Goal: Task Accomplishment & Management: Complete application form

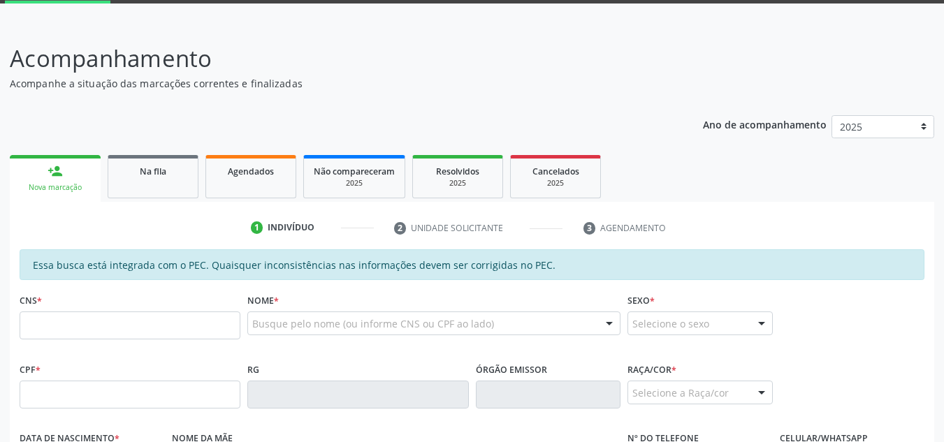
scroll to position [280, 0]
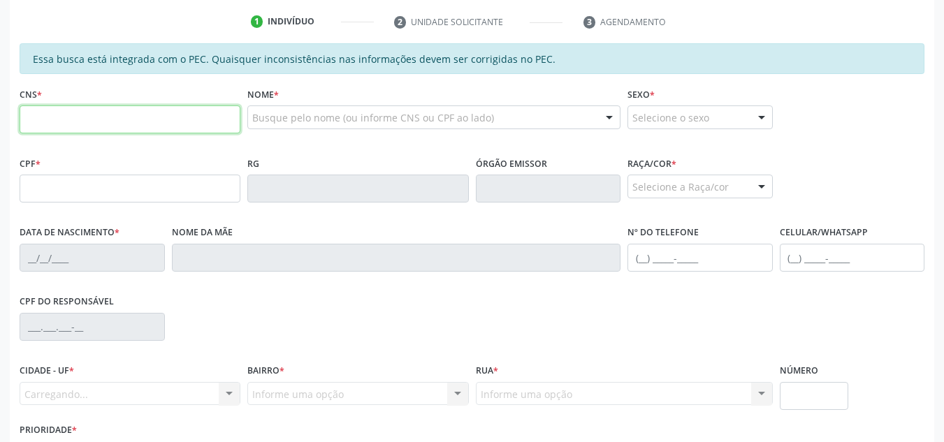
click at [101, 129] on input "text" at bounding box center [130, 120] width 221 height 28
type input "702 8002 5627 5363"
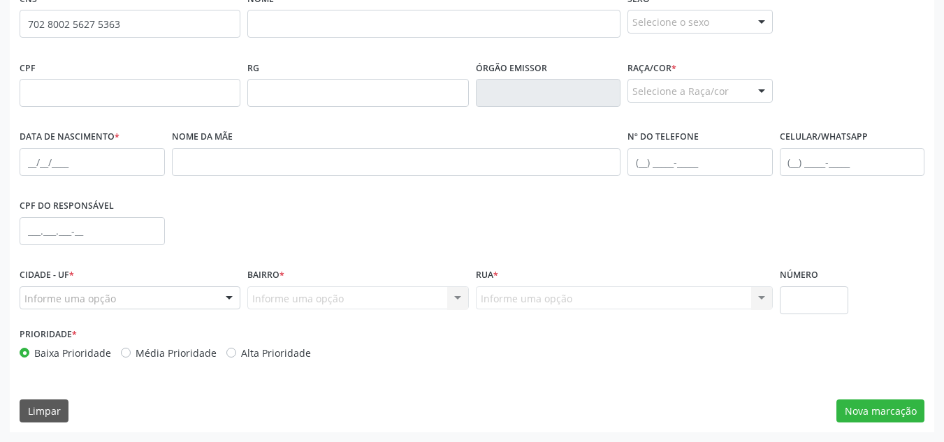
scroll to position [305, 0]
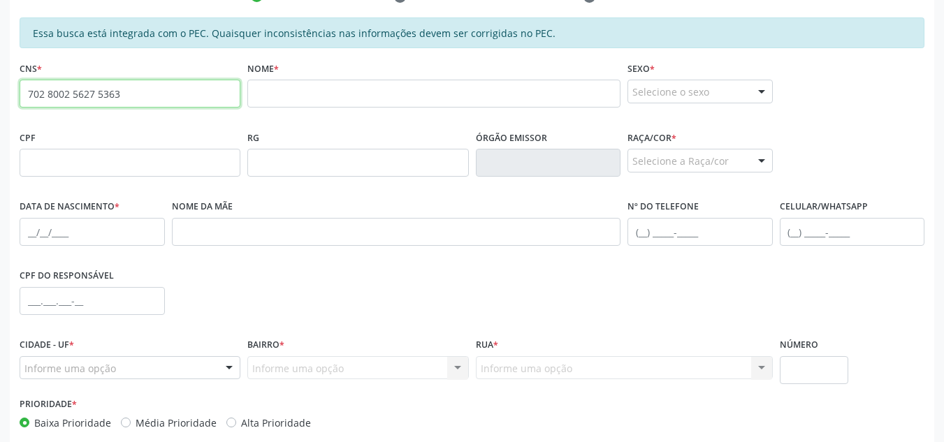
drag, startPoint x: 144, startPoint y: 98, endPoint x: 0, endPoint y: 100, distance: 144.0
click at [0, 100] on div "Acompanhamento Acompanhe a situação das marcações correntes e finalizadas Relat…" at bounding box center [472, 151] width 944 height 721
paste input "702 8021 5627 5363"
type input "702 8021 5627 5363"
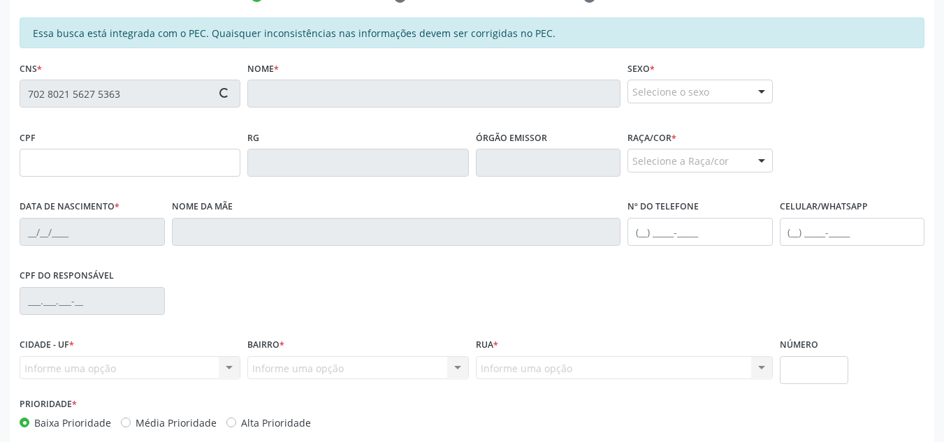
type input "099.440.344-52"
type input "1[DATE]"
type input "[PERSON_NAME]"
type input "[PHONE_NUMBER]"
type input "S/N"
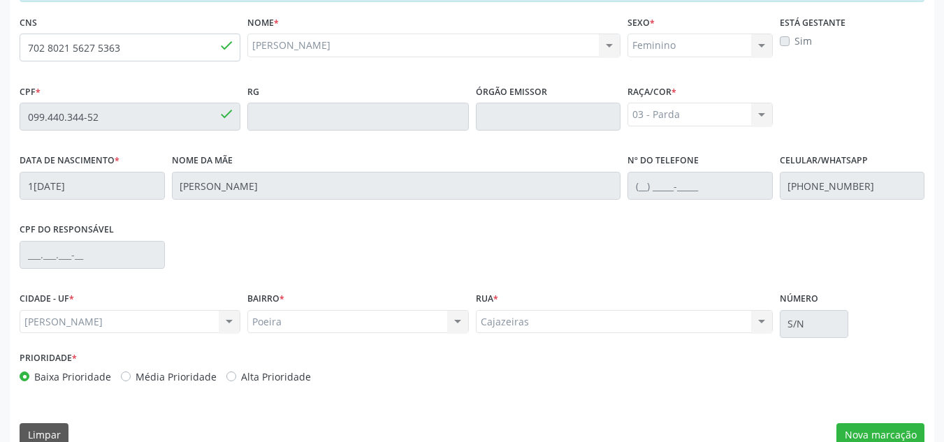
scroll to position [375, 0]
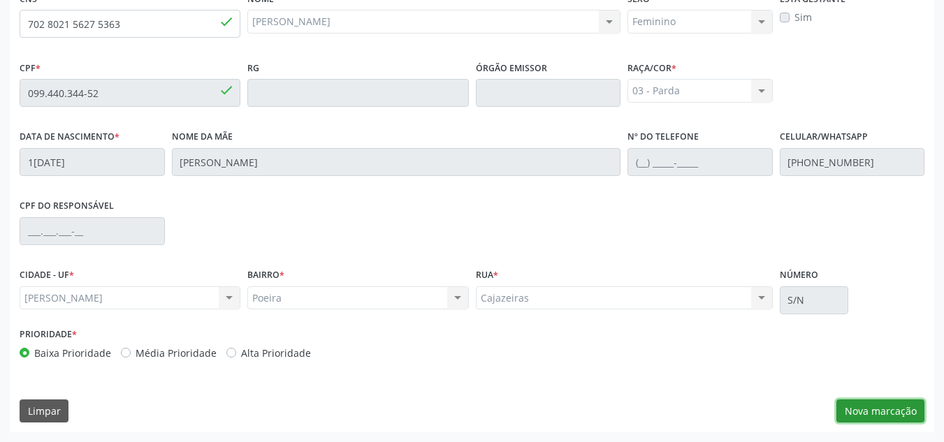
click at [898, 413] on button "Nova marcação" at bounding box center [881, 412] width 88 height 24
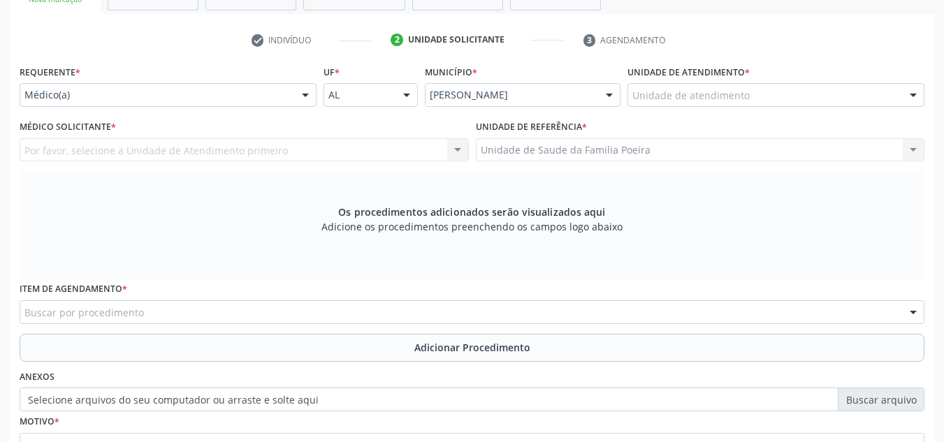
scroll to position [236, 0]
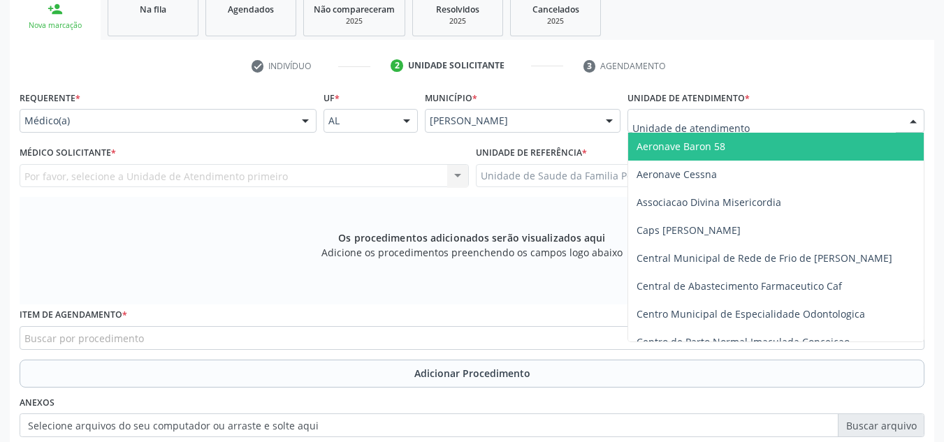
click at [858, 123] on div at bounding box center [776, 121] width 297 height 24
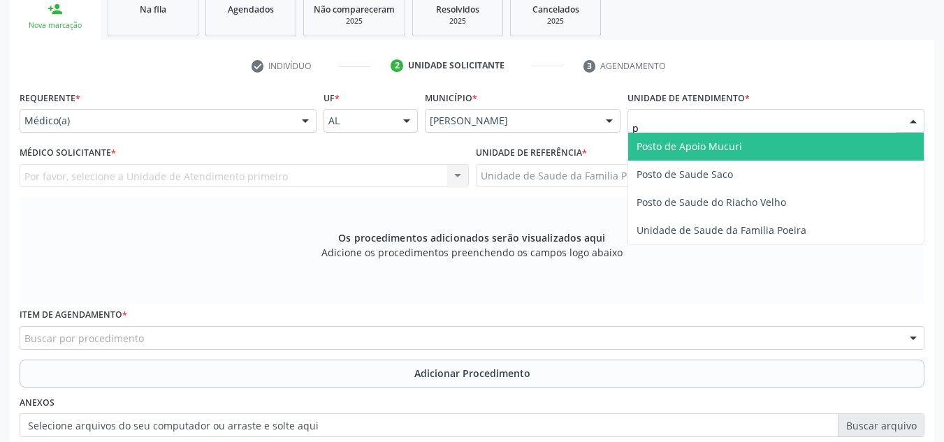
type input "po"
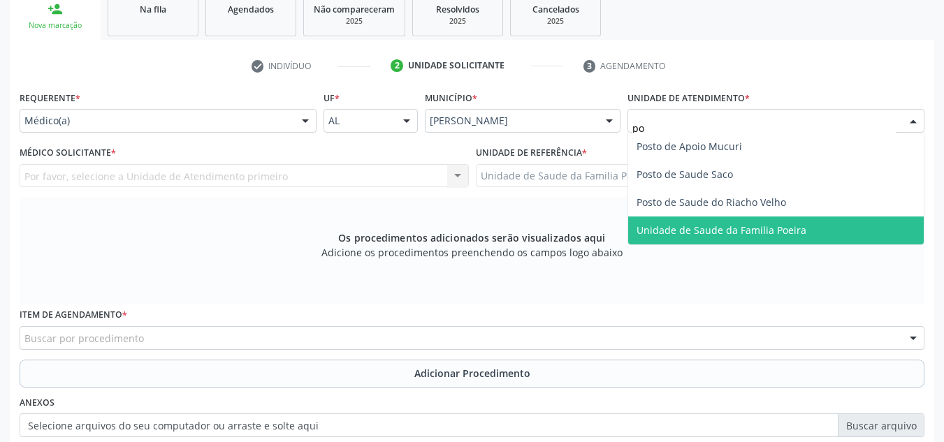
click at [797, 239] on span "Unidade de Saude da Familia Poeira" at bounding box center [776, 231] width 296 height 28
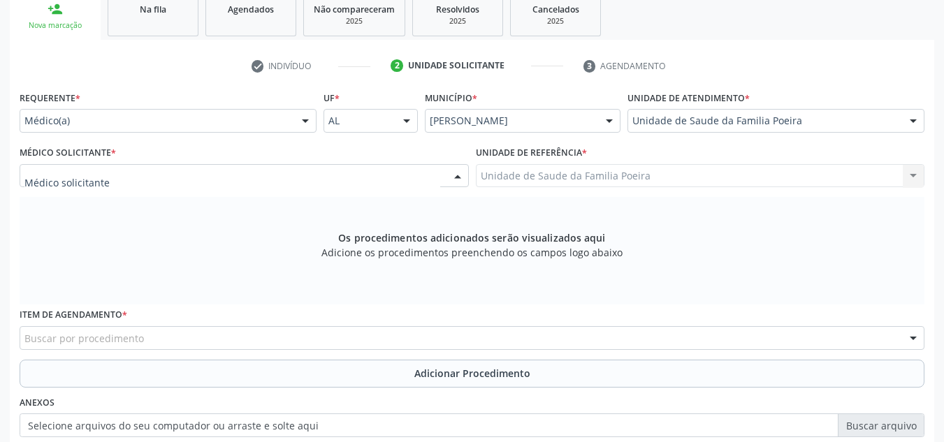
click at [138, 178] on div at bounding box center [244, 176] width 449 height 24
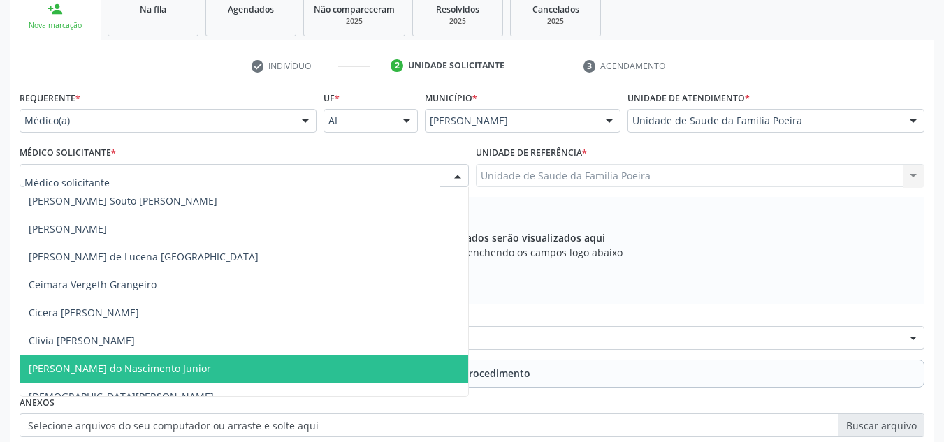
click at [88, 370] on span "[PERSON_NAME] do Nascimento Junior" at bounding box center [120, 368] width 182 height 13
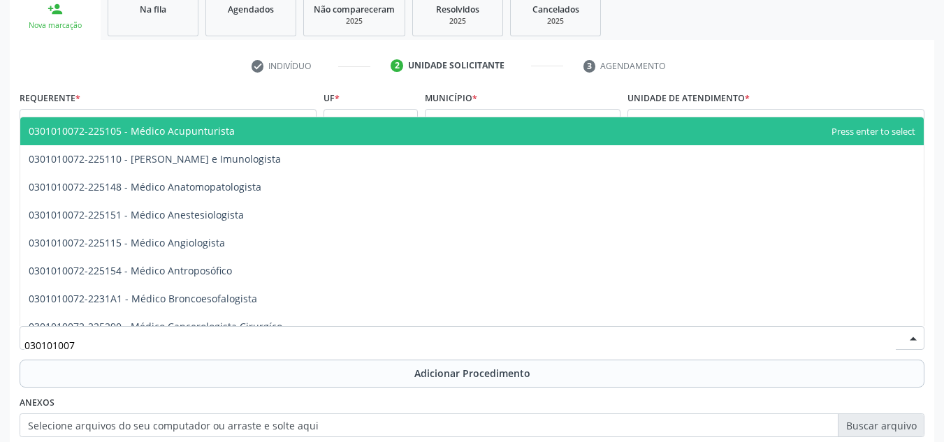
type input "0301010072"
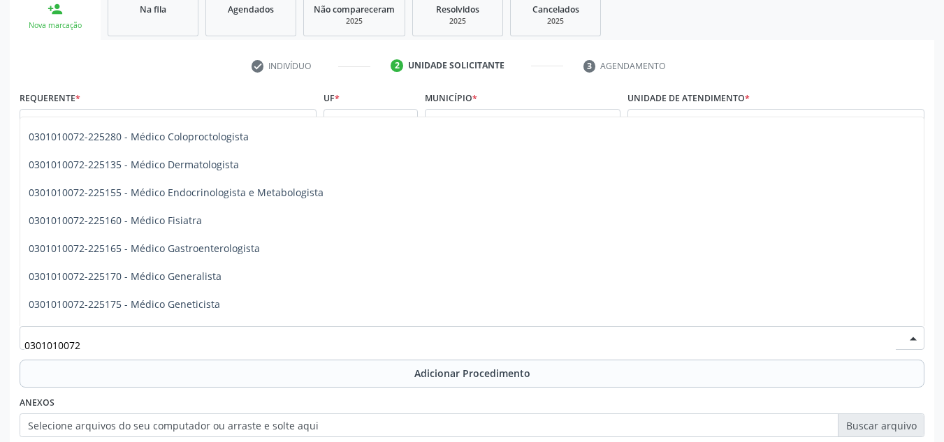
scroll to position [629, 0]
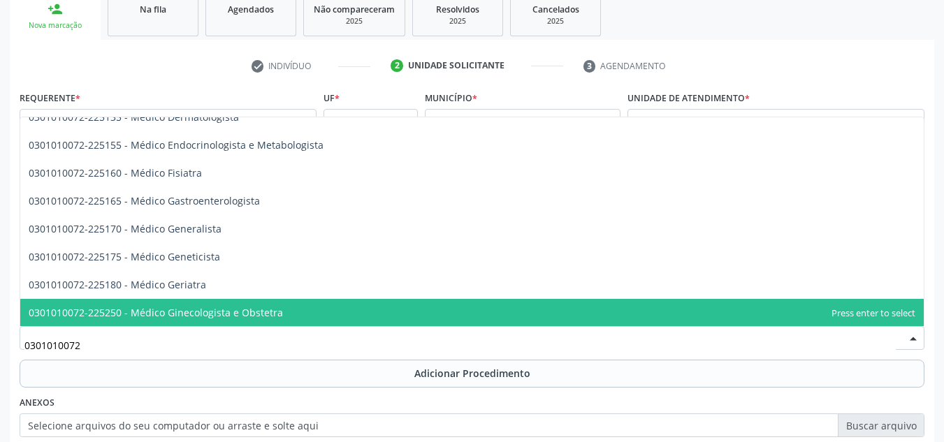
click at [198, 308] on span "0301010072-225250 - Médico Ginecologista e Obstetra" at bounding box center [156, 312] width 254 height 13
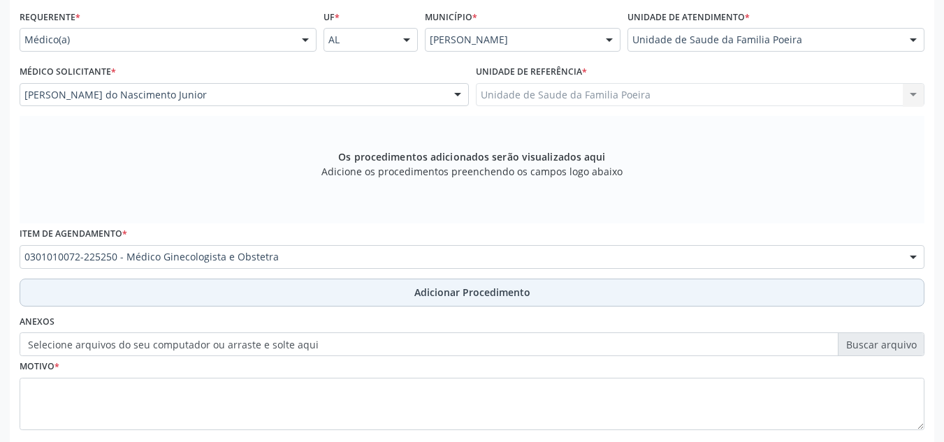
scroll to position [397, 0]
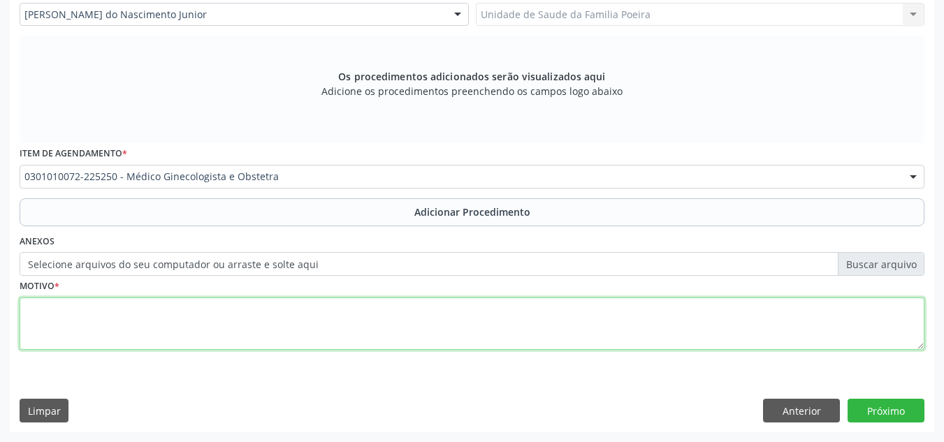
click at [177, 330] on textarea at bounding box center [472, 324] width 905 height 53
click at [105, 308] on textarea "z029-exame nao especificado com finalidade administrativa" at bounding box center [472, 324] width 905 height 53
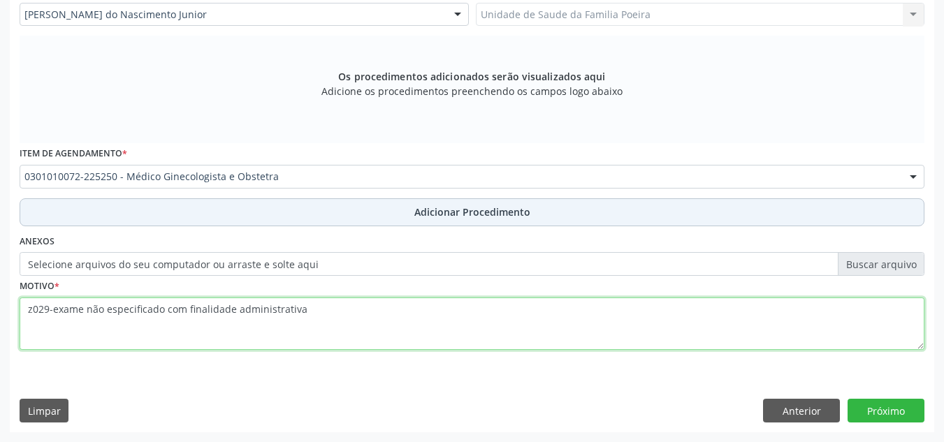
type textarea "z029-exame não especificado com finalidade administrativa"
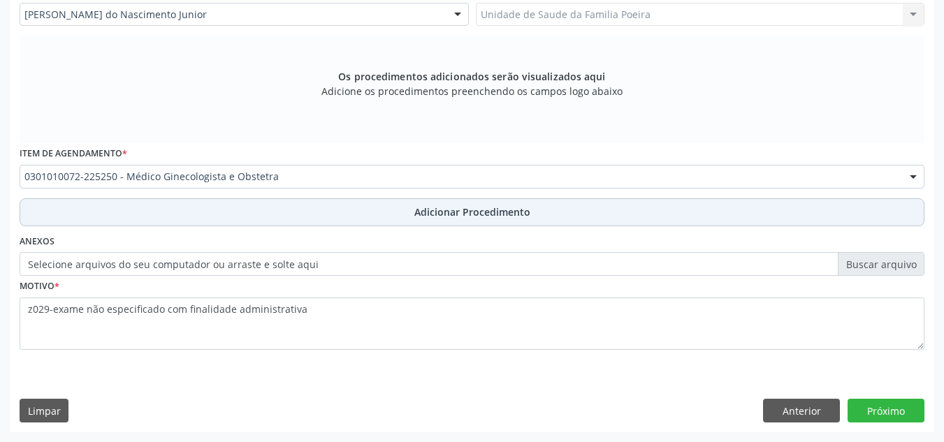
click at [430, 210] on span "Adicionar Procedimento" at bounding box center [472, 212] width 116 height 15
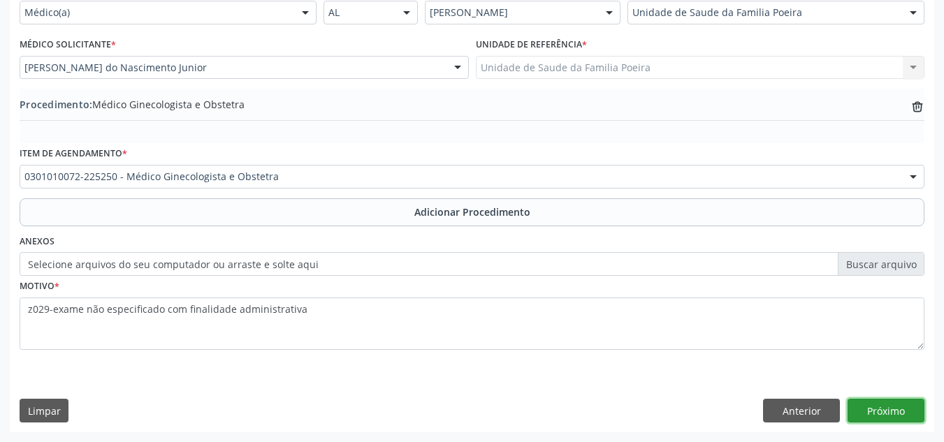
click at [901, 408] on button "Próximo" at bounding box center [886, 411] width 77 height 24
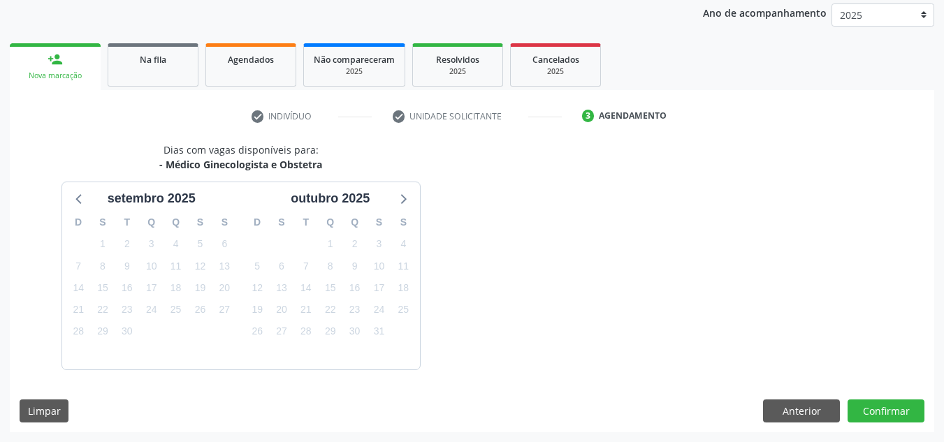
scroll to position [226, 0]
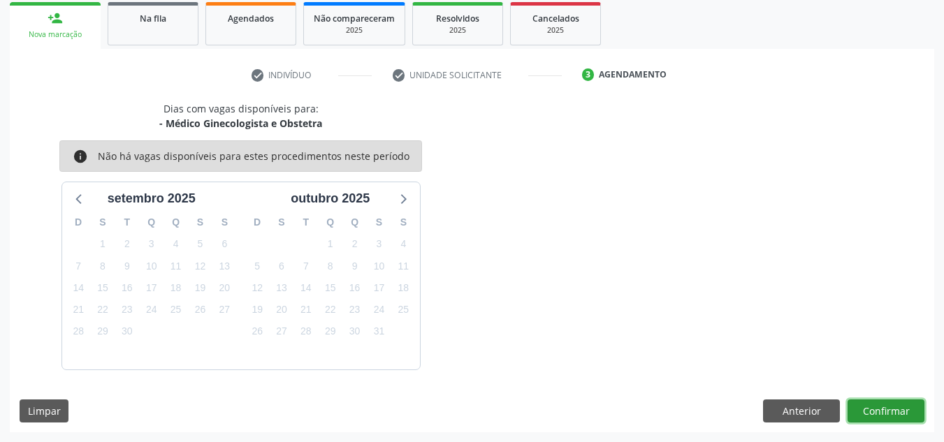
click at [901, 408] on button "Confirmar" at bounding box center [886, 412] width 77 height 24
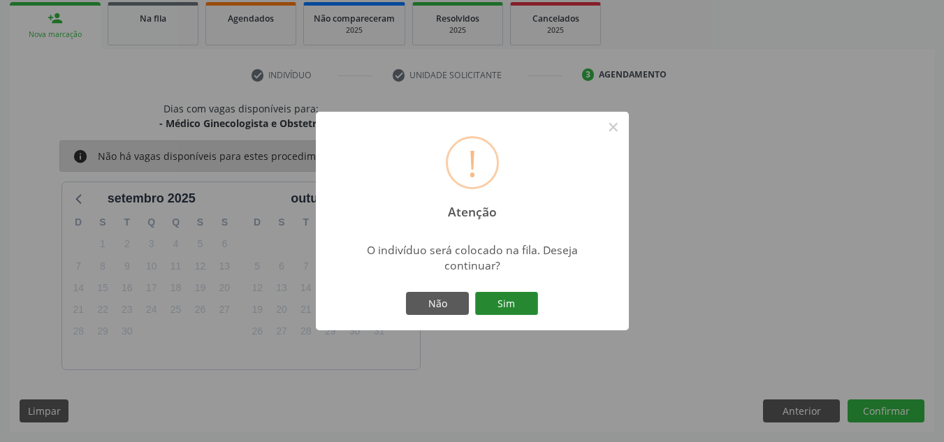
click at [510, 301] on button "Sim" at bounding box center [506, 304] width 63 height 24
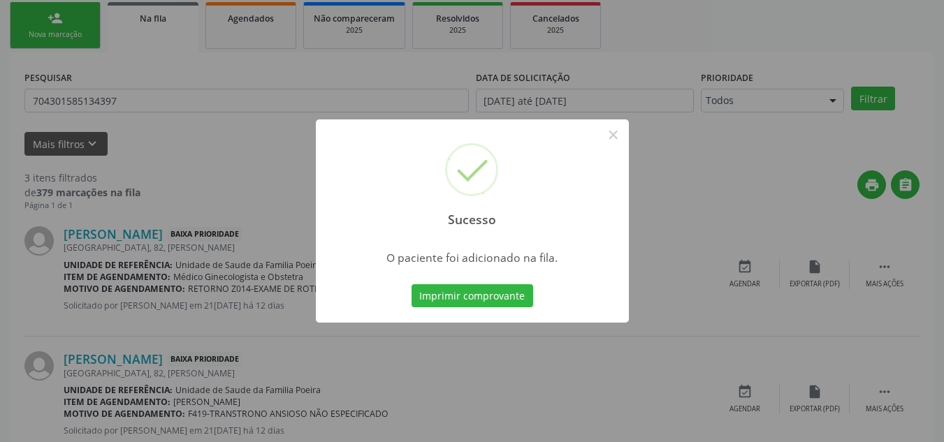
scroll to position [38, 0]
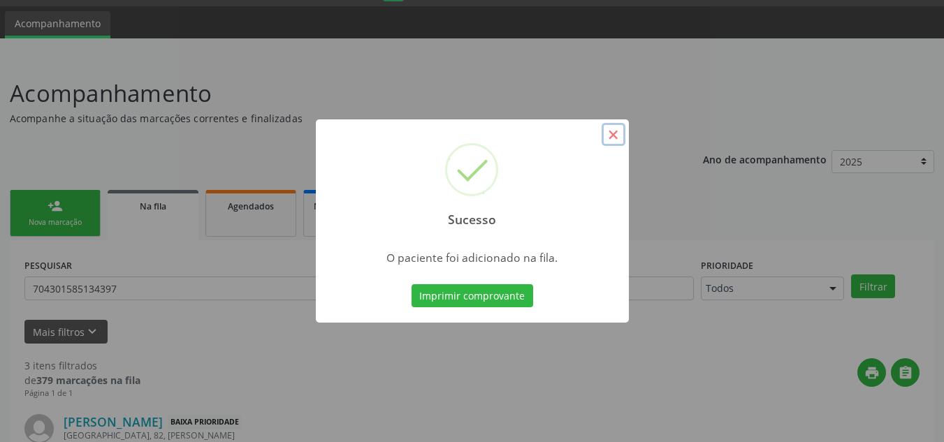
click at [614, 140] on button "×" at bounding box center [614, 135] width 24 height 24
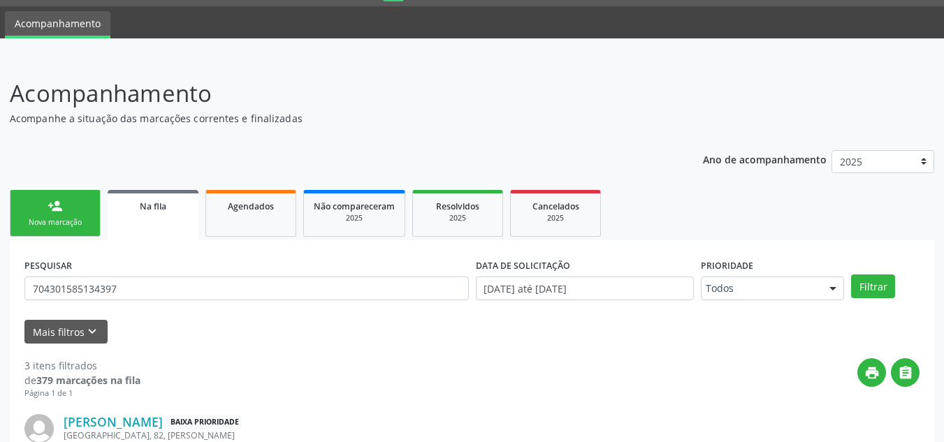
click at [71, 212] on link "person_add Nova marcação" at bounding box center [55, 213] width 91 height 47
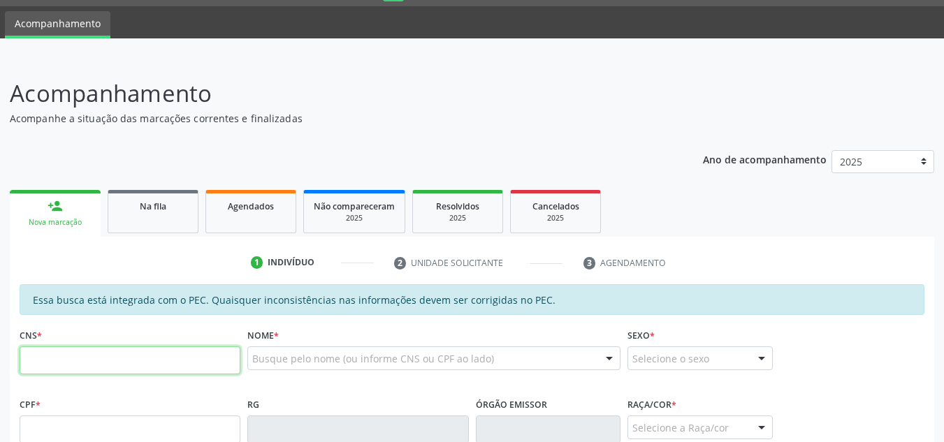
click at [101, 356] on input "text" at bounding box center [130, 361] width 221 height 28
type input "708 6090 7760 9789"
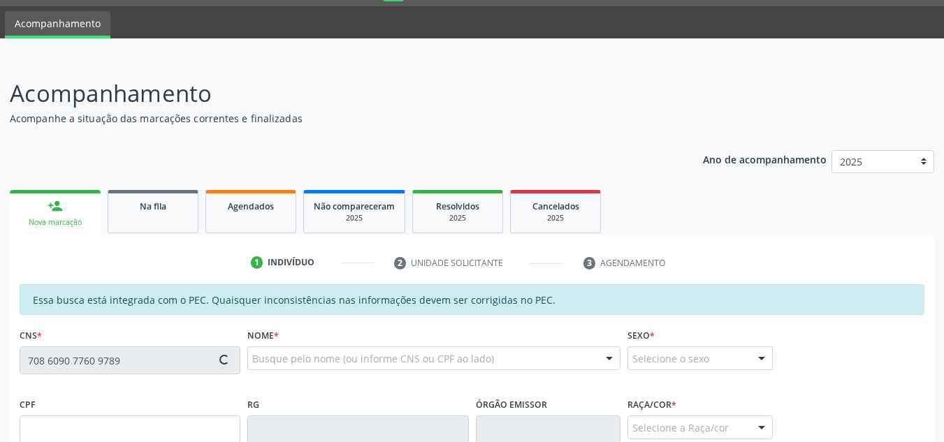
type input "540.547.454-15"
type input "[DATE]"
type input "[PERSON_NAME]"
type input "[PHONE_NUMBER]"
type input "272"
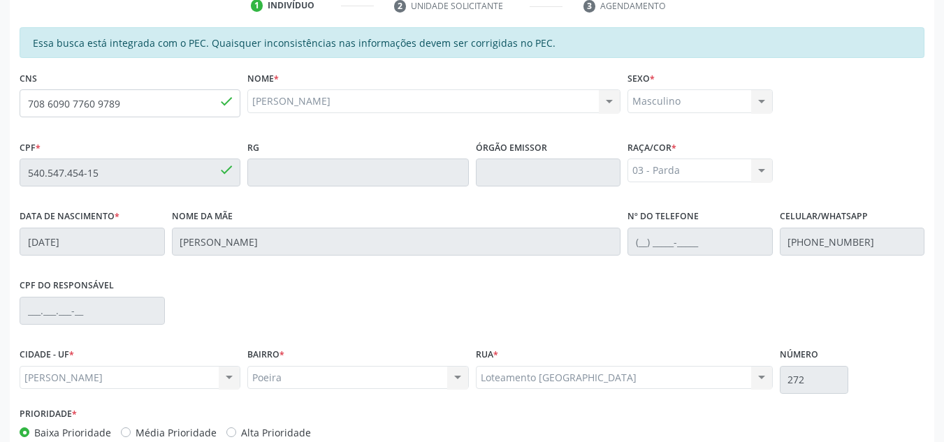
scroll to position [375, 0]
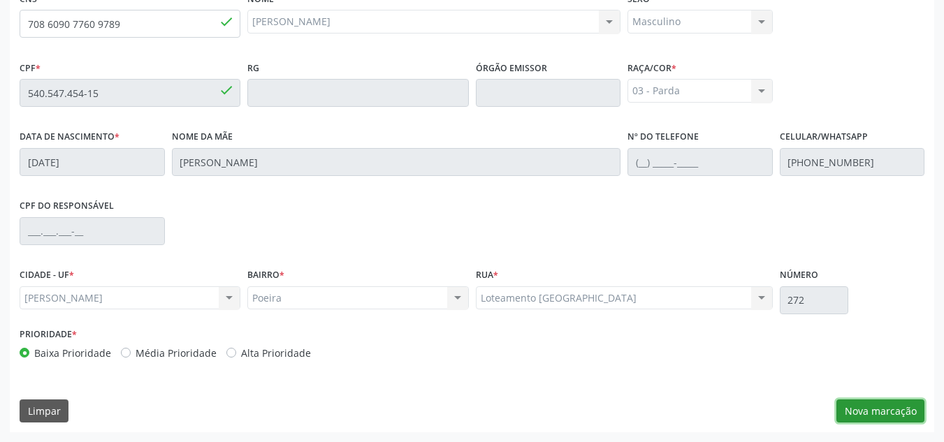
click at [852, 414] on button "Nova marcação" at bounding box center [881, 412] width 88 height 24
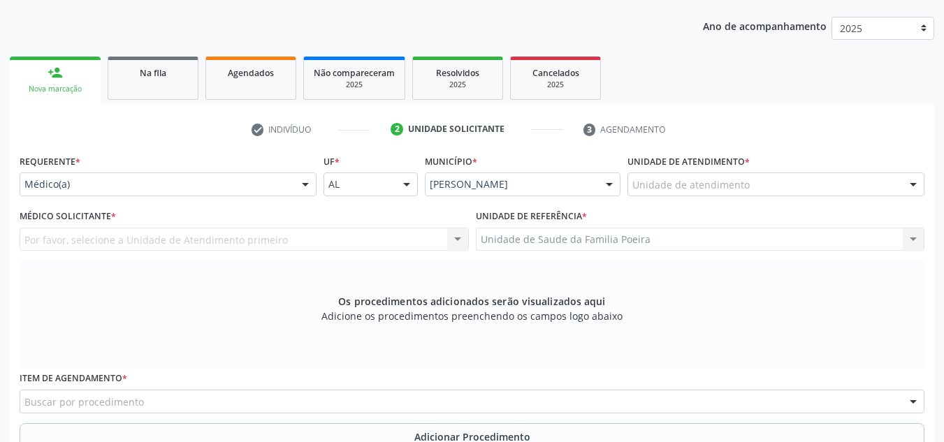
scroll to position [166, 0]
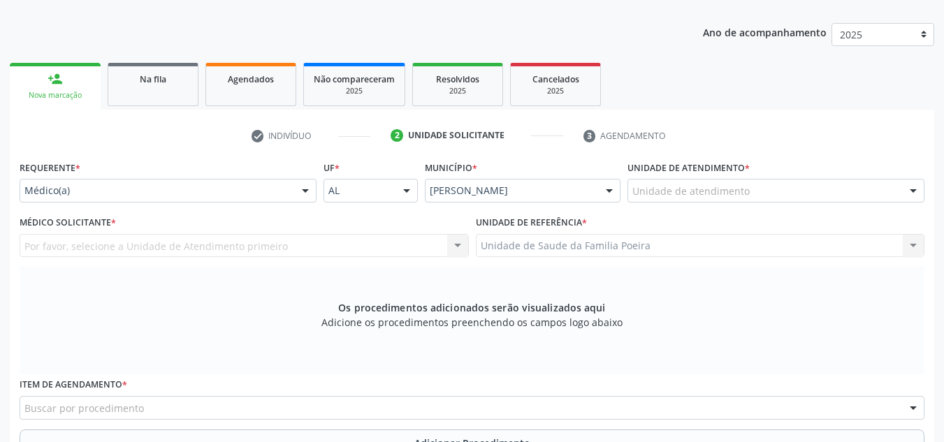
click at [886, 203] on div "Unidade de atendimento * Unidade de atendimento Aeronave Baron 58 Aeronave Cess…" at bounding box center [776, 184] width 304 height 55
click at [897, 192] on div at bounding box center [776, 191] width 297 height 24
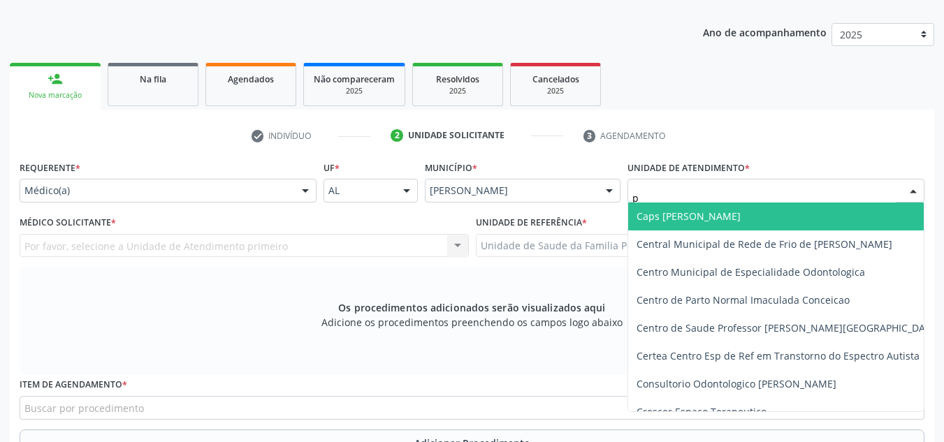
type input "po"
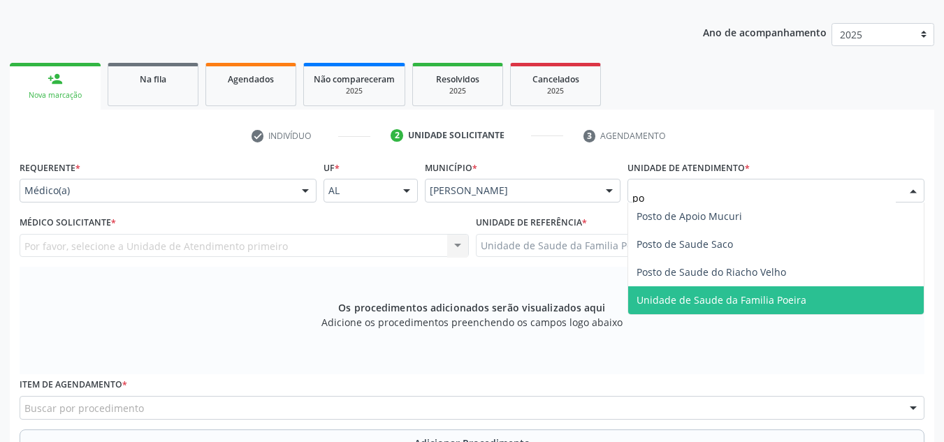
click at [809, 293] on span "Unidade de Saude da Familia Poeira" at bounding box center [776, 301] width 296 height 28
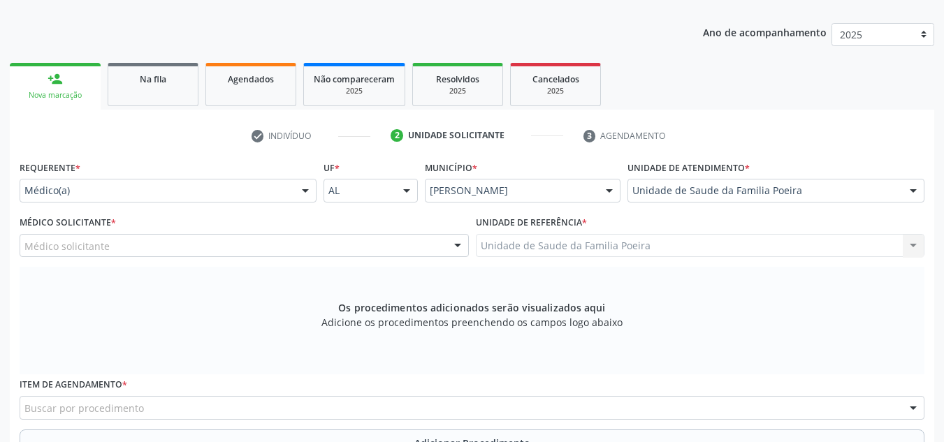
click at [245, 246] on div "Médico solicitante" at bounding box center [244, 246] width 449 height 24
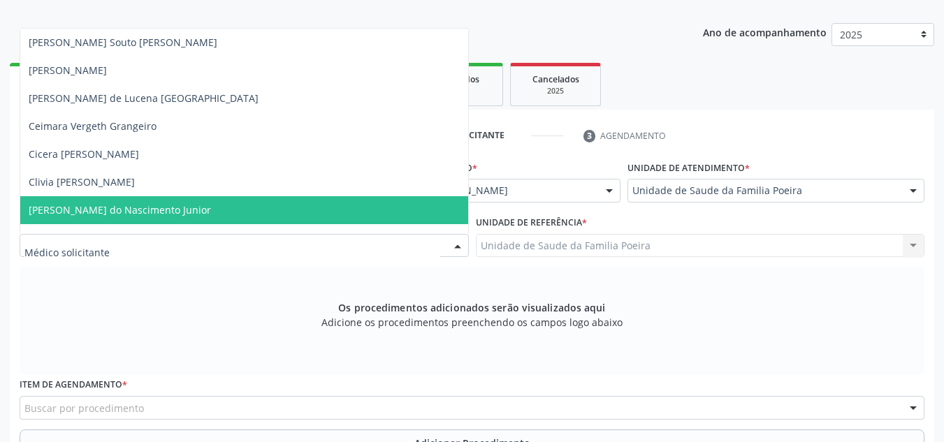
click at [215, 212] on span "[PERSON_NAME] do Nascimento Junior" at bounding box center [244, 210] width 448 height 28
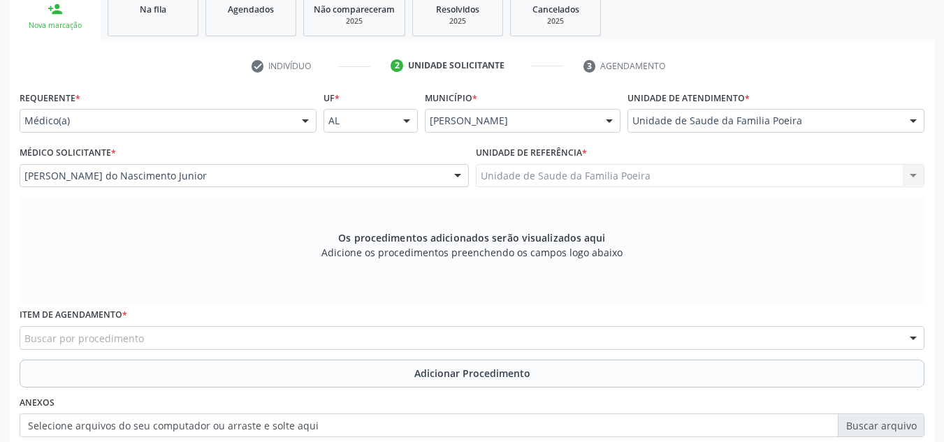
scroll to position [375, 0]
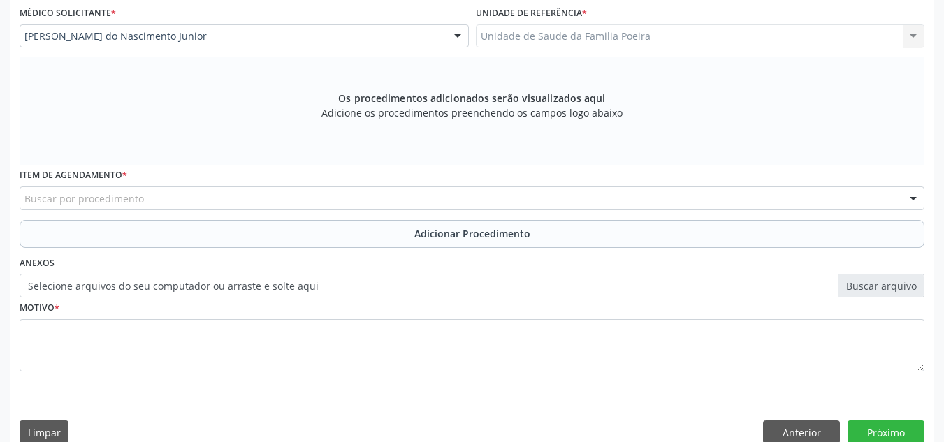
click at [180, 196] on div "Buscar por procedimento" at bounding box center [472, 199] width 905 height 24
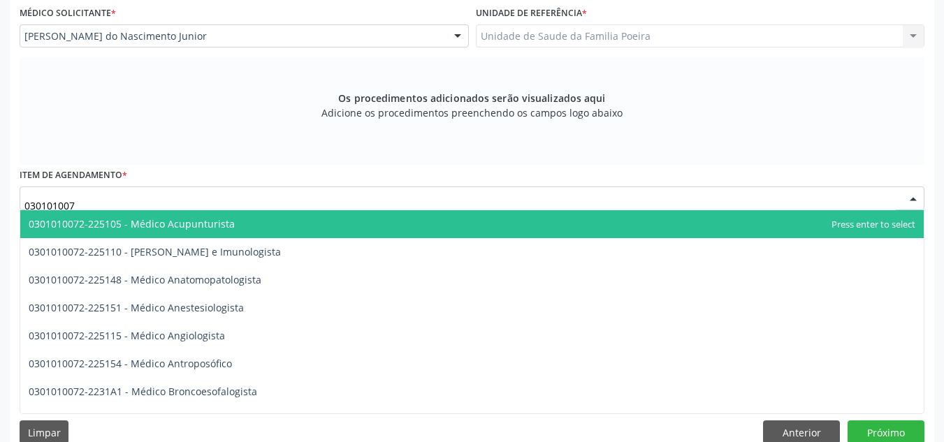
type input "0301010072"
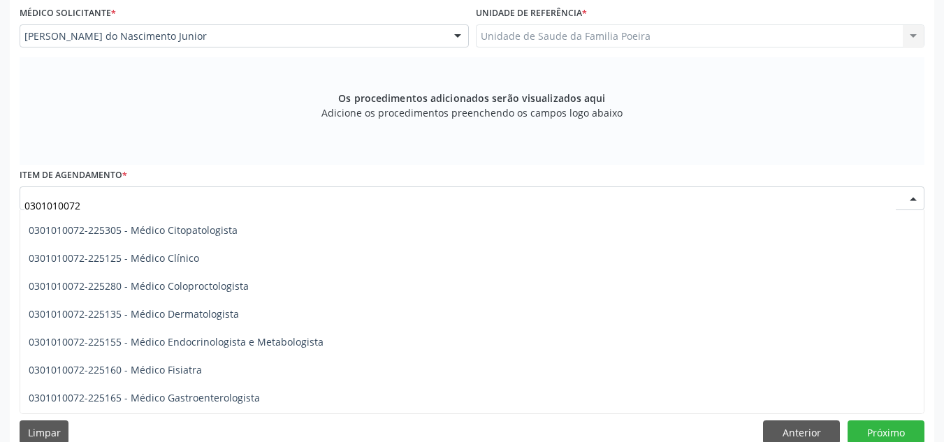
scroll to position [559, 0]
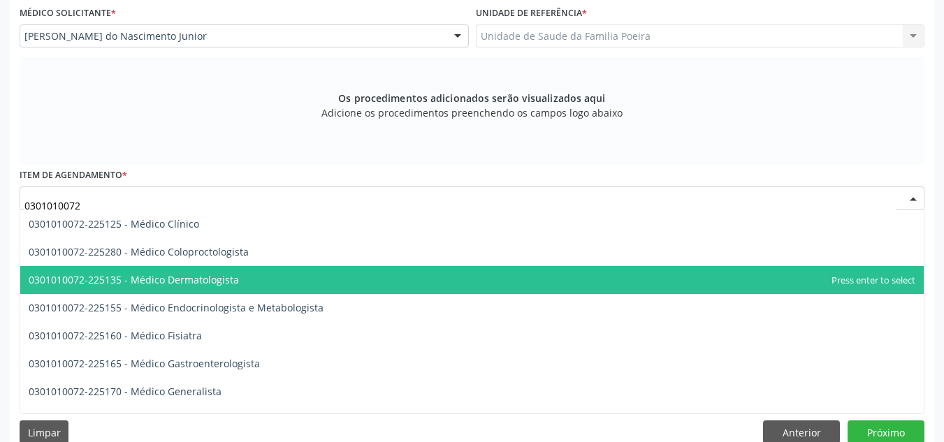
click at [205, 277] on span "0301010072-225135 - Médico Dermatologista" at bounding box center [134, 279] width 210 height 13
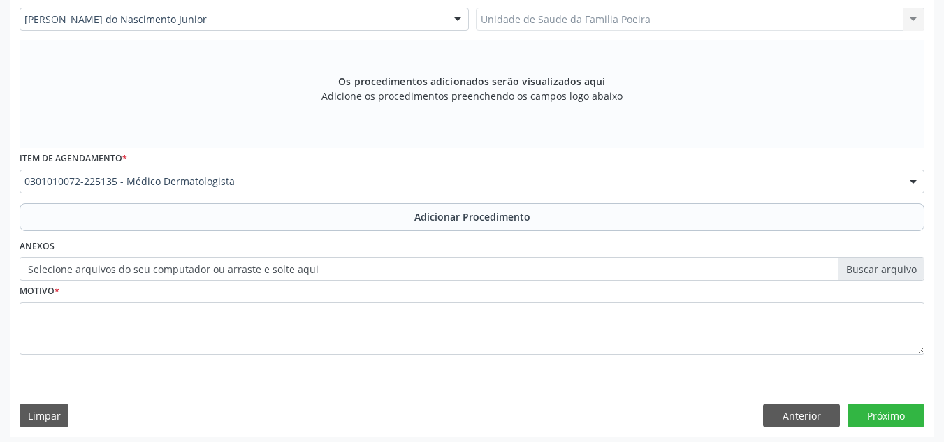
scroll to position [397, 0]
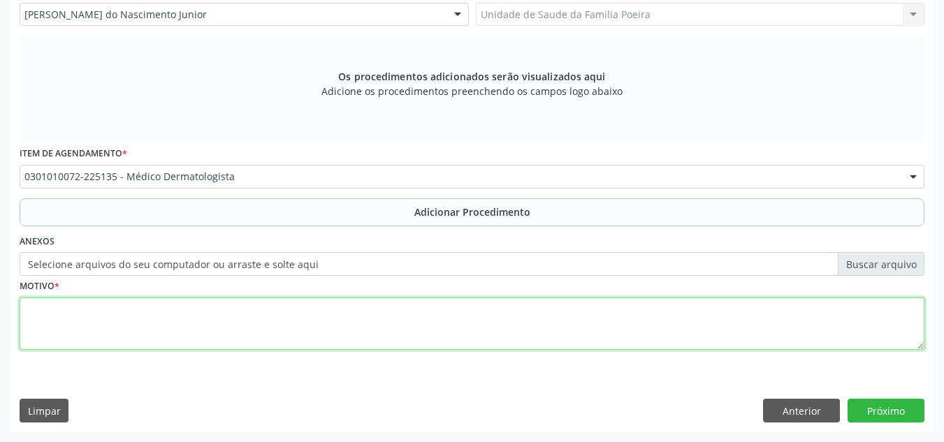
click at [206, 344] on textarea at bounding box center [472, 324] width 905 height 53
type textarea "d"
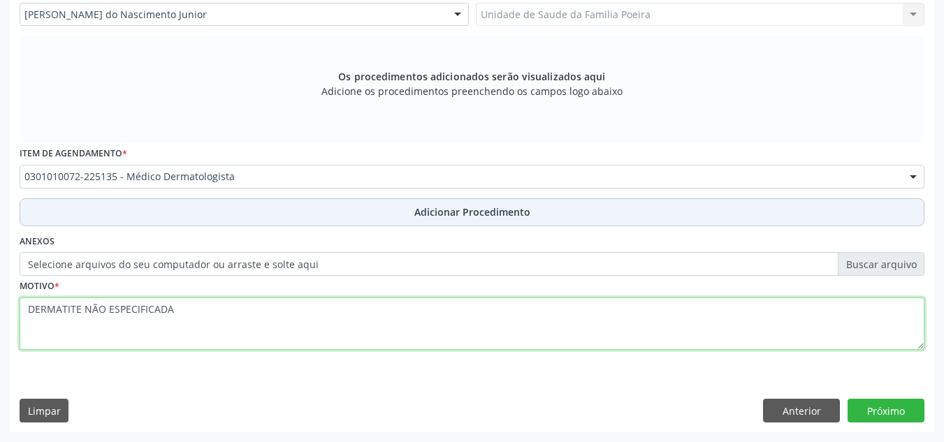
type textarea "DERMATITE NÃO ESPECIFICADA"
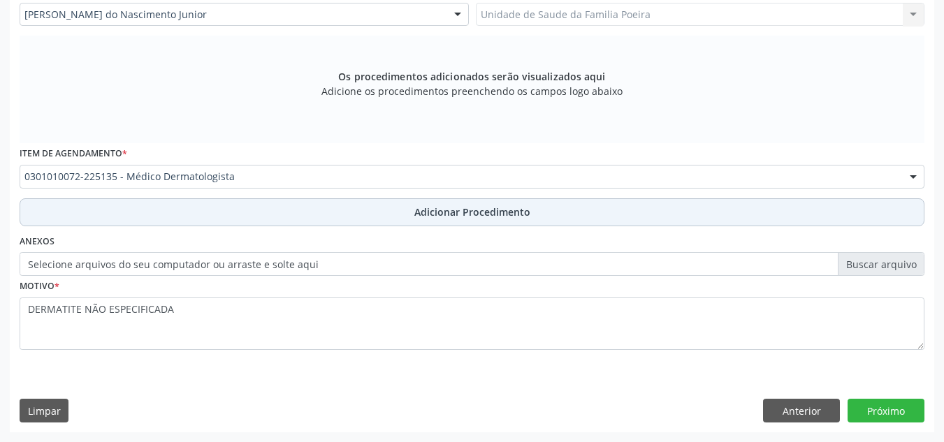
click at [388, 219] on button "Adicionar Procedimento" at bounding box center [472, 212] width 905 height 28
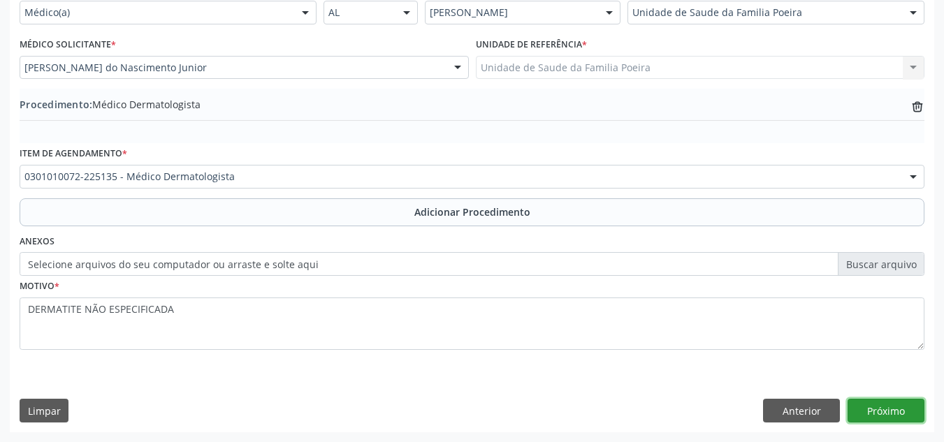
click at [889, 415] on button "Próximo" at bounding box center [886, 411] width 77 height 24
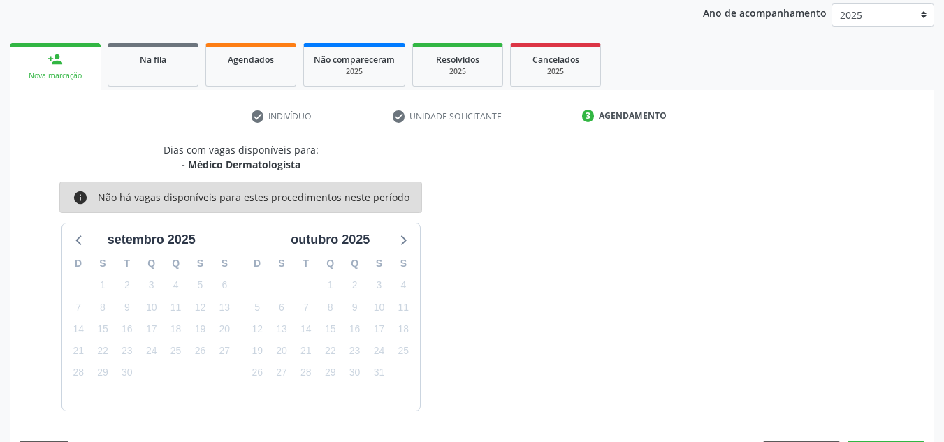
scroll to position [226, 0]
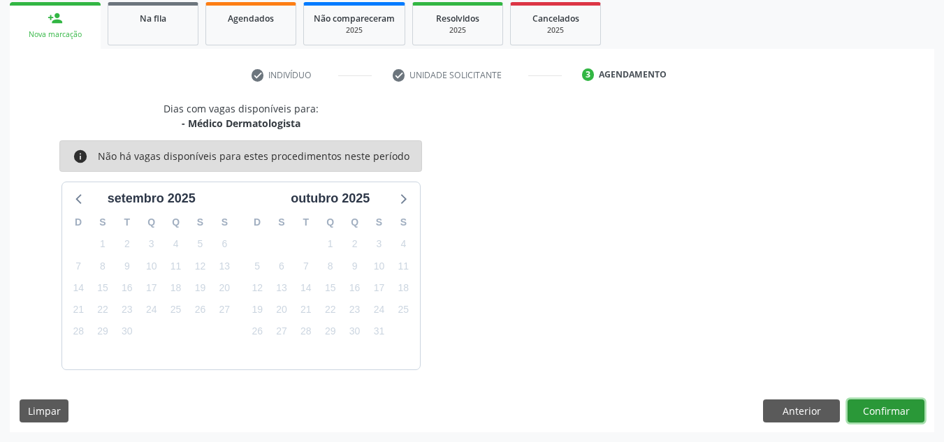
click at [881, 407] on button "Confirmar" at bounding box center [886, 412] width 77 height 24
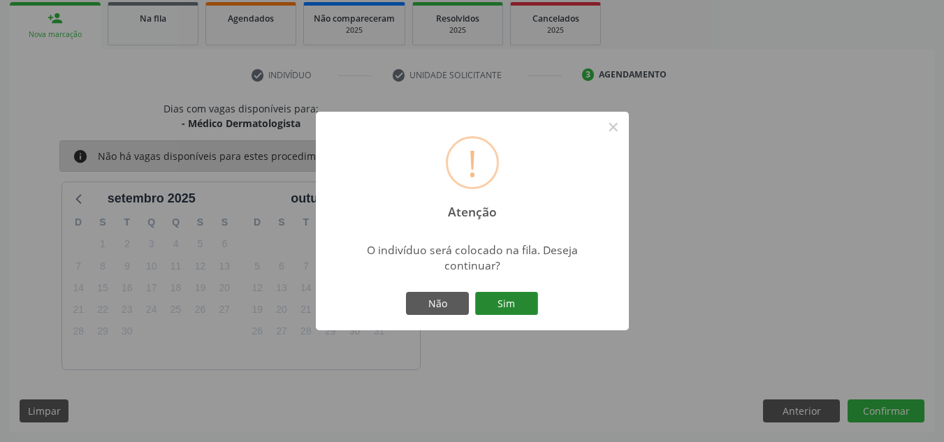
click at [519, 297] on button "Sim" at bounding box center [506, 304] width 63 height 24
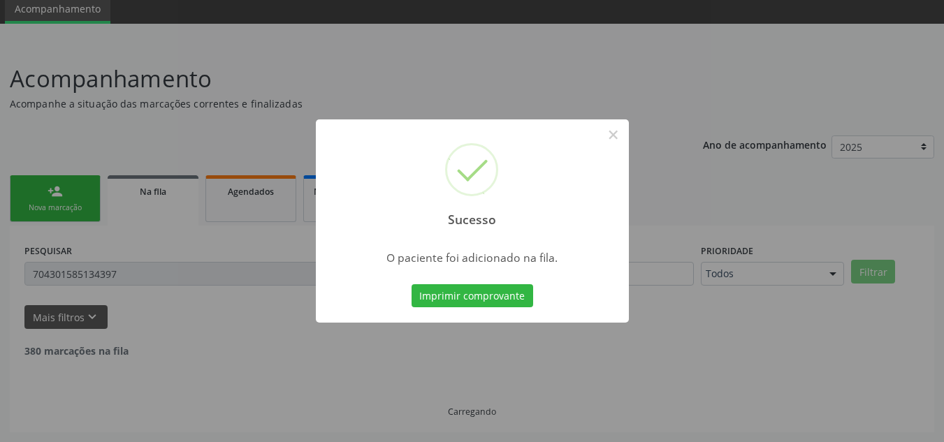
scroll to position [38, 0]
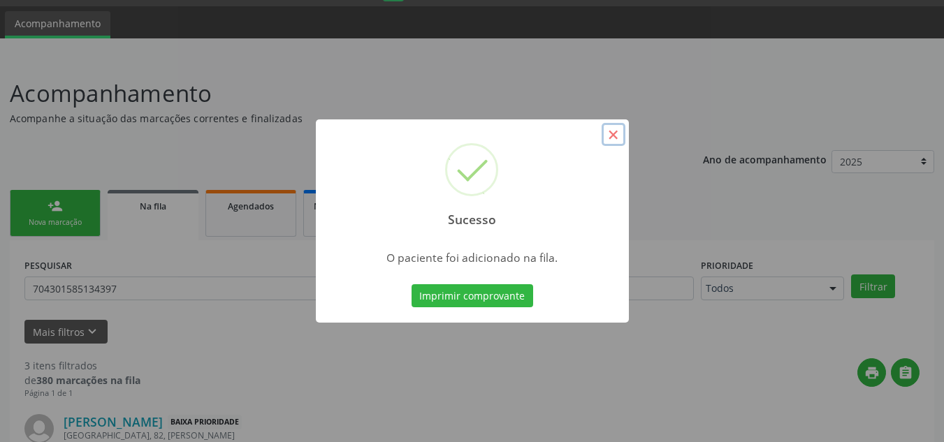
click at [614, 142] on button "×" at bounding box center [614, 135] width 24 height 24
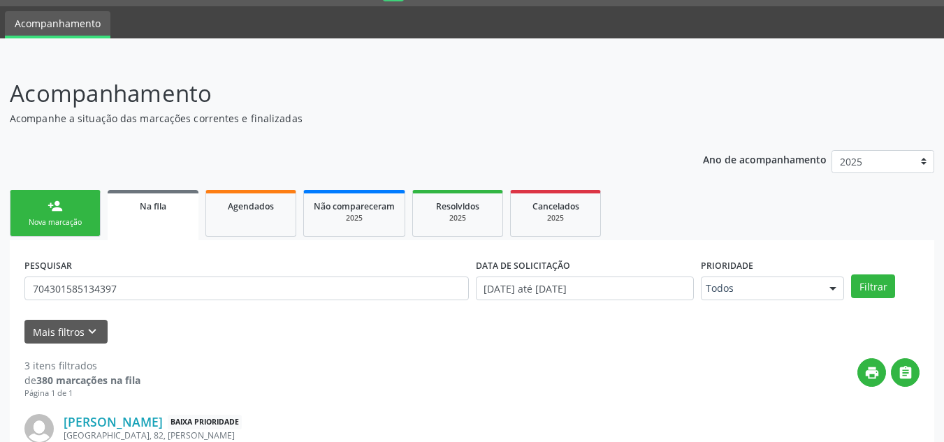
click at [29, 212] on link "person_add Nova marcação" at bounding box center [55, 213] width 91 height 47
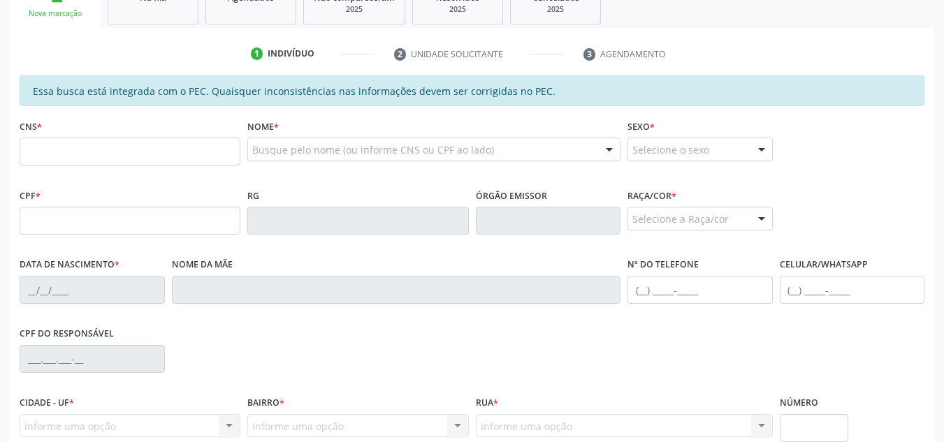
scroll to position [248, 0]
click at [86, 152] on input "text" at bounding box center [130, 151] width 221 height 28
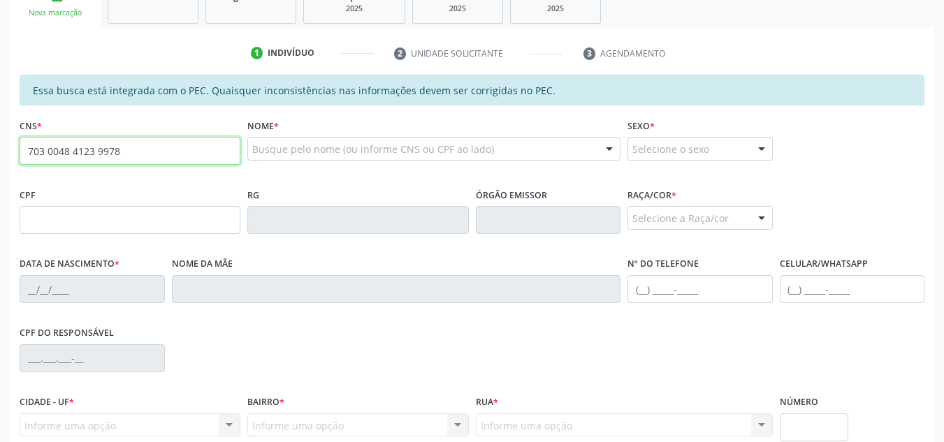
type input "703 0048 4123 9978"
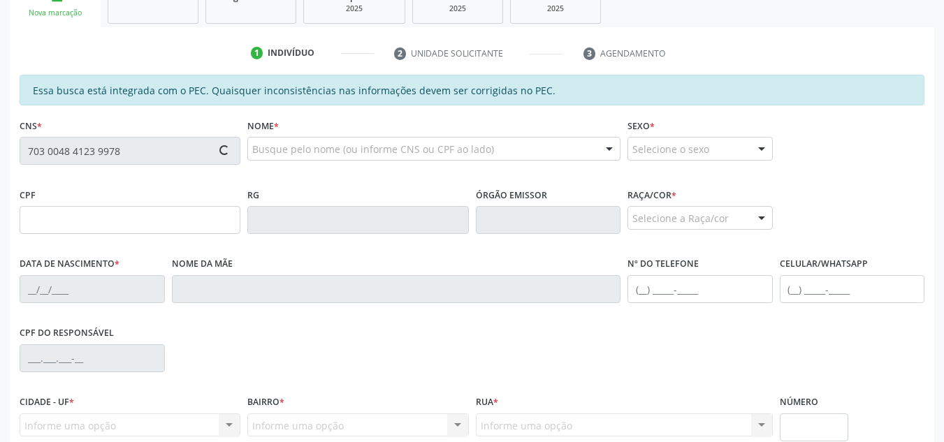
type input "102.128.194-88"
type input "[DATE]"
type input "[PERSON_NAME]"
type input "[PHONE_NUMBER]"
type input "S/N"
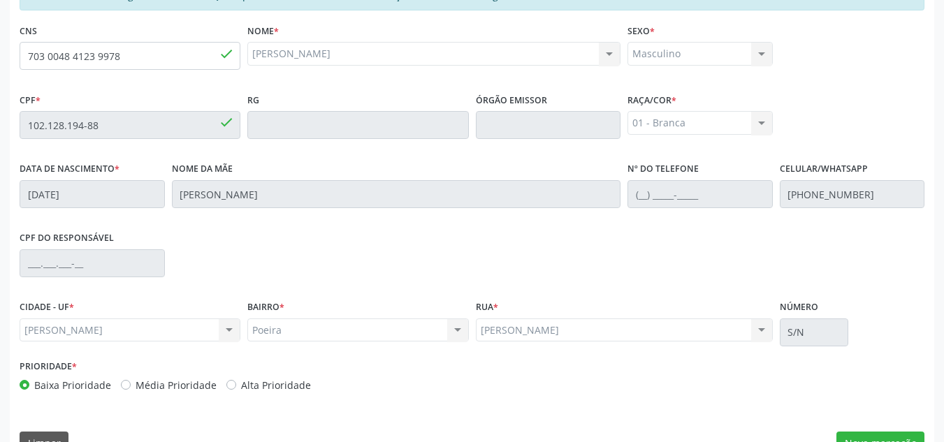
scroll to position [375, 0]
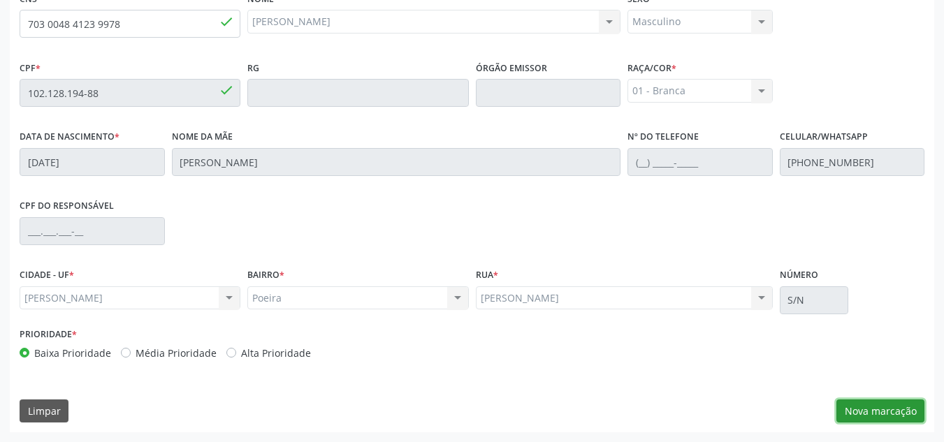
click at [867, 411] on button "Nova marcação" at bounding box center [881, 412] width 88 height 24
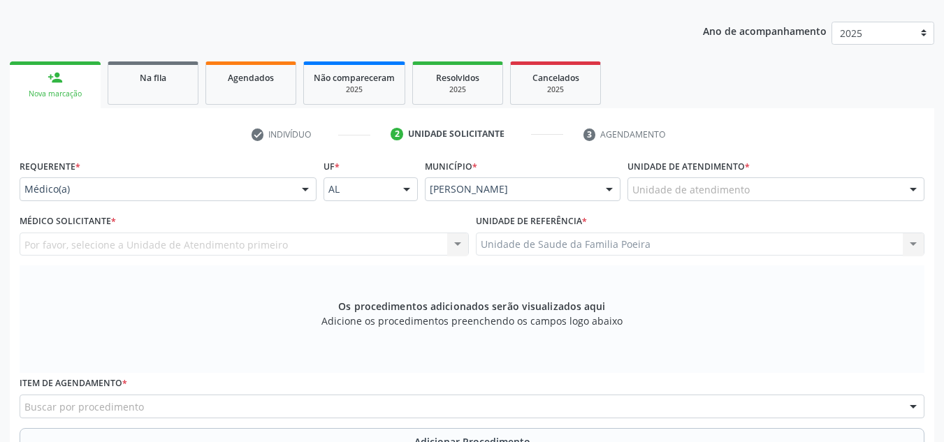
scroll to position [166, 0]
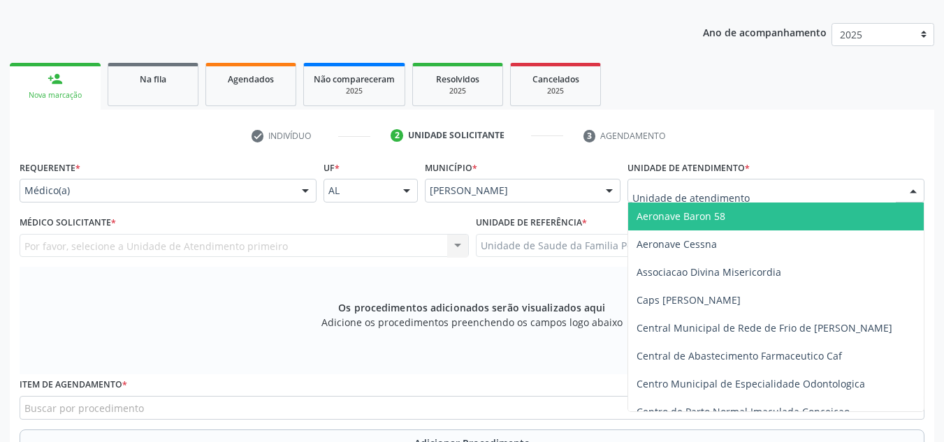
click at [888, 196] on div at bounding box center [776, 191] width 297 height 24
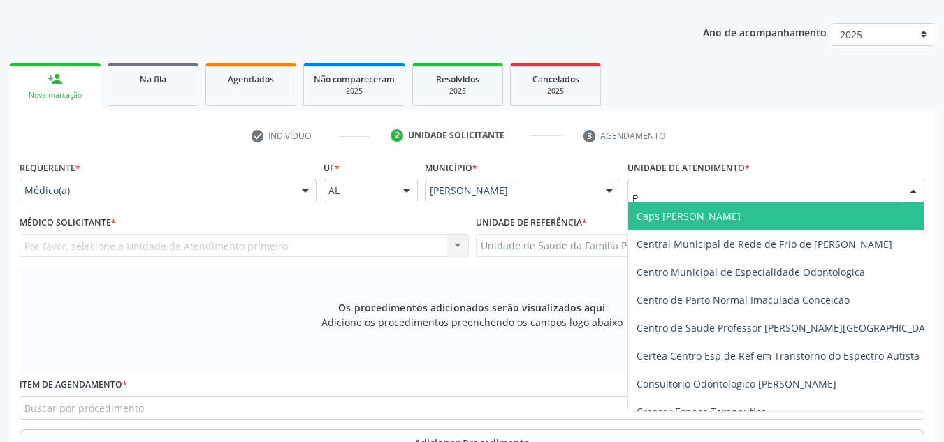
type input "PO"
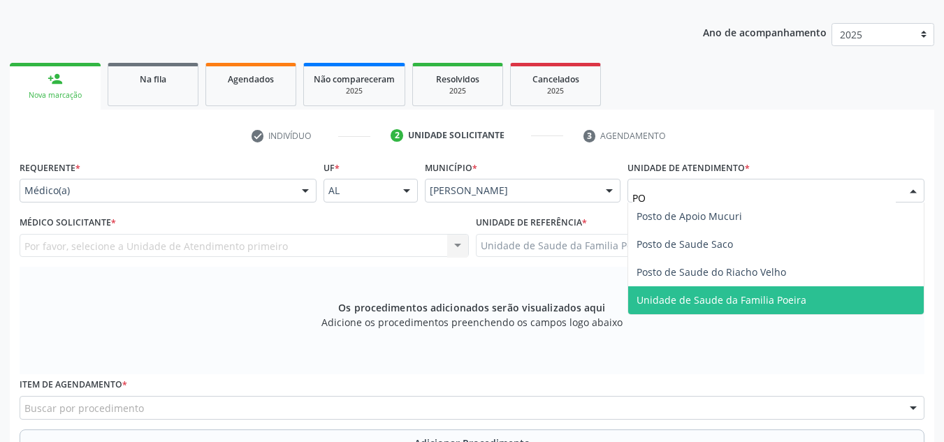
click at [790, 308] on span "Unidade de Saude da Familia Poeira" at bounding box center [776, 301] width 296 height 28
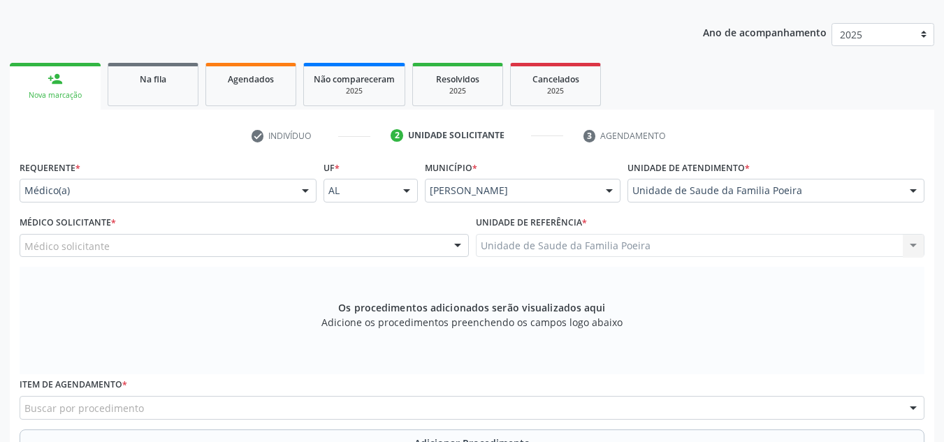
click at [336, 240] on div "Médico solicitante" at bounding box center [244, 246] width 449 height 24
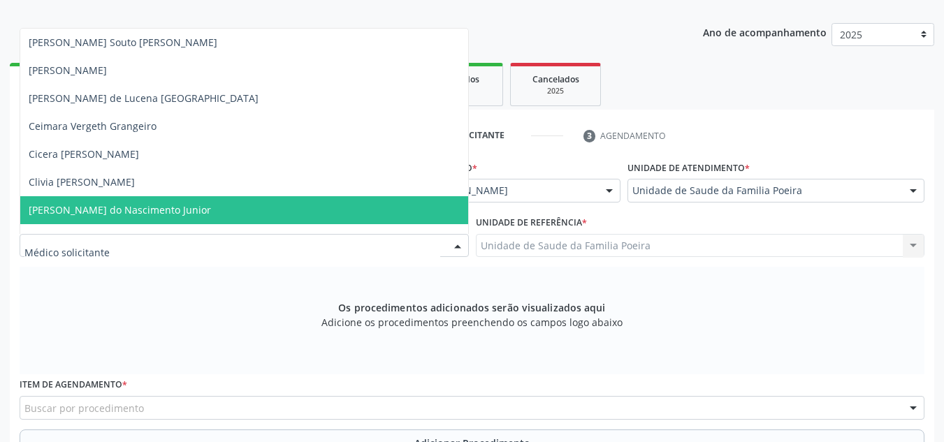
click at [285, 204] on span "[PERSON_NAME] do Nascimento Junior" at bounding box center [244, 210] width 448 height 28
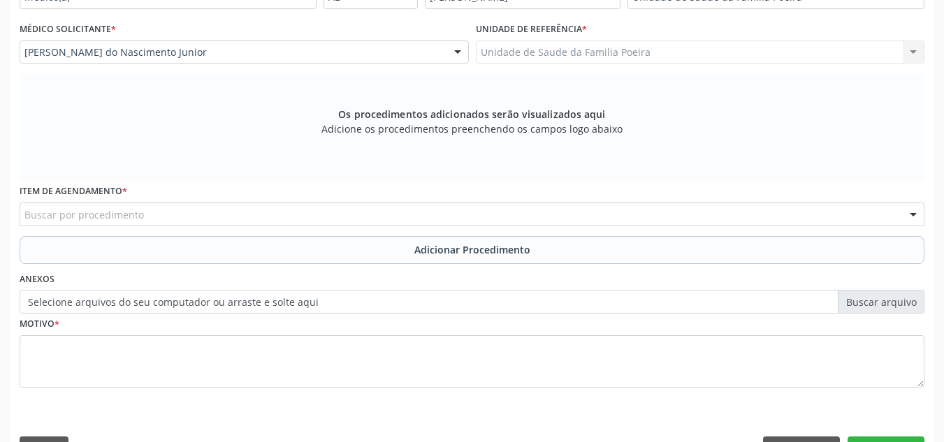
scroll to position [397, 0]
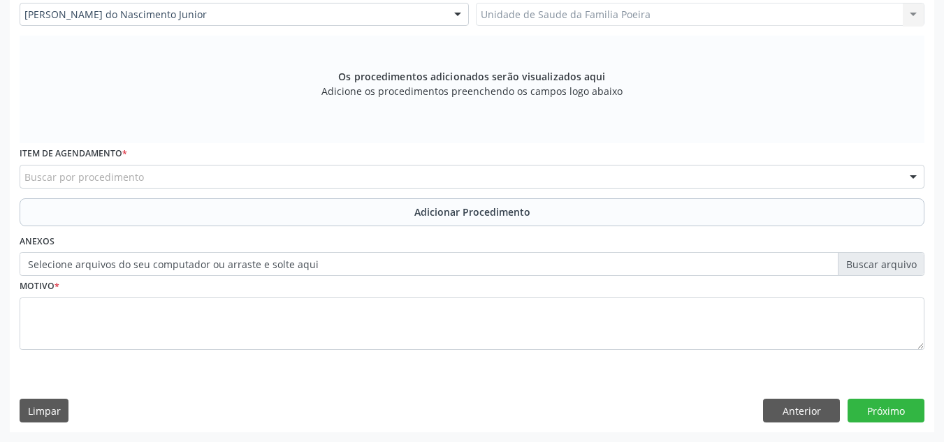
click at [224, 175] on div "Buscar por procedimento" at bounding box center [472, 177] width 905 height 24
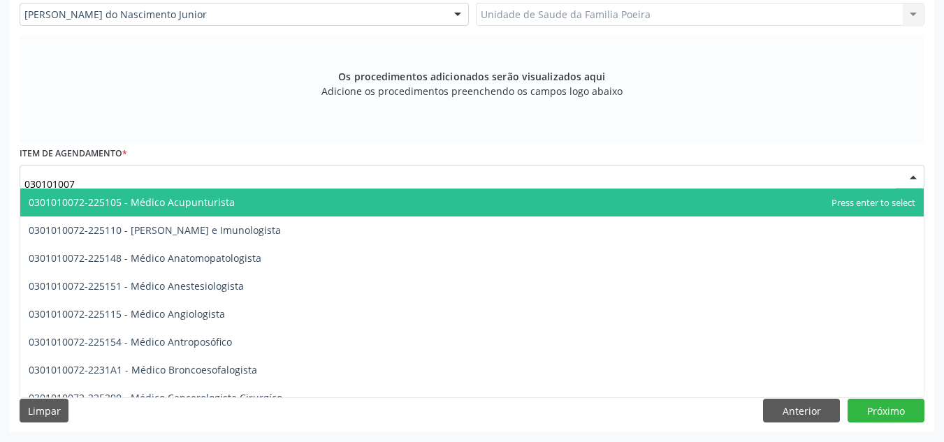
type input "0301010072"
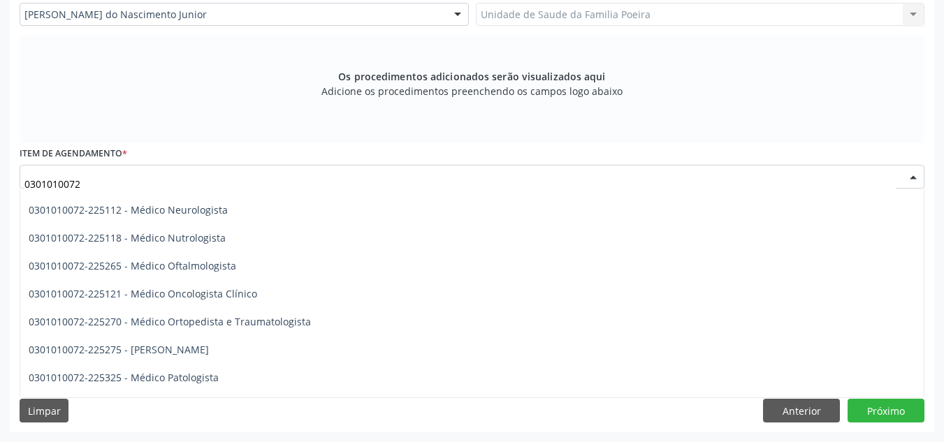
scroll to position [1118, 0]
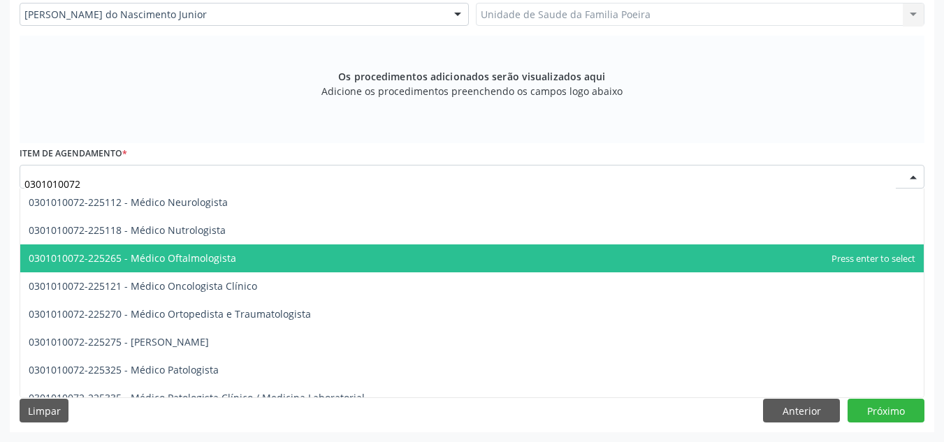
click at [228, 256] on span "0301010072-225265 - Médico Oftalmologista" at bounding box center [133, 258] width 208 height 13
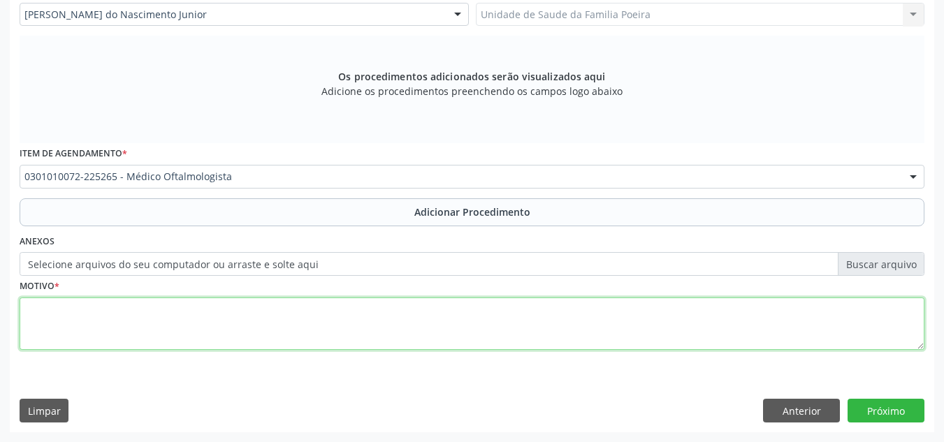
click at [230, 319] on textarea at bounding box center [472, 324] width 905 height 53
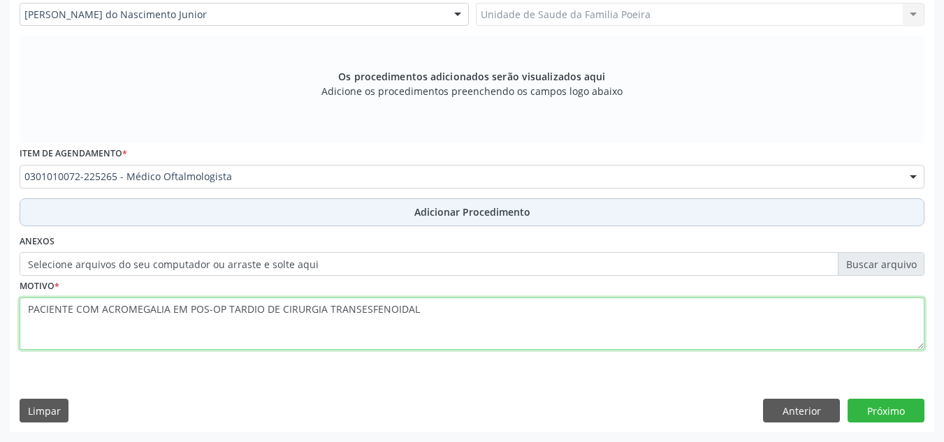
type textarea "PACIENTE COM ACROMEGALIA EM POS-OP TARDIO DE CIRURGIA TRANSESFENOIDAL"
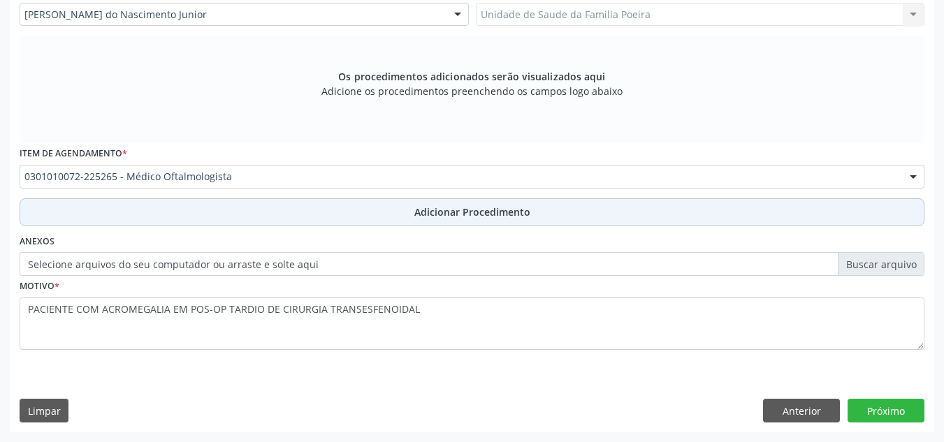
click at [459, 220] on button "Adicionar Procedimento" at bounding box center [472, 212] width 905 height 28
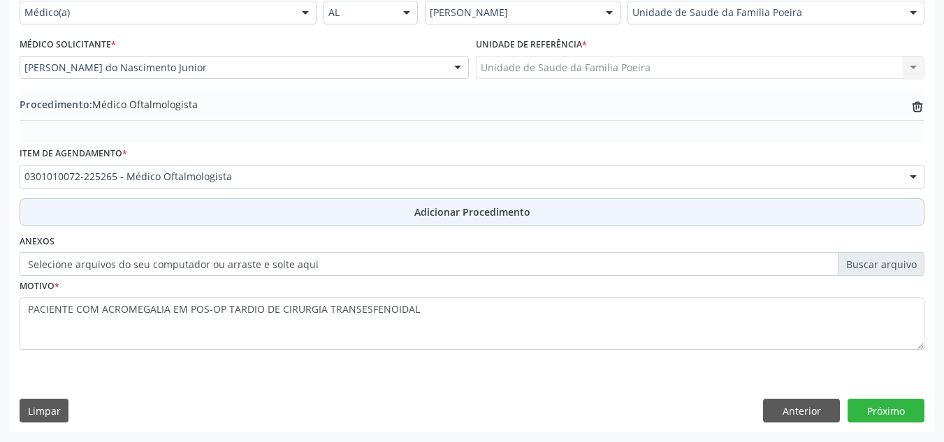
scroll to position [344, 0]
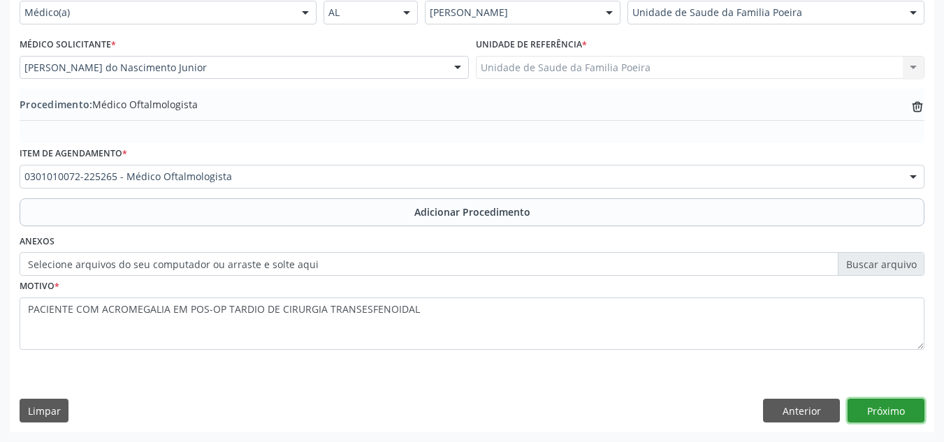
click at [899, 410] on button "Próximo" at bounding box center [886, 411] width 77 height 24
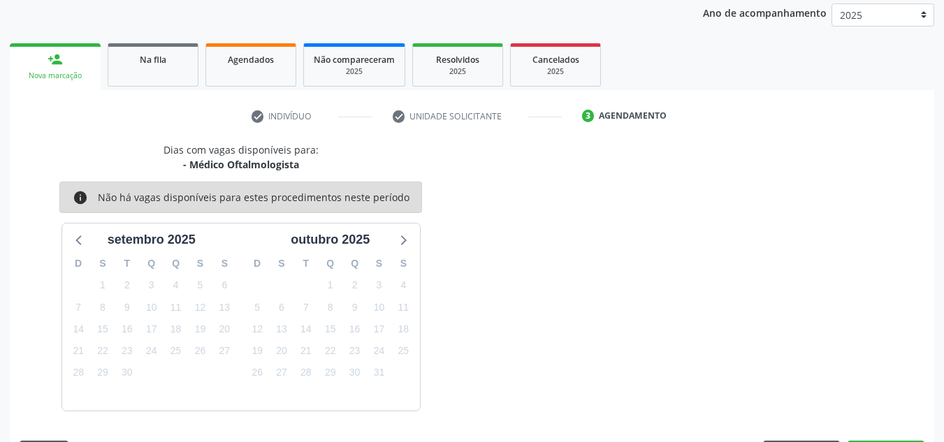
scroll to position [226, 0]
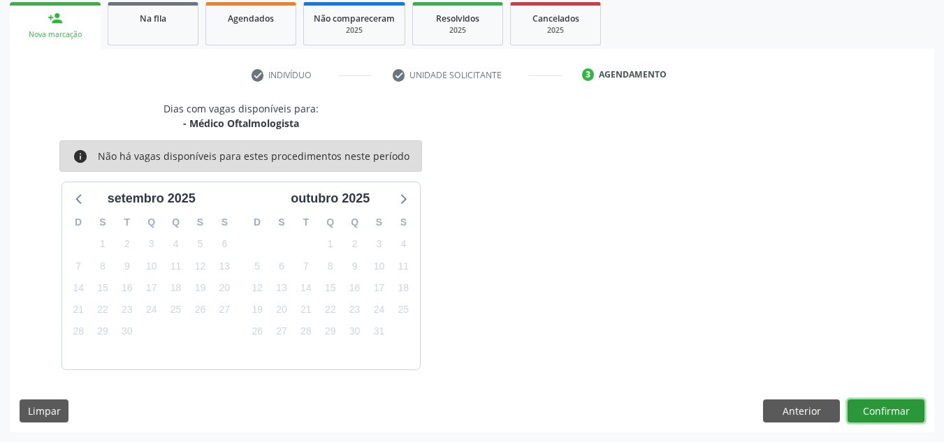
click at [894, 412] on button "Confirmar" at bounding box center [886, 412] width 77 height 24
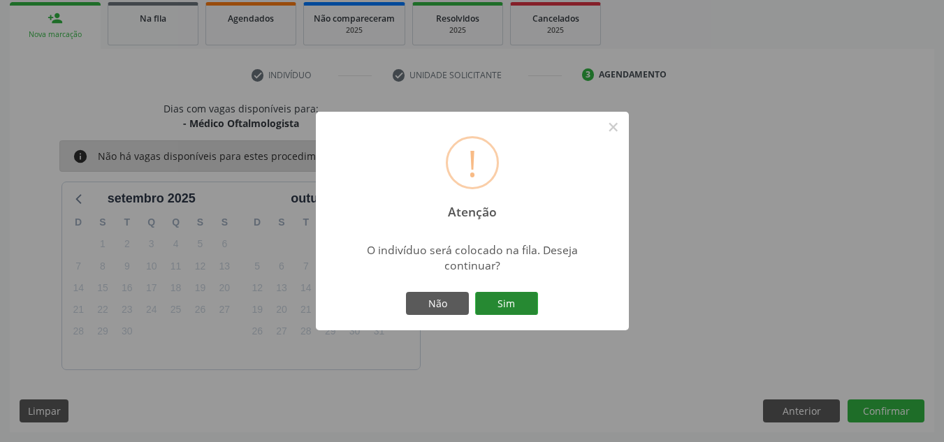
click at [496, 296] on button "Sim" at bounding box center [506, 304] width 63 height 24
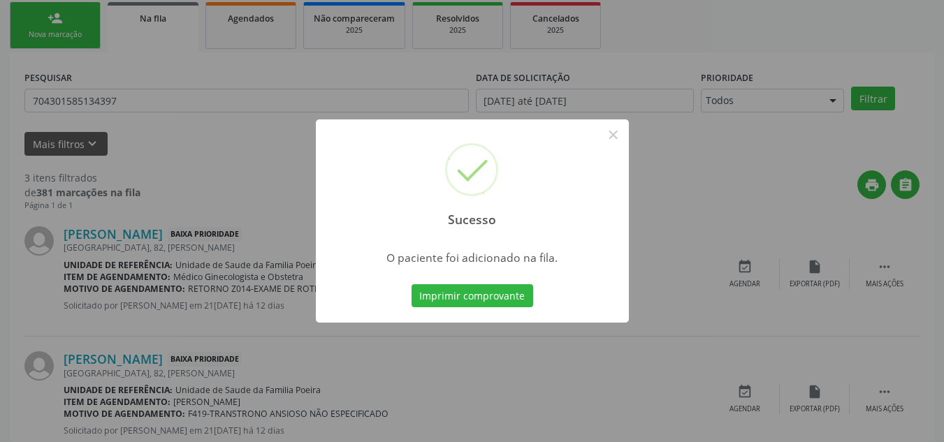
scroll to position [38, 0]
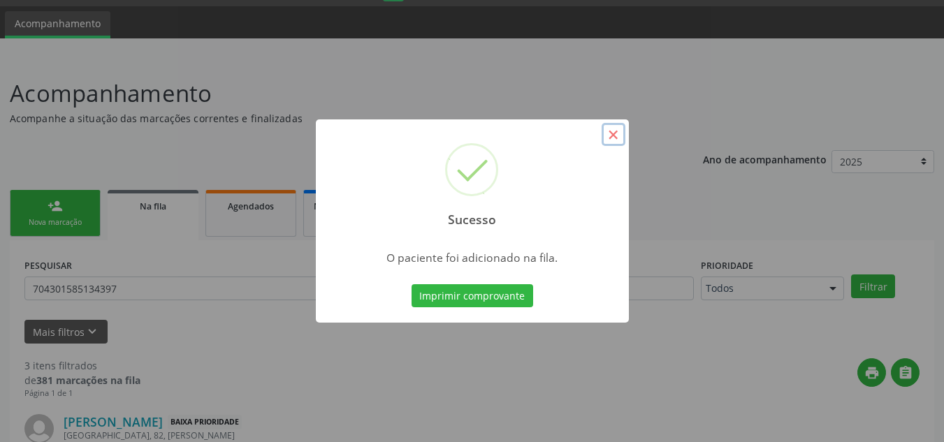
click at [617, 132] on button "×" at bounding box center [614, 135] width 24 height 24
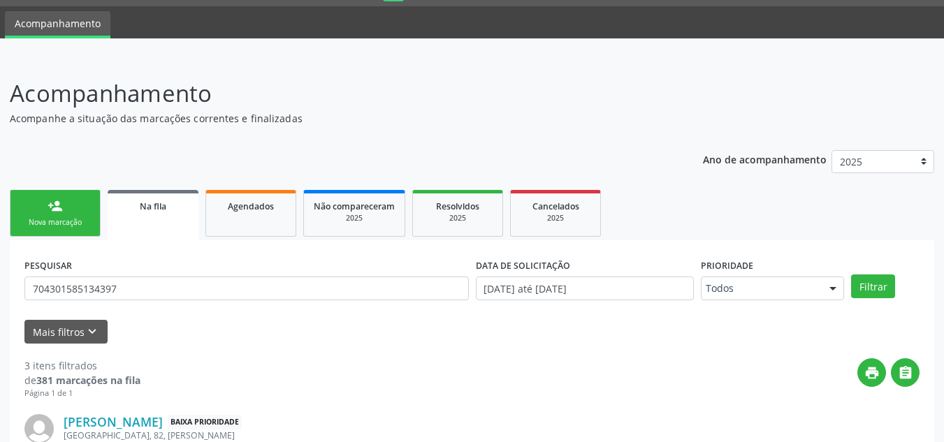
drag, startPoint x: 55, startPoint y: 201, endPoint x: 40, endPoint y: 219, distance: 23.9
click at [55, 201] on div "person_add" at bounding box center [55, 205] width 15 height 15
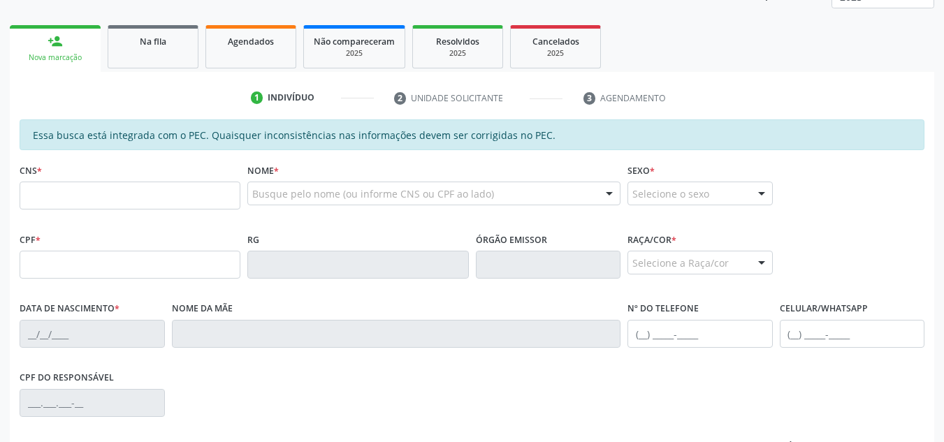
scroll to position [248, 0]
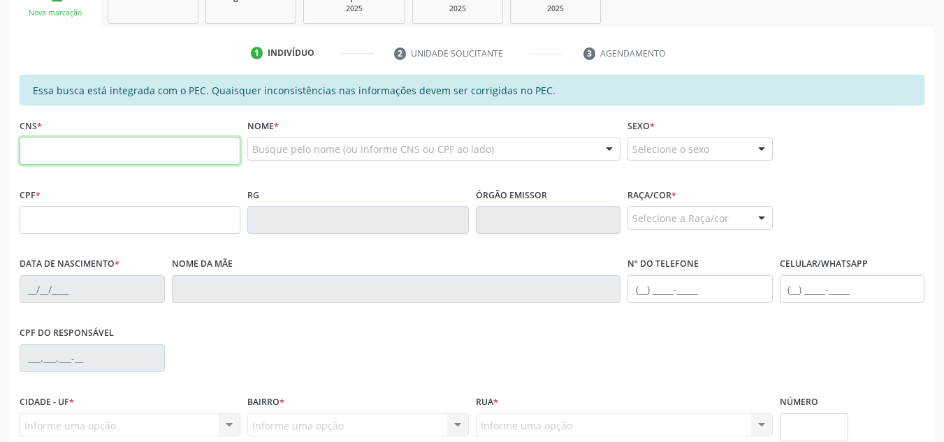
click at [106, 154] on input "text" at bounding box center [130, 151] width 221 height 28
type input "700 5013 0352 2454"
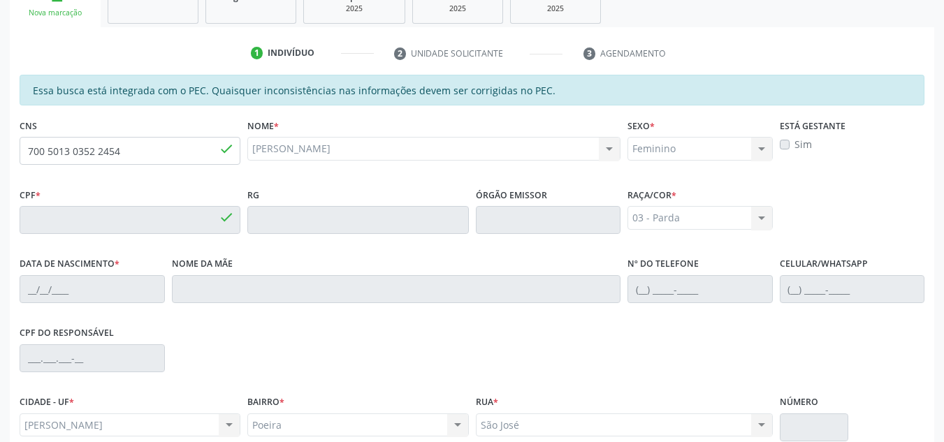
type input "112.995.704-70"
type input "[DATE]"
type input "[PERSON_NAME]"
type input "[PHONE_NUMBER]"
type input "S/N"
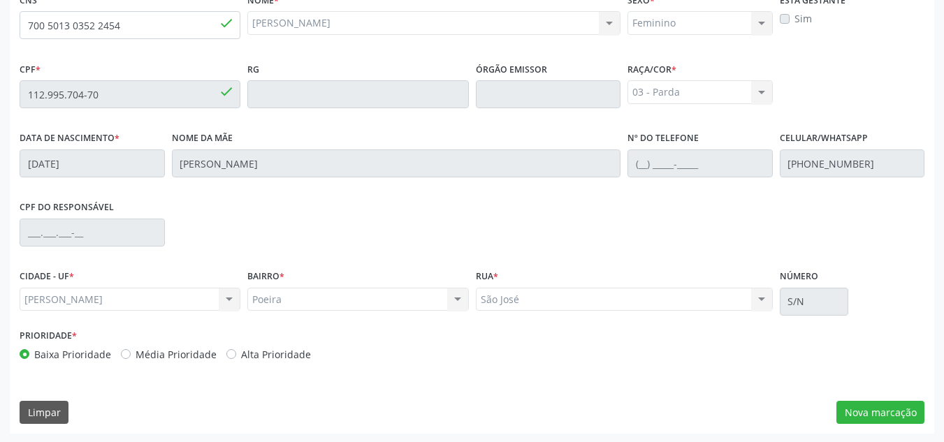
scroll to position [375, 0]
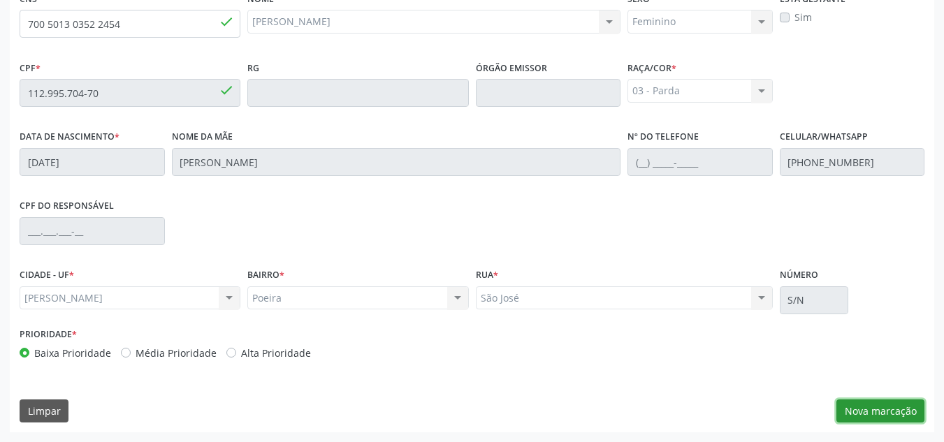
click at [876, 413] on button "Nova marcação" at bounding box center [881, 412] width 88 height 24
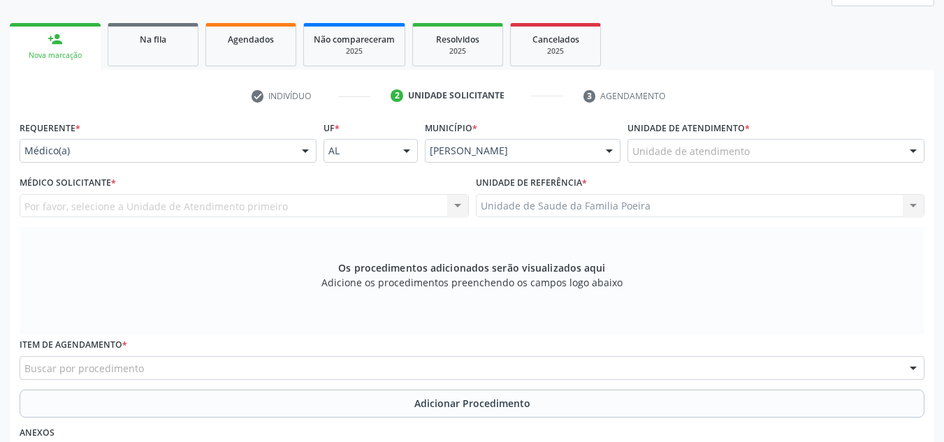
scroll to position [166, 0]
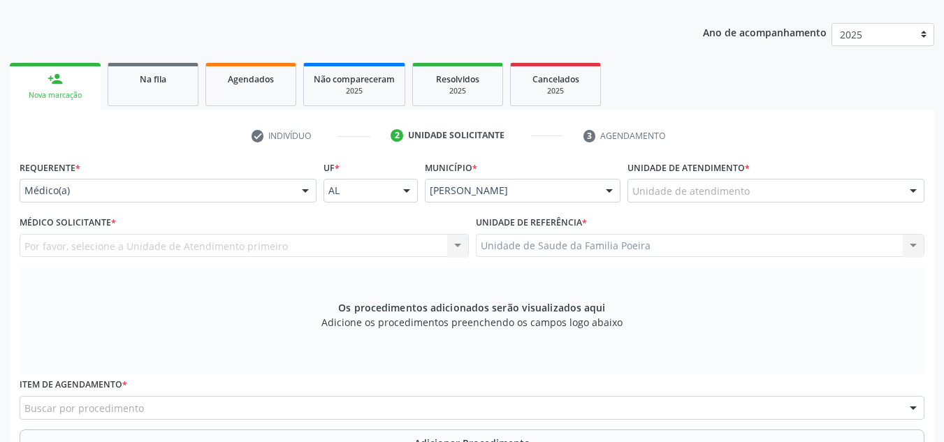
click at [809, 180] on div "Unidade de atendimento" at bounding box center [776, 191] width 297 height 24
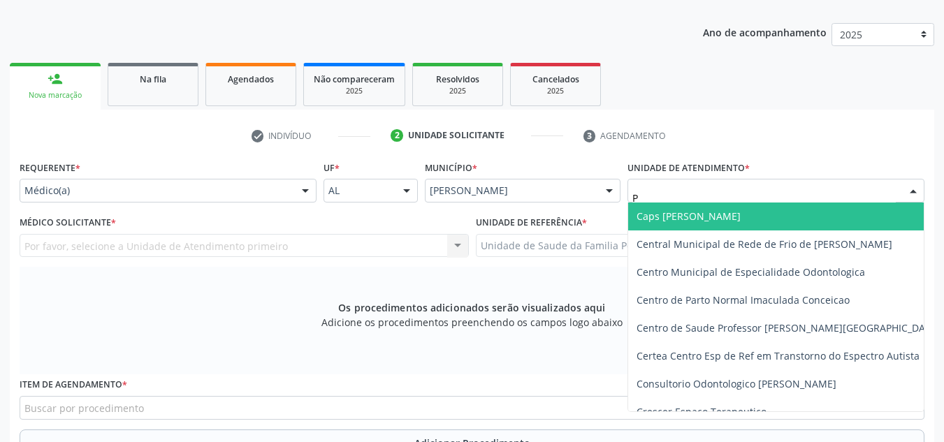
type input "PO"
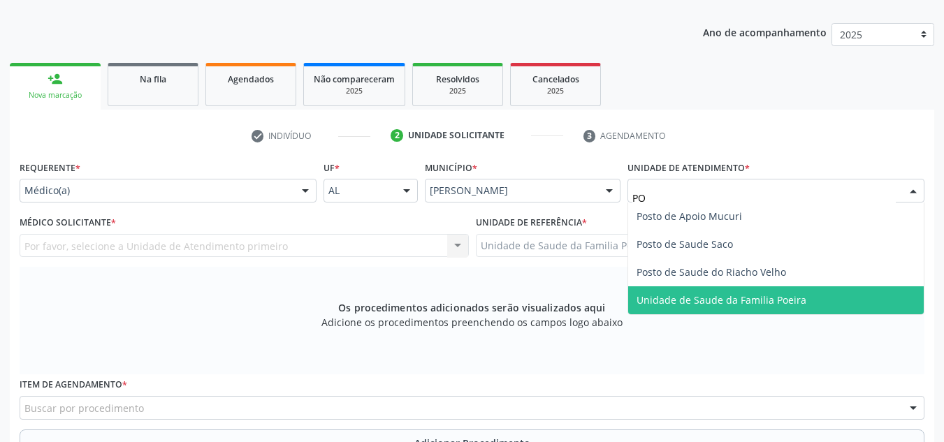
click at [783, 302] on span "Unidade de Saude da Familia Poeira" at bounding box center [722, 300] width 170 height 13
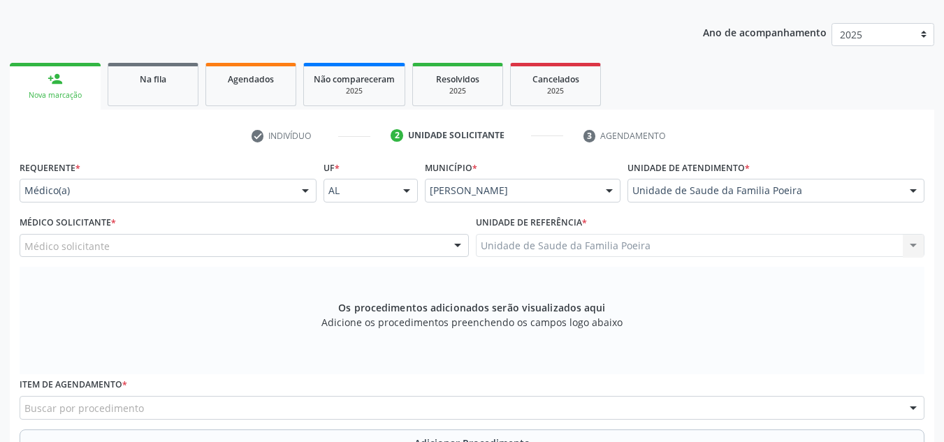
click at [185, 255] on div "Médico solicitante" at bounding box center [244, 246] width 449 height 24
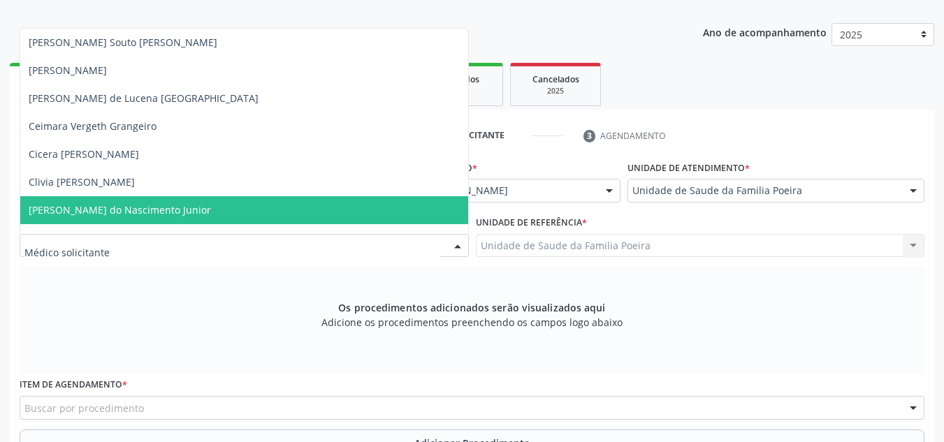
click at [115, 212] on span "[PERSON_NAME] do Nascimento Junior" at bounding box center [120, 209] width 182 height 13
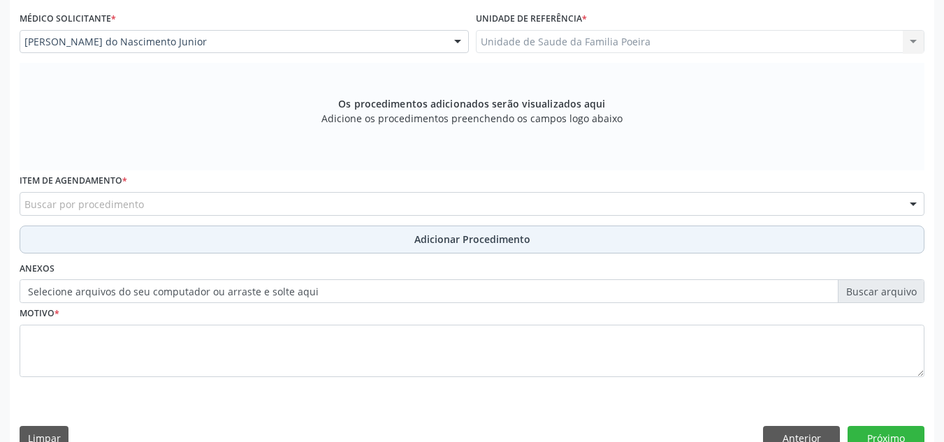
scroll to position [397, 0]
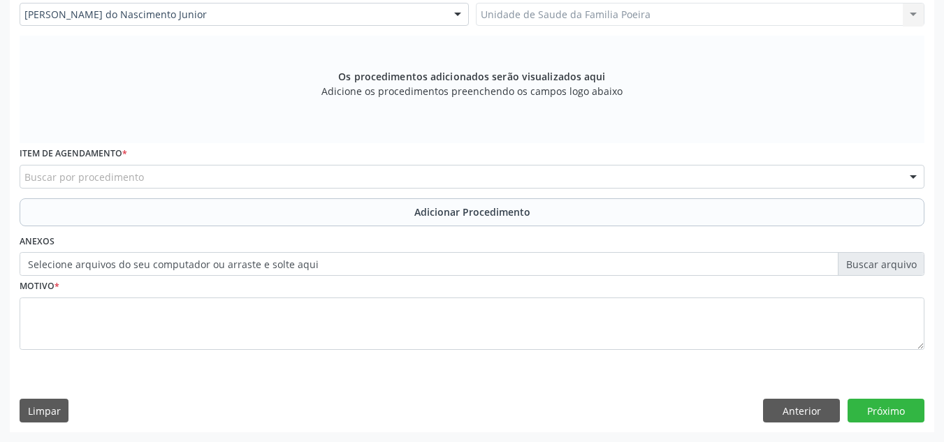
click at [219, 180] on div "Buscar por procedimento" at bounding box center [472, 177] width 905 height 24
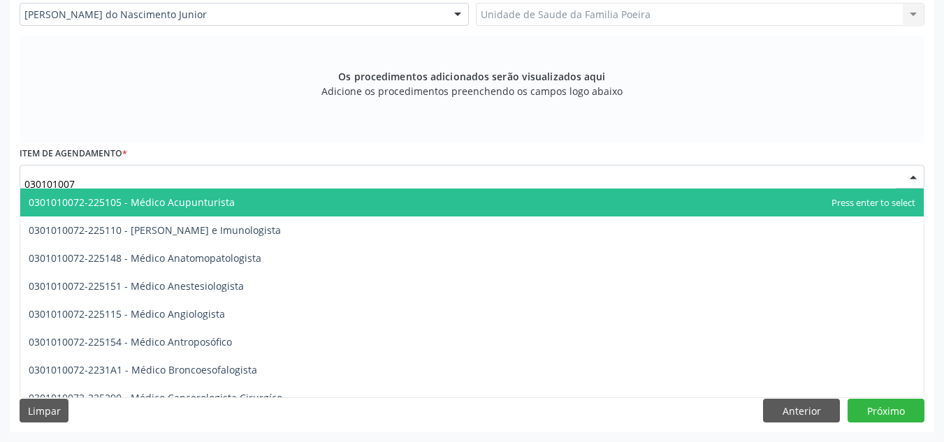
type input "0301010072"
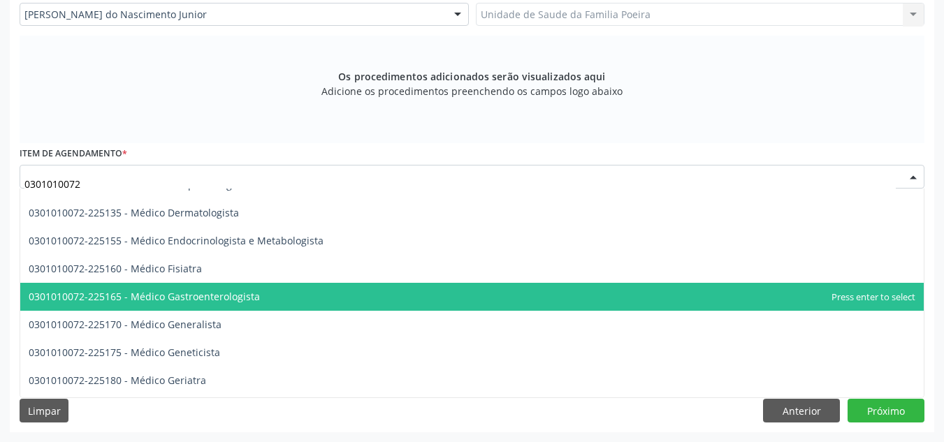
scroll to position [629, 0]
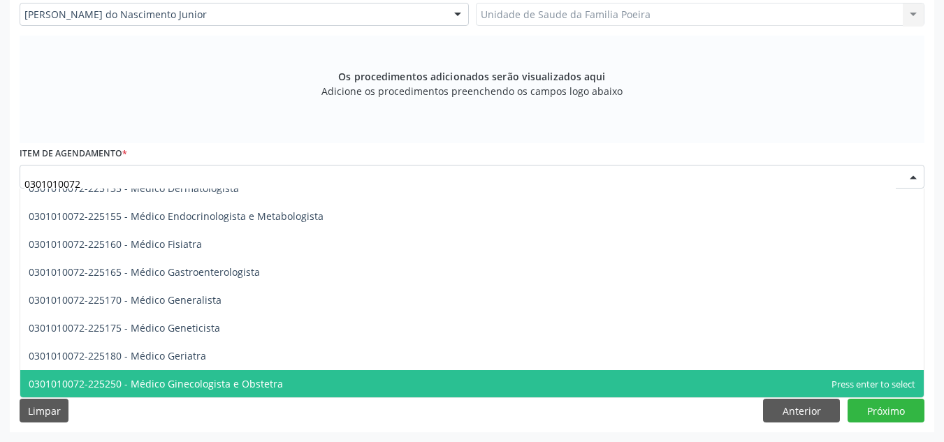
click at [240, 384] on span "0301010072-225250 - Médico Ginecologista e Obstetra" at bounding box center [156, 383] width 254 height 13
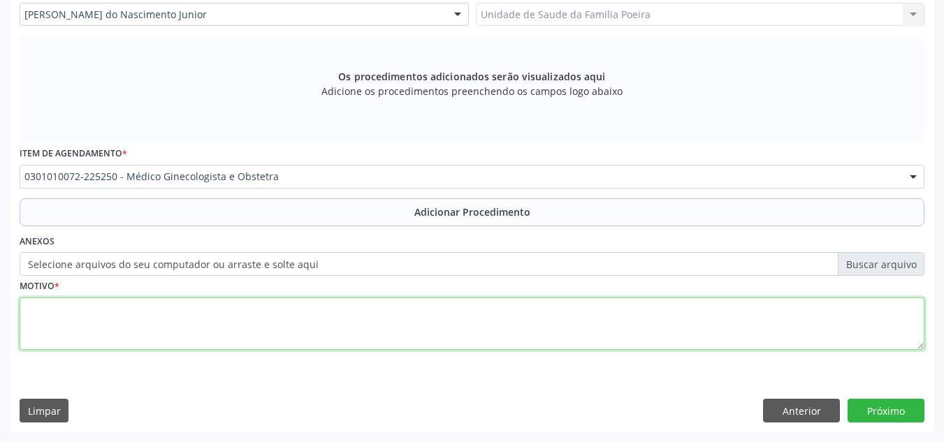
click at [234, 317] on textarea at bounding box center [472, 324] width 905 height 53
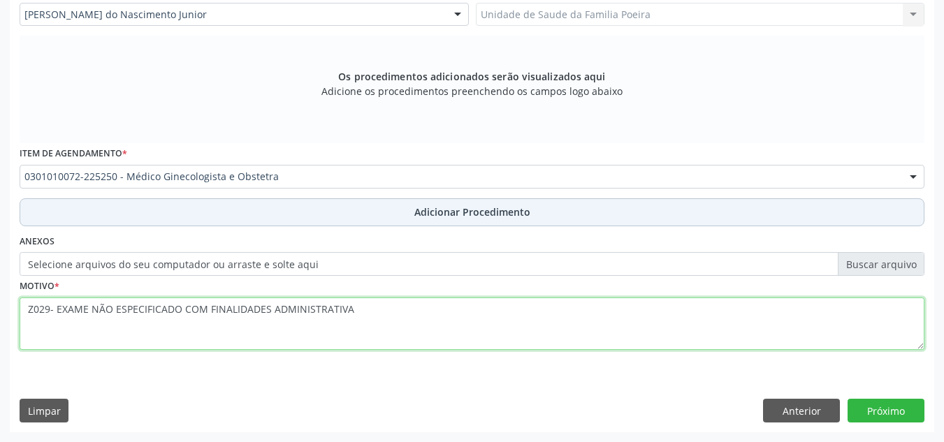
type textarea "Z029- EXAME NÃO ESPECIFICADO COM FINALIDADES ADMINISTRATIVA"
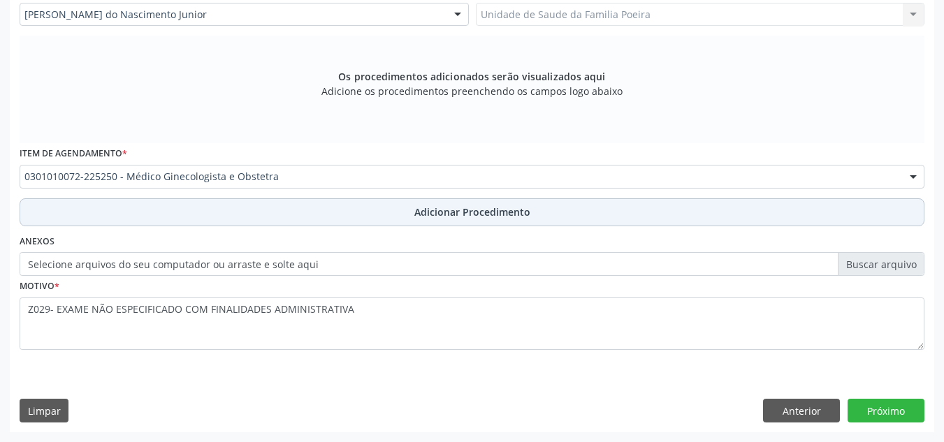
click at [472, 206] on span "Adicionar Procedimento" at bounding box center [472, 212] width 116 height 15
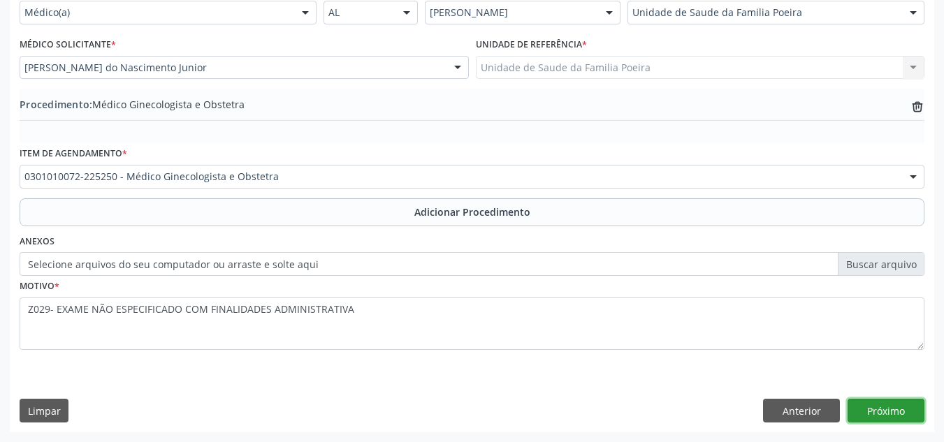
click at [914, 409] on button "Próximo" at bounding box center [886, 411] width 77 height 24
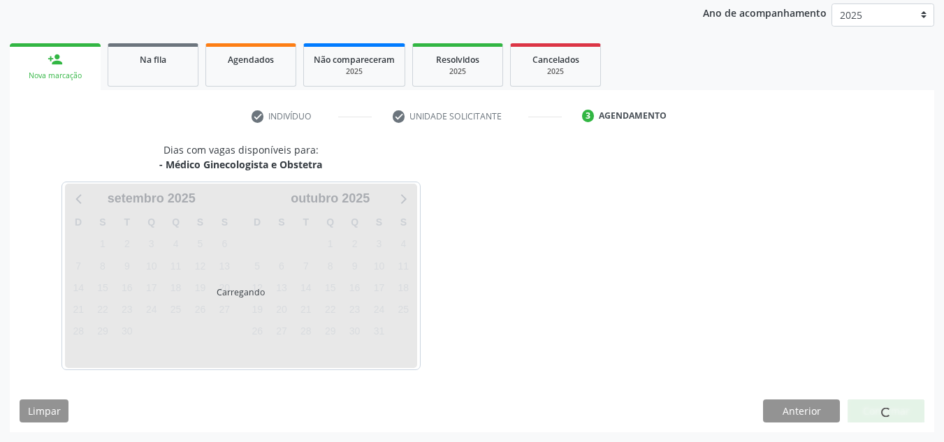
scroll to position [226, 0]
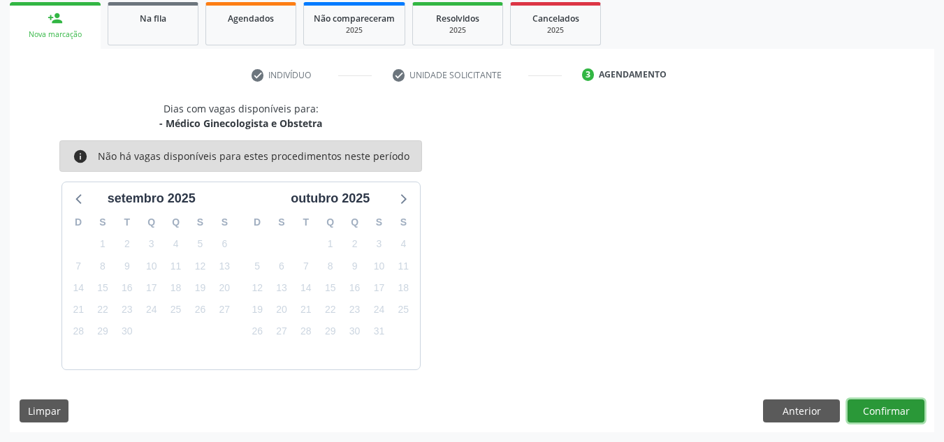
click at [888, 410] on button "Confirmar" at bounding box center [886, 412] width 77 height 24
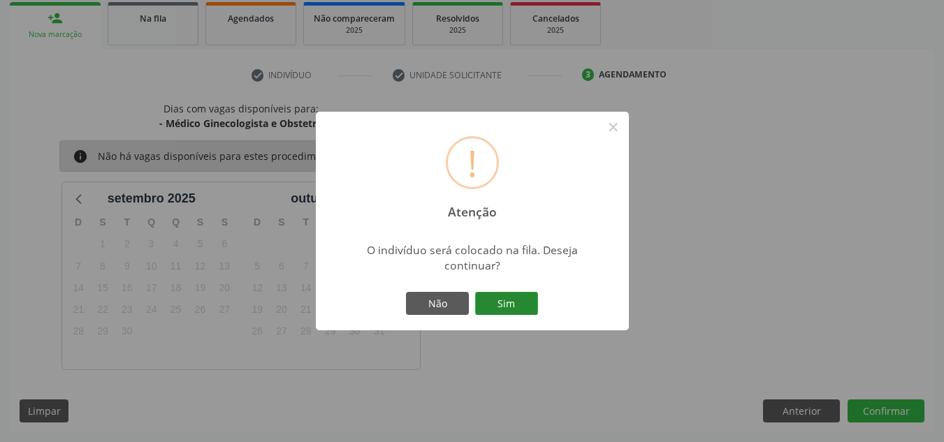
click at [511, 303] on button "Sim" at bounding box center [506, 304] width 63 height 24
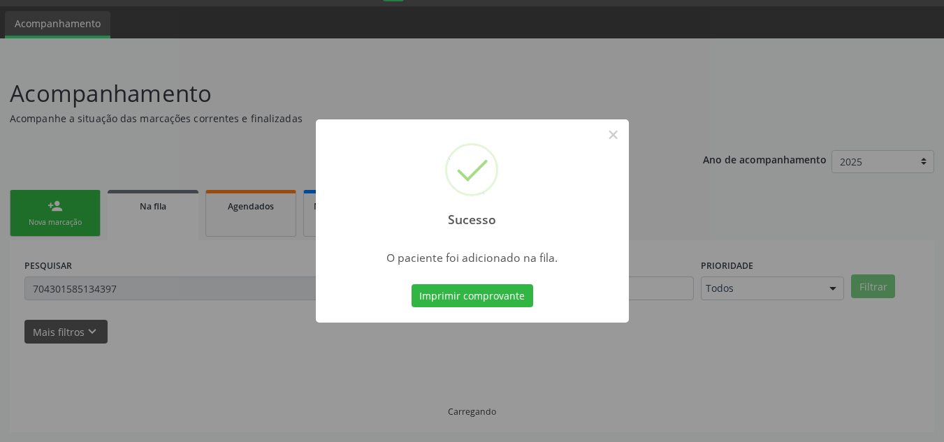
scroll to position [38, 0]
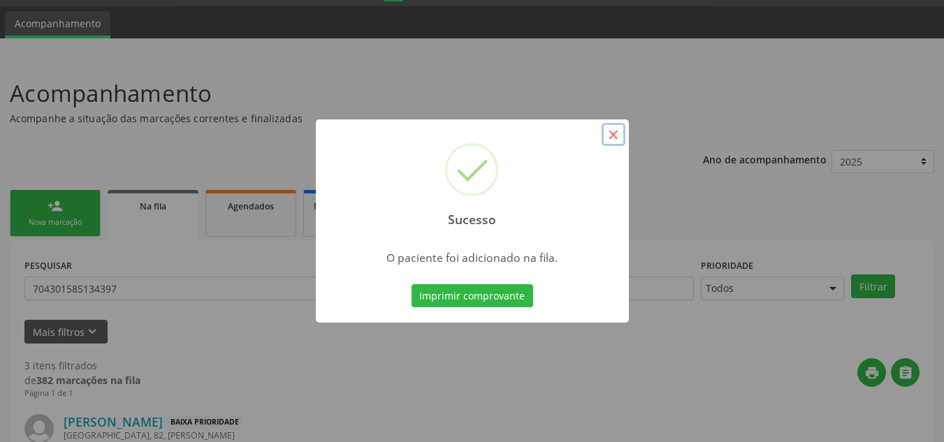
click at [614, 139] on button "×" at bounding box center [614, 135] width 24 height 24
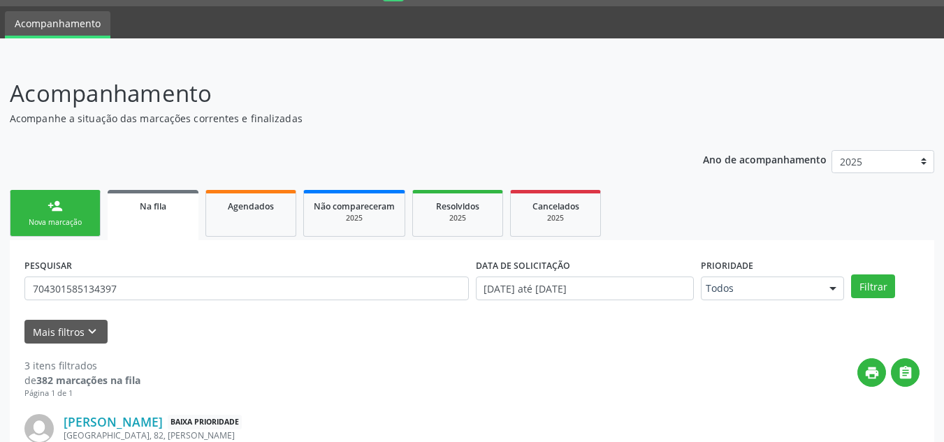
click at [62, 215] on link "person_add Nova marcação" at bounding box center [55, 213] width 91 height 47
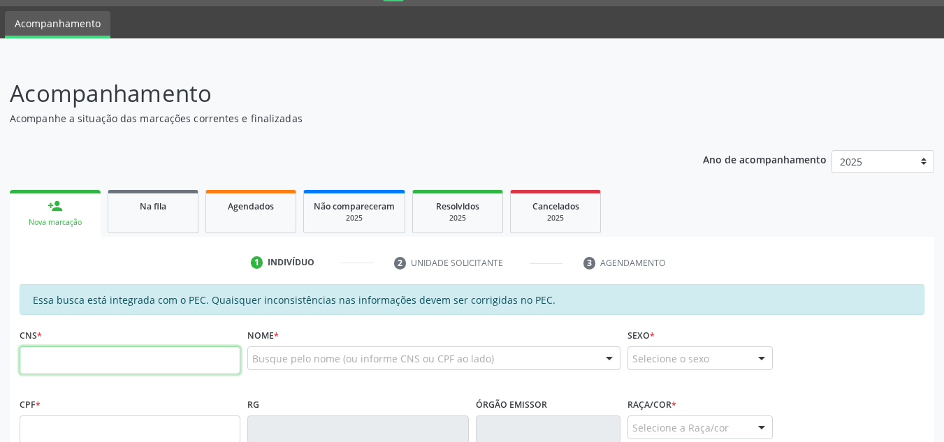
click at [105, 354] on input "text" at bounding box center [130, 361] width 221 height 28
type input "706 2085 0889 2863"
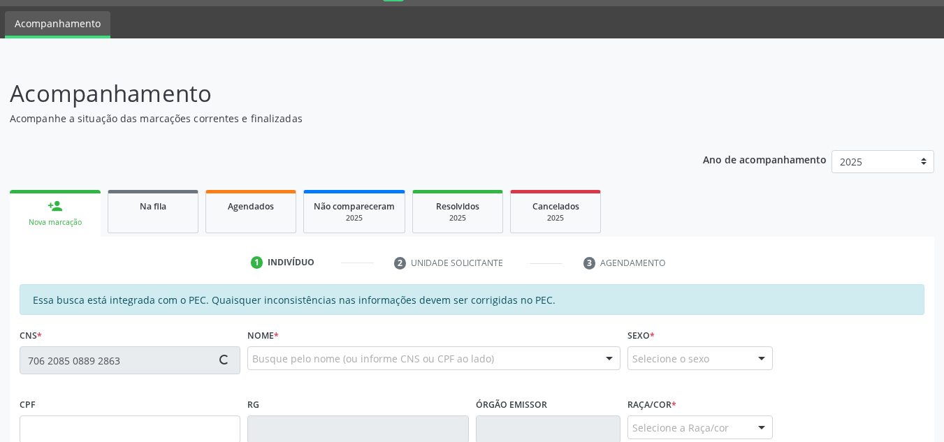
type input "1[DATE]"
type input "[PERSON_NAME]"
type input "[PHONE_NUMBER]"
type input "S/N"
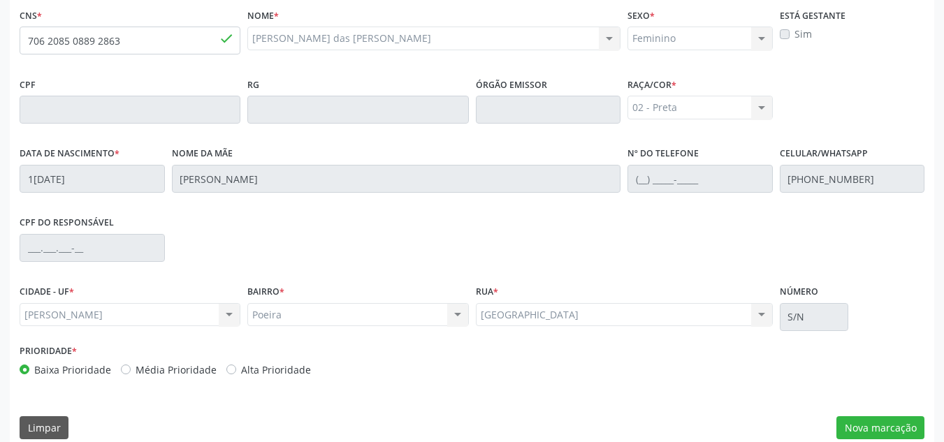
scroll to position [375, 0]
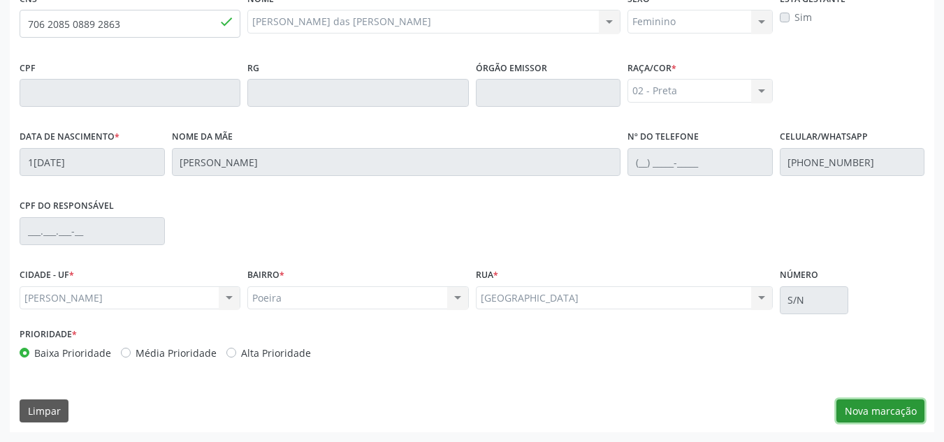
click at [841, 402] on button "Nova marcação" at bounding box center [881, 412] width 88 height 24
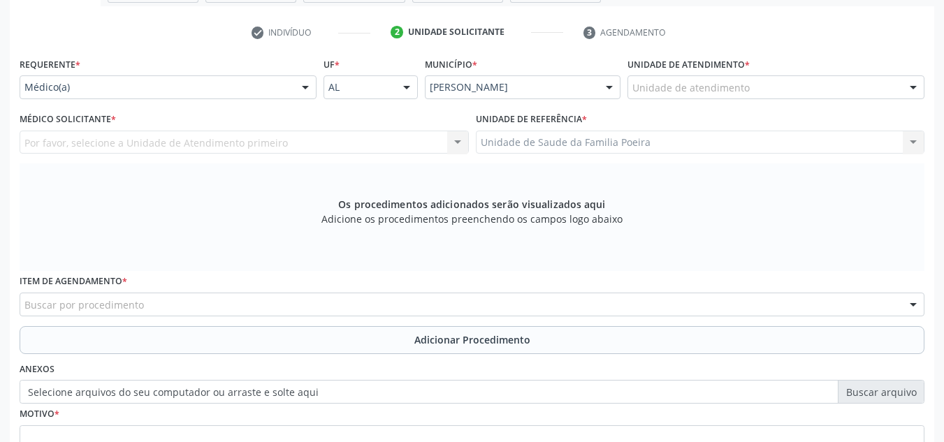
scroll to position [236, 0]
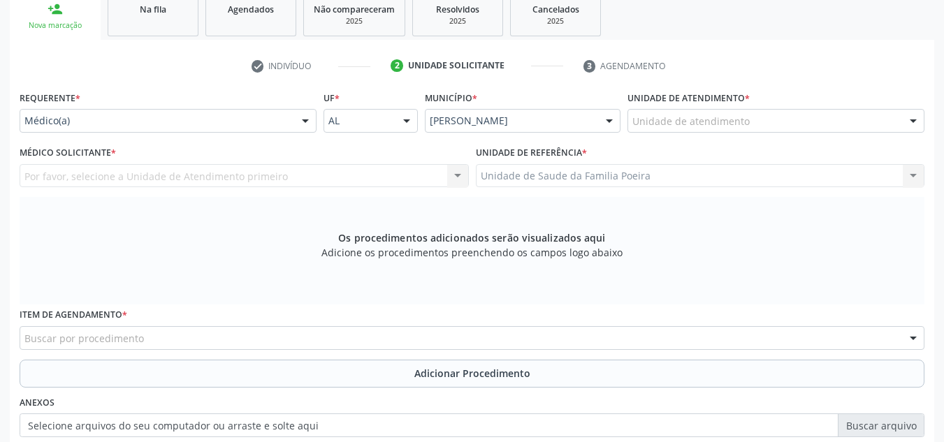
click at [858, 122] on div "Unidade de atendimento" at bounding box center [776, 121] width 297 height 24
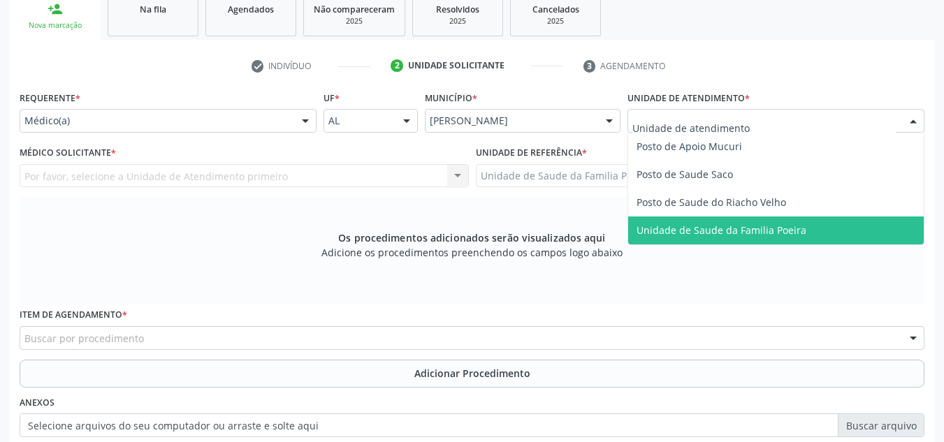
click at [776, 247] on div "Requerente * Médico(a) Médico(a) Enfermeiro(a) Paciente Nenhum resultado encont…" at bounding box center [472, 309] width 905 height 444
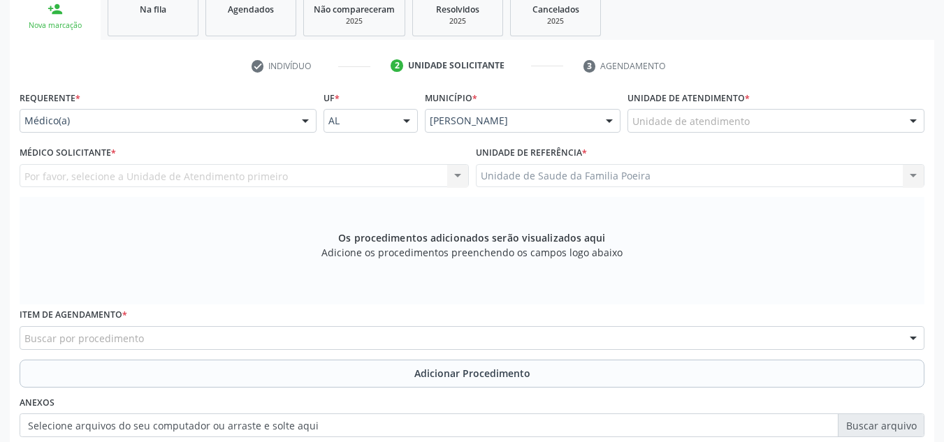
click at [784, 111] on div "Unidade de atendimento" at bounding box center [776, 121] width 297 height 24
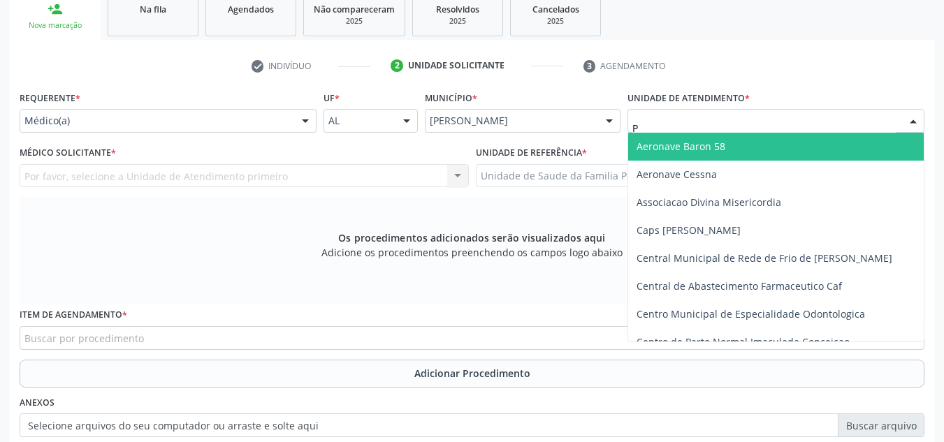
type input "PO"
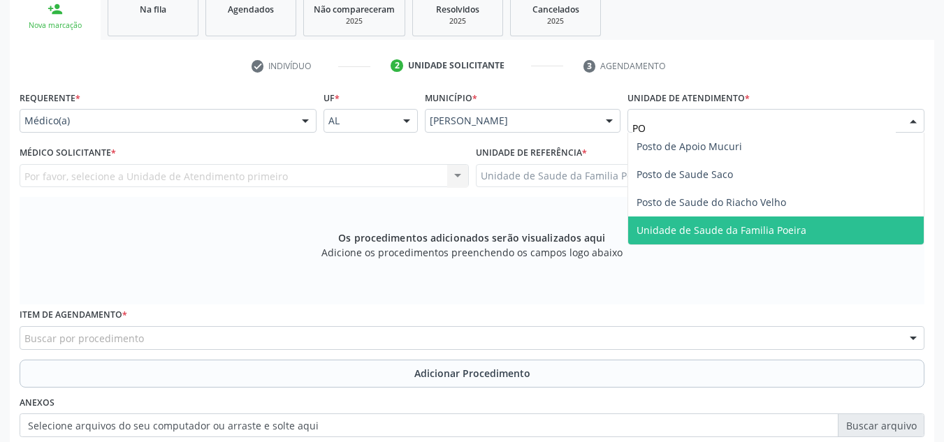
click at [793, 236] on span "Unidade de Saude da Familia Poeira" at bounding box center [722, 230] width 170 height 13
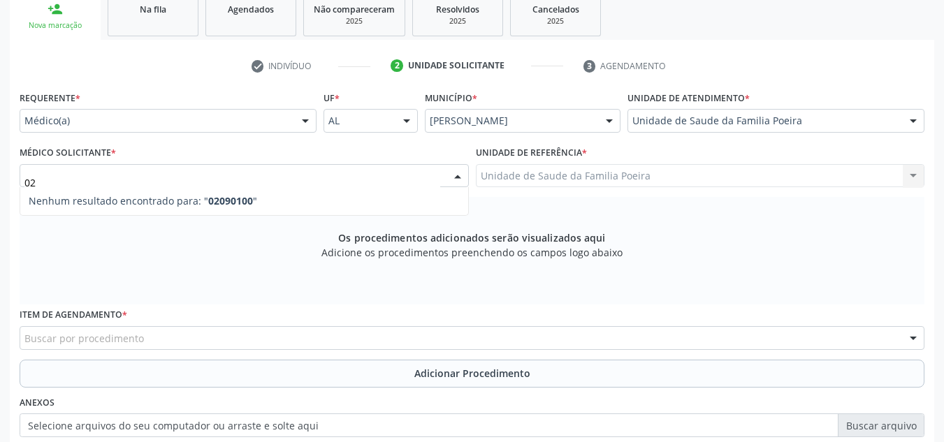
type input "0"
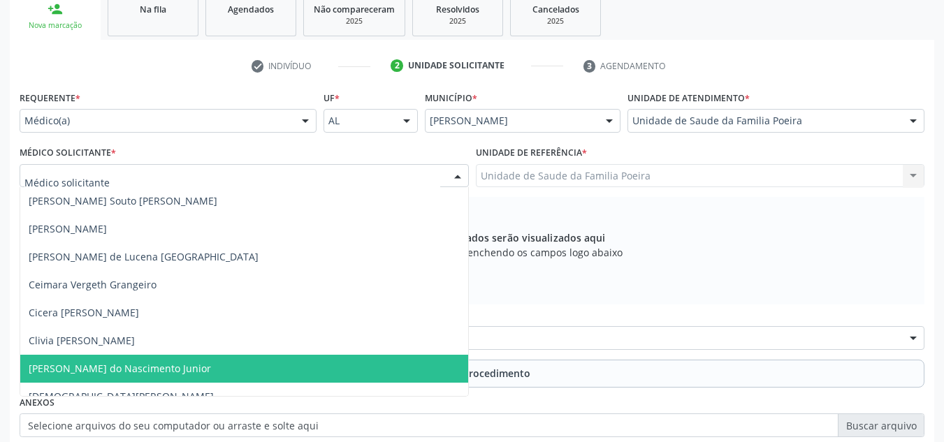
click at [66, 364] on span "[PERSON_NAME] do Nascimento Junior" at bounding box center [120, 368] width 182 height 13
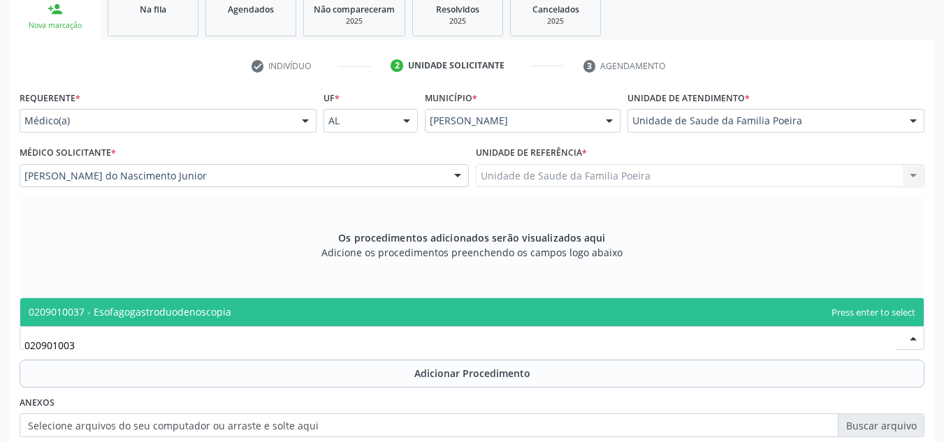
type input "0209010037"
click at [84, 307] on span "0209010037 - Esofagogastroduodenoscopia" at bounding box center [130, 311] width 203 height 13
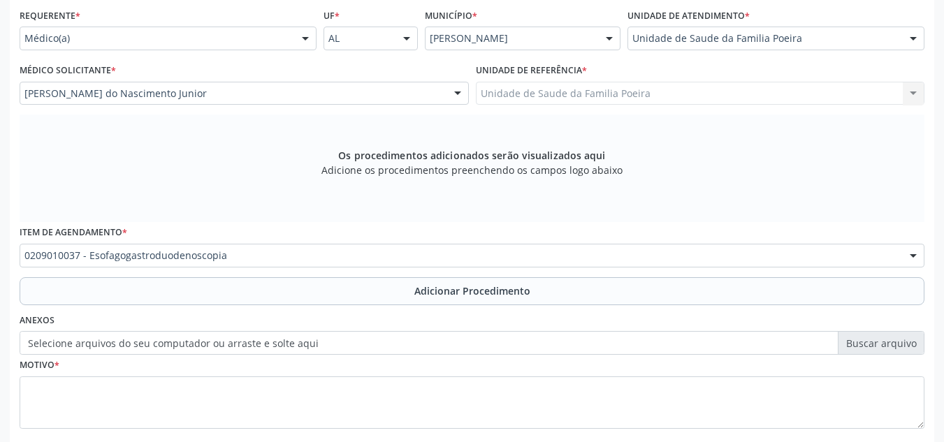
scroll to position [397, 0]
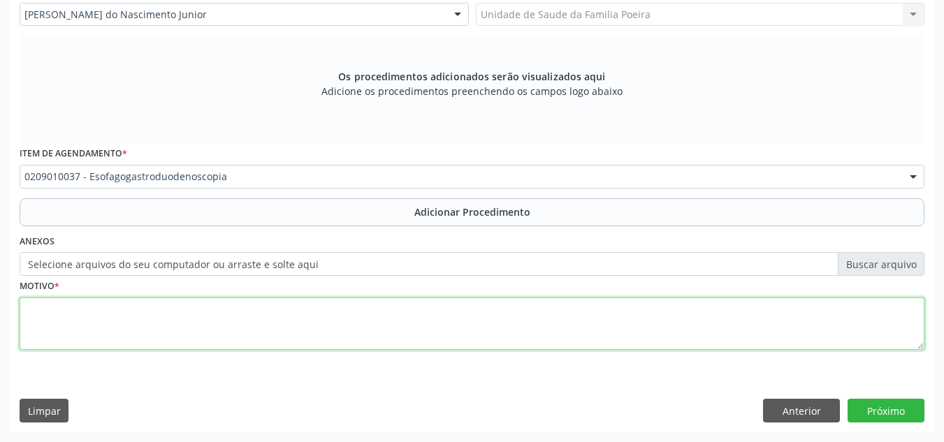
click at [113, 332] on textarea at bounding box center [472, 324] width 905 height 53
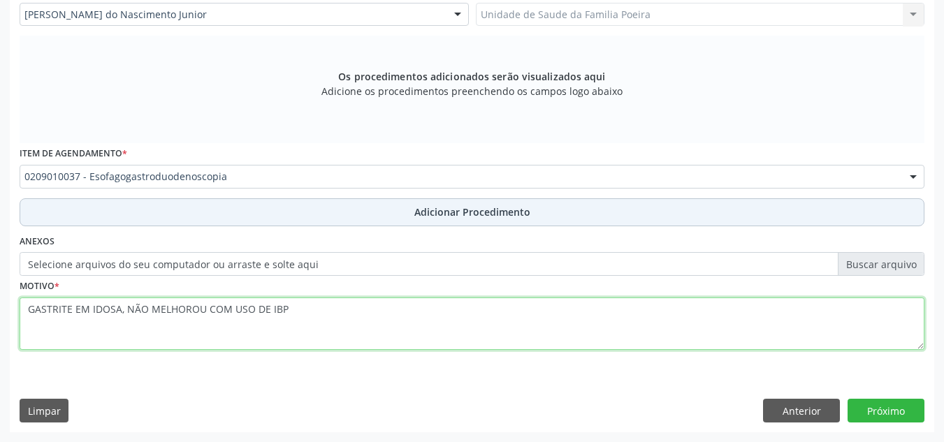
type textarea "GASTRITE EM IDOSA, NÃO MELHOROU COM USO DE IBP"
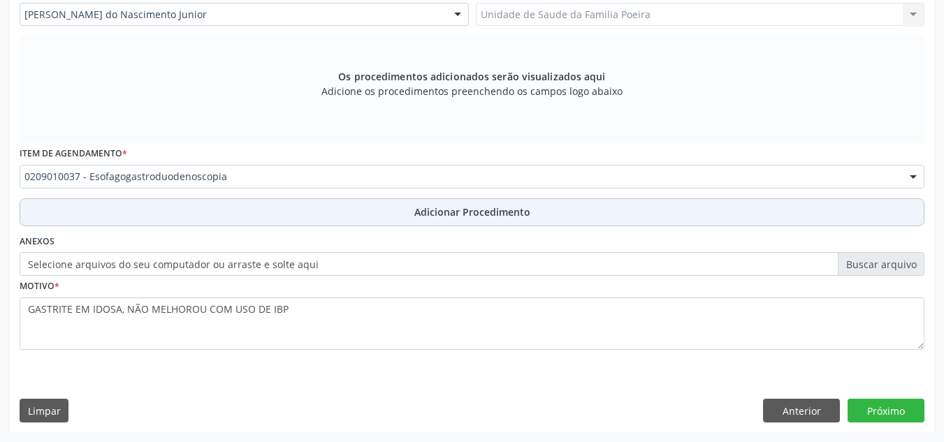
click at [422, 216] on span "Adicionar Procedimento" at bounding box center [472, 212] width 116 height 15
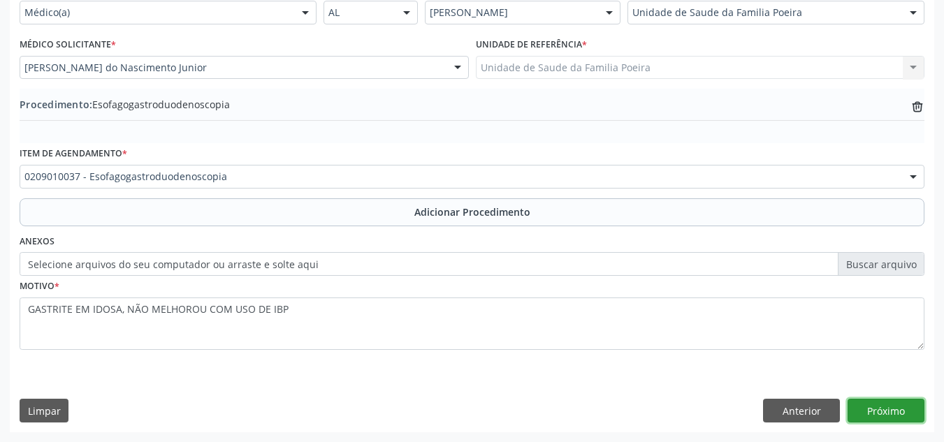
click at [893, 402] on button "Próximo" at bounding box center [886, 411] width 77 height 24
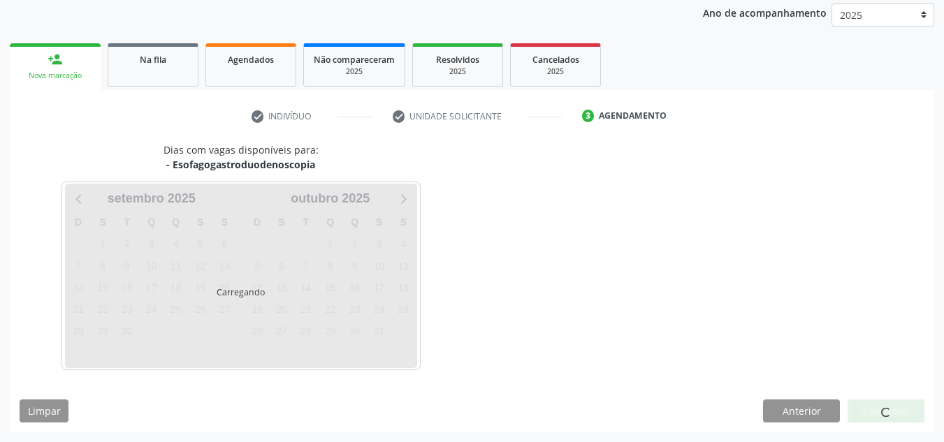
scroll to position [226, 0]
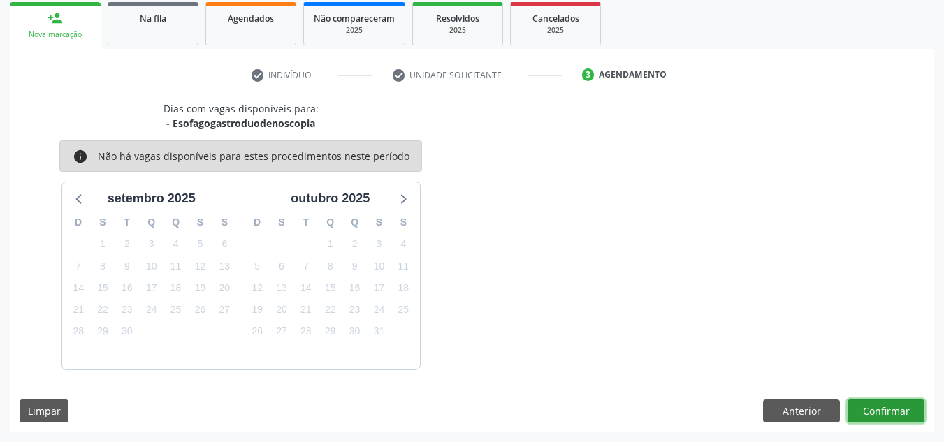
click at [874, 407] on button "Confirmar" at bounding box center [886, 412] width 77 height 24
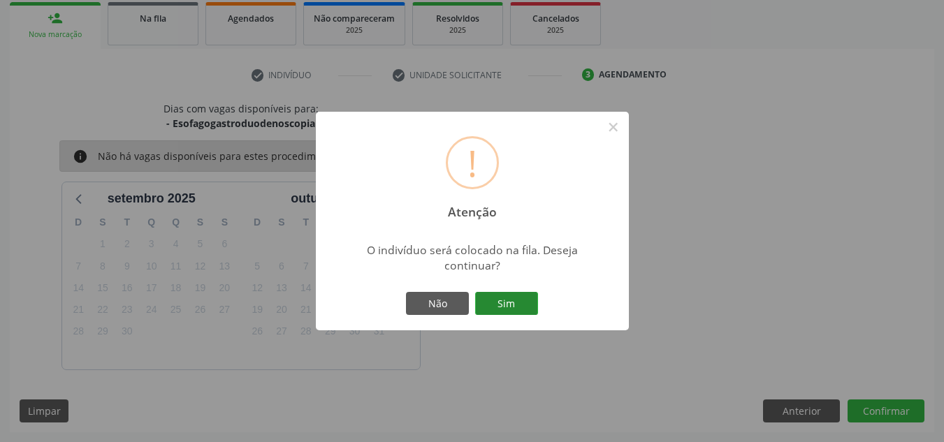
click at [507, 305] on button "Sim" at bounding box center [506, 304] width 63 height 24
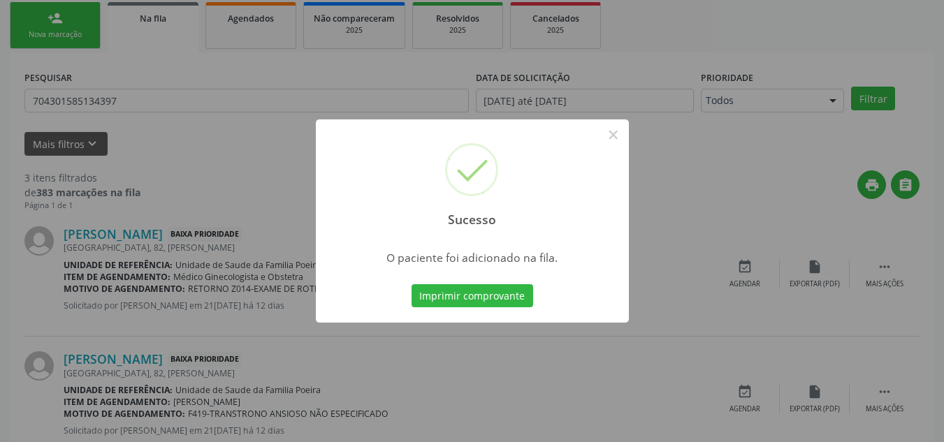
scroll to position [38, 0]
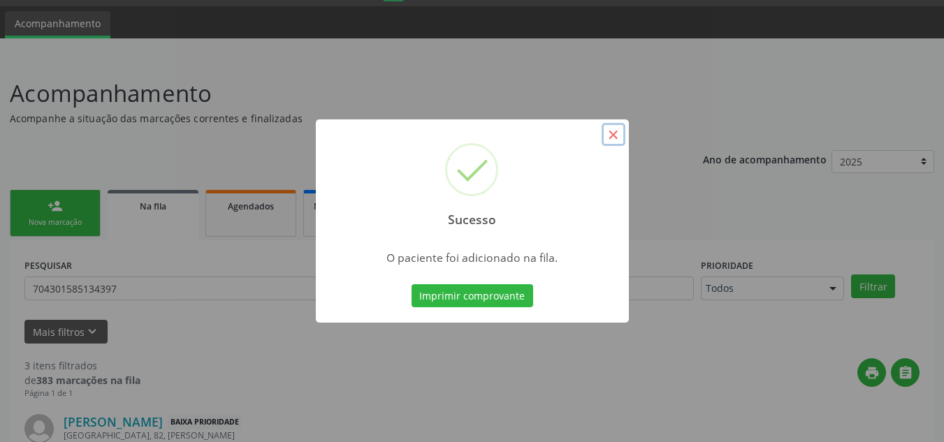
click at [616, 134] on button "×" at bounding box center [614, 135] width 24 height 24
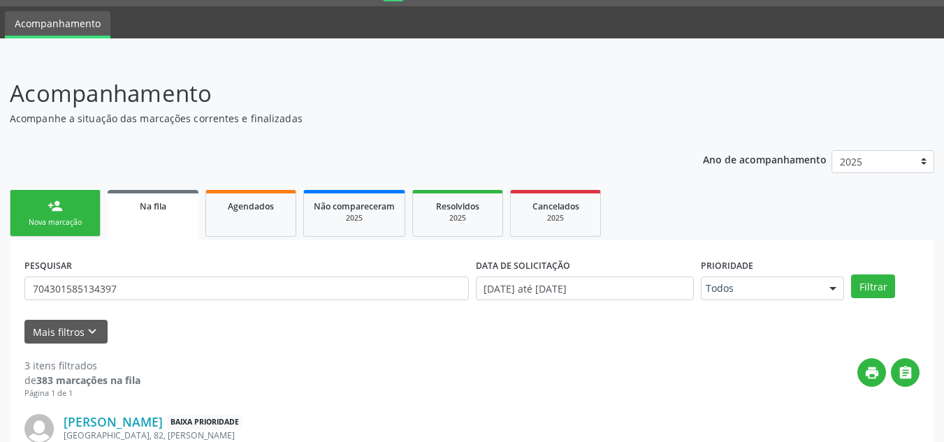
drag, startPoint x: 73, startPoint y: 227, endPoint x: 57, endPoint y: 119, distance: 109.6
click at [73, 227] on div "Nova marcação" at bounding box center [55, 222] width 70 height 10
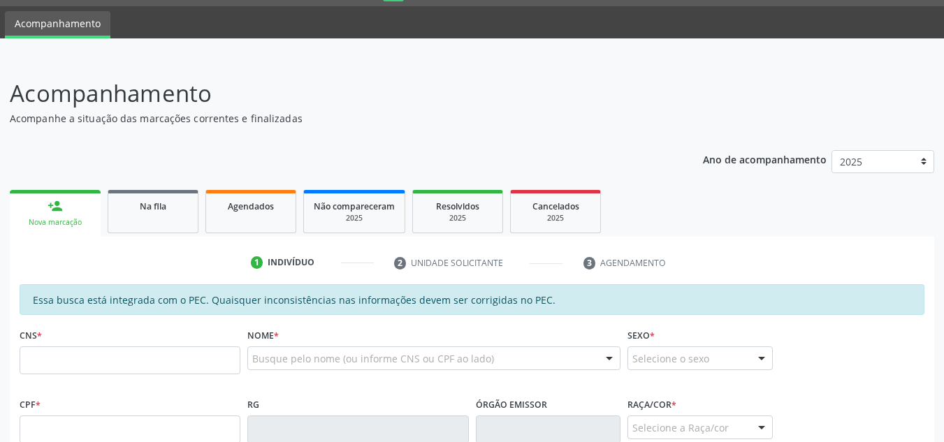
scroll to position [178, 0]
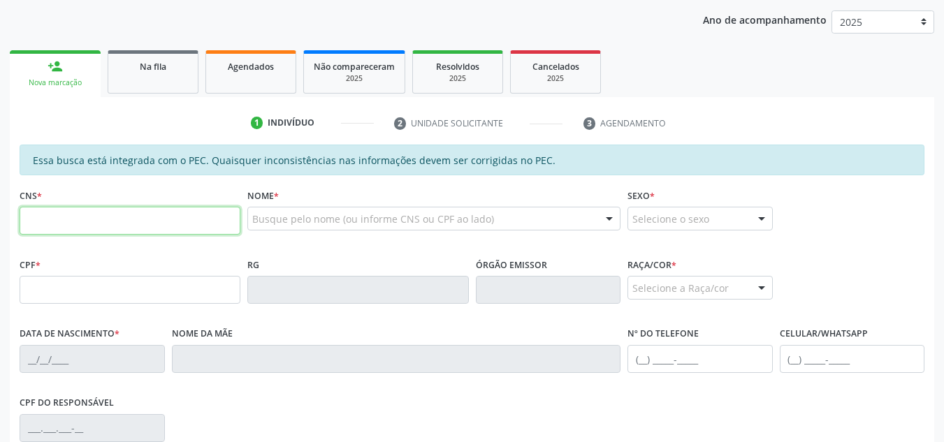
click at [88, 210] on input "text" at bounding box center [130, 221] width 221 height 28
type input "706 2085 0889 2863"
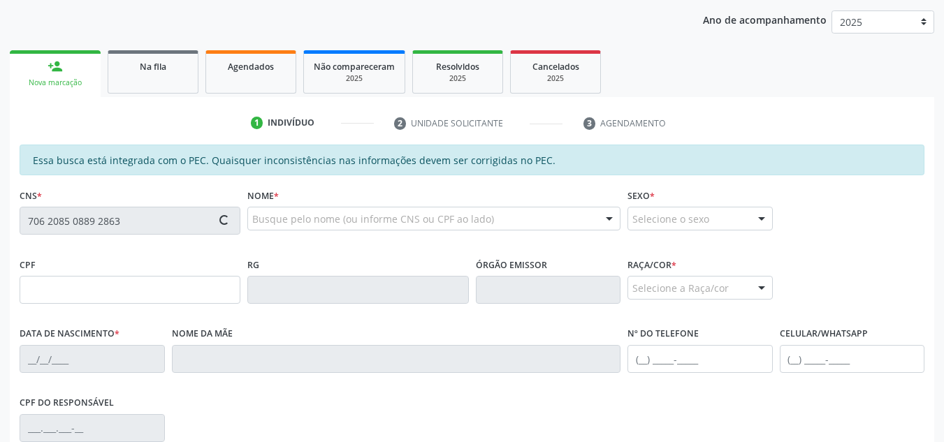
type input "1[DATE]"
type input "[PERSON_NAME]"
type input "[PHONE_NUMBER]"
type input "S/N"
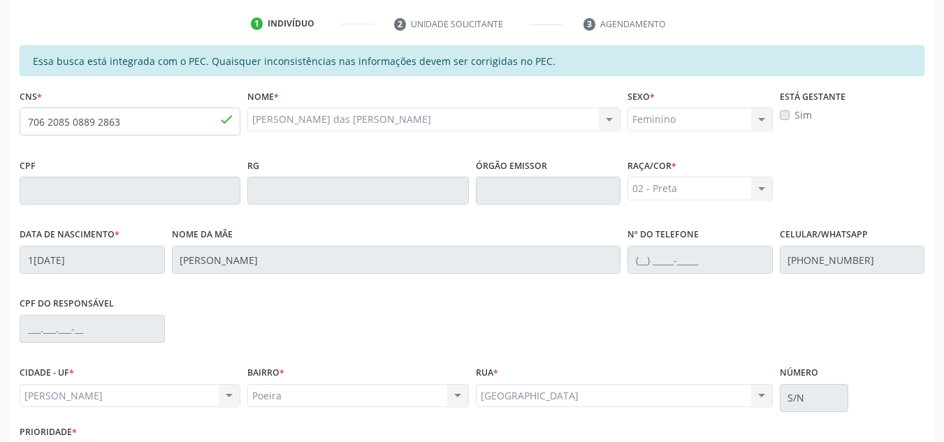
scroll to position [375, 0]
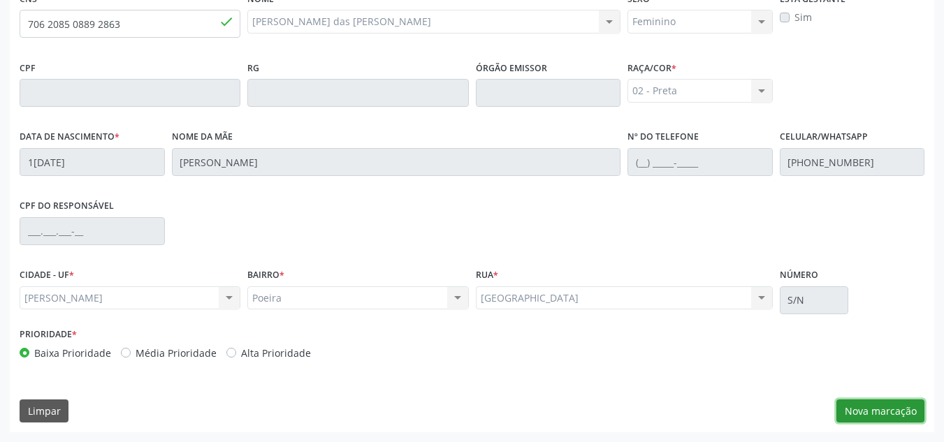
click at [851, 405] on button "Nova marcação" at bounding box center [881, 412] width 88 height 24
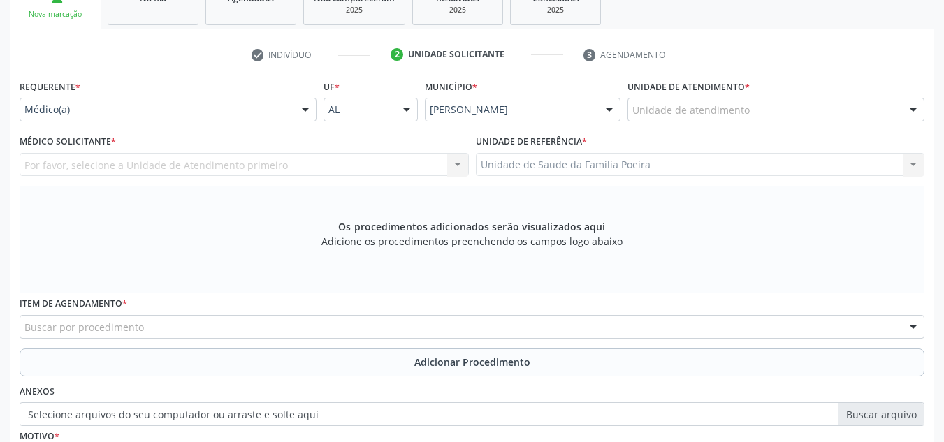
scroll to position [236, 0]
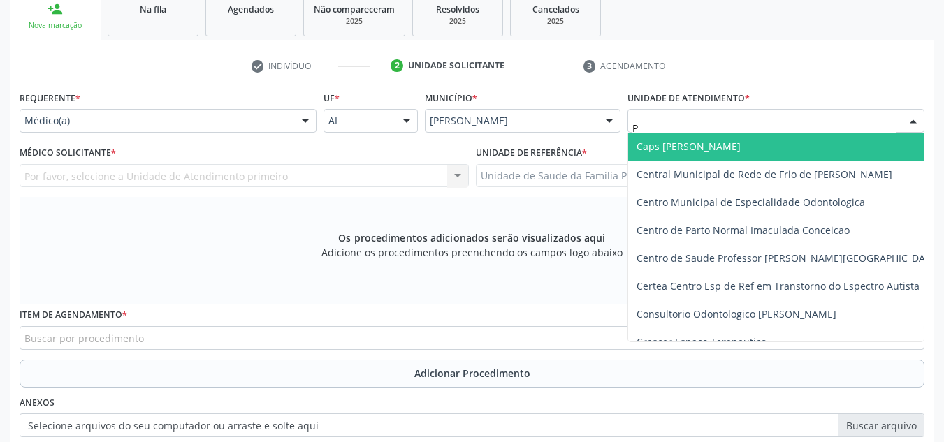
type input "PO"
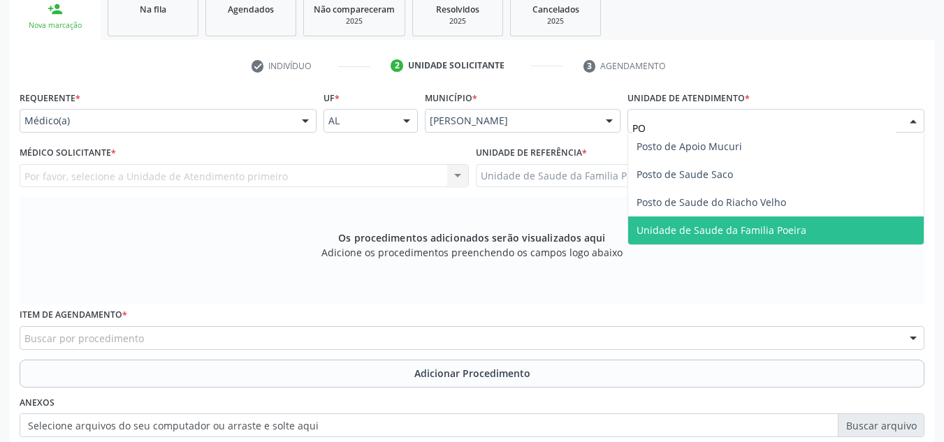
click at [742, 226] on span "Unidade de Saude da Familia Poeira" at bounding box center [722, 230] width 170 height 13
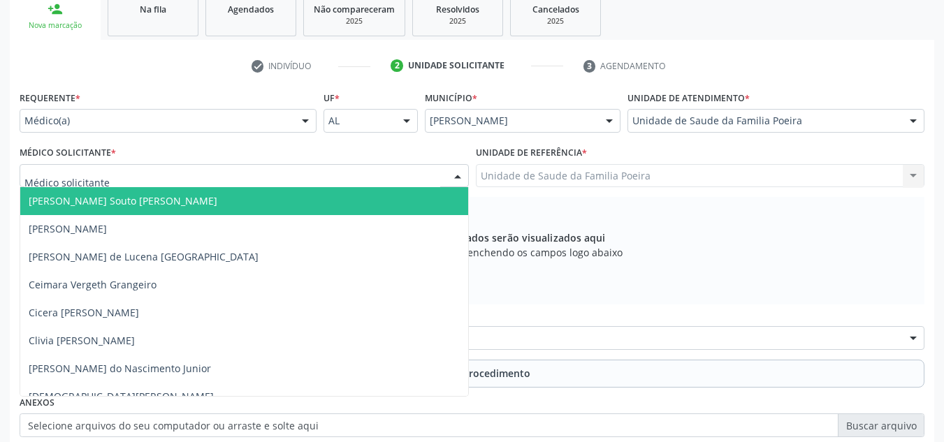
click at [198, 181] on div at bounding box center [244, 176] width 449 height 24
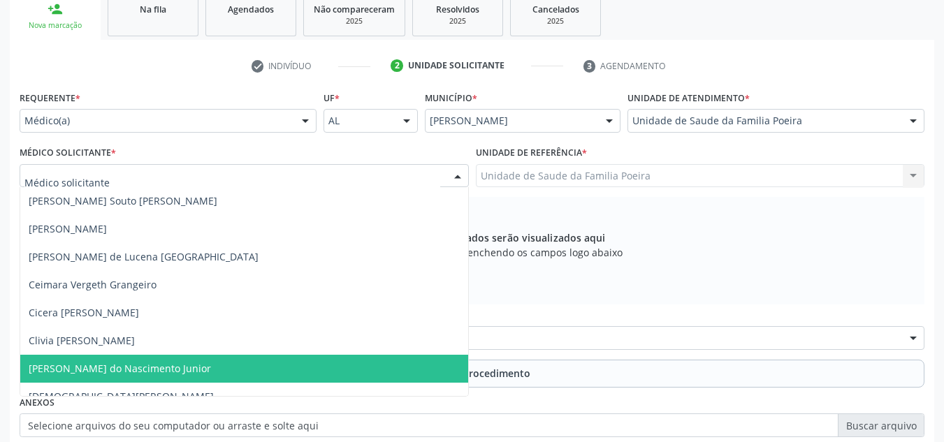
click at [112, 366] on span "[PERSON_NAME] do Nascimento Junior" at bounding box center [120, 368] width 182 height 13
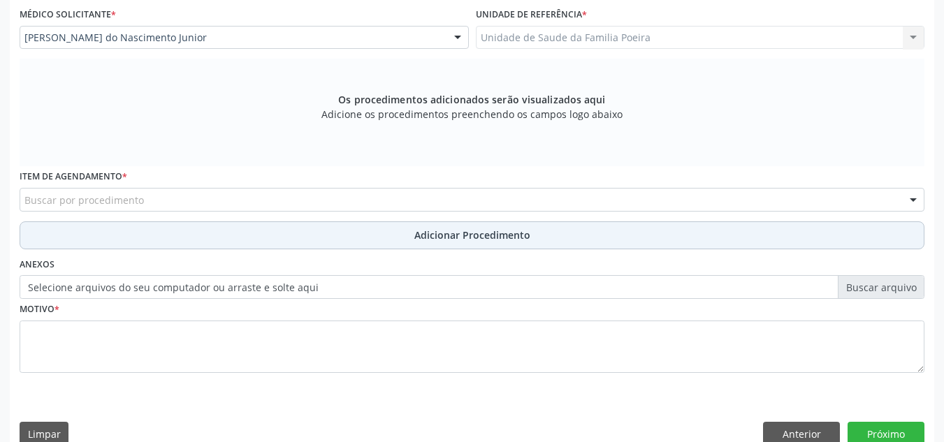
scroll to position [375, 0]
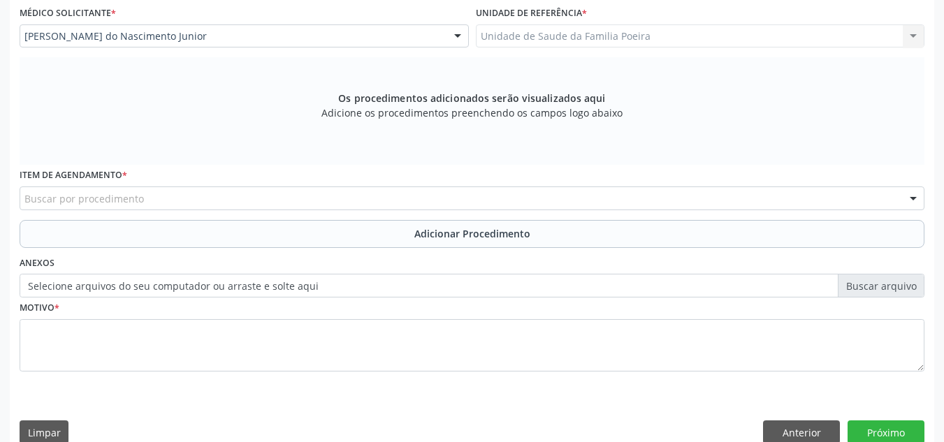
click at [182, 195] on div "Buscar por procedimento" at bounding box center [472, 199] width 905 height 24
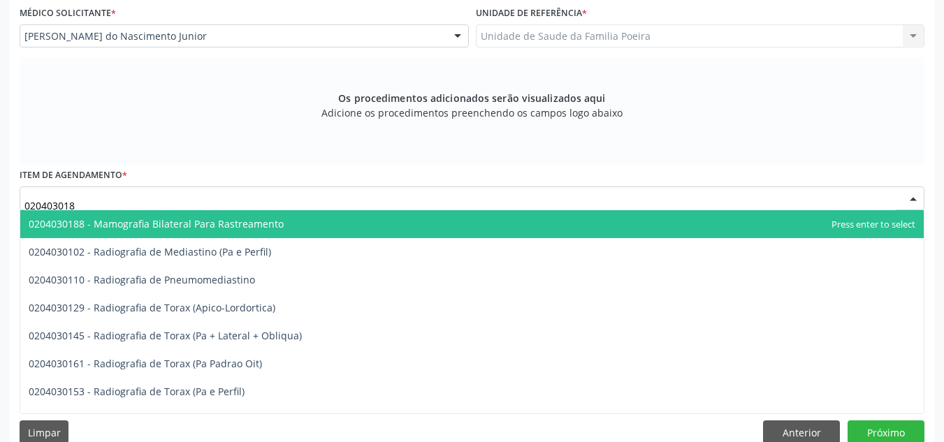
type input "0204030188"
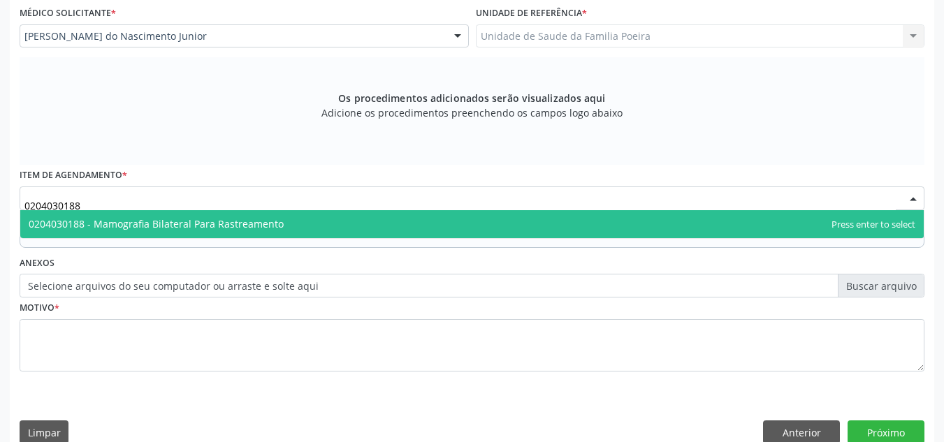
click at [197, 214] on span "0204030188 - Mamografia Bilateral Para Rastreamento" at bounding box center [472, 224] width 904 height 28
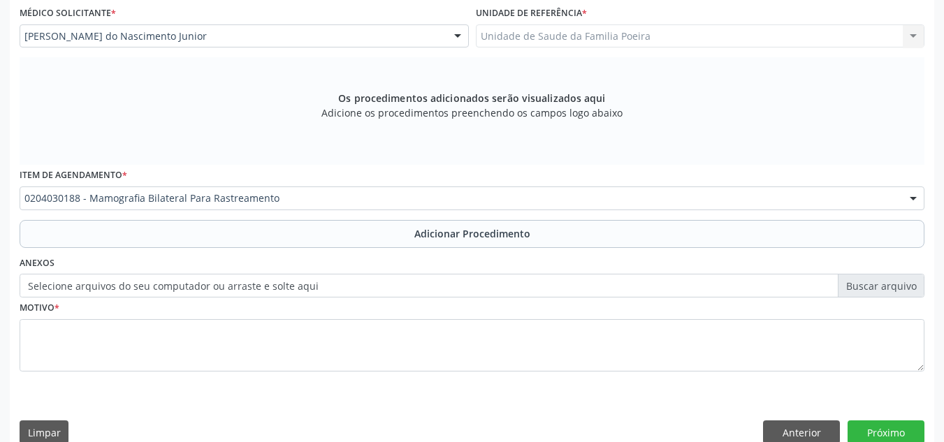
scroll to position [0, 0]
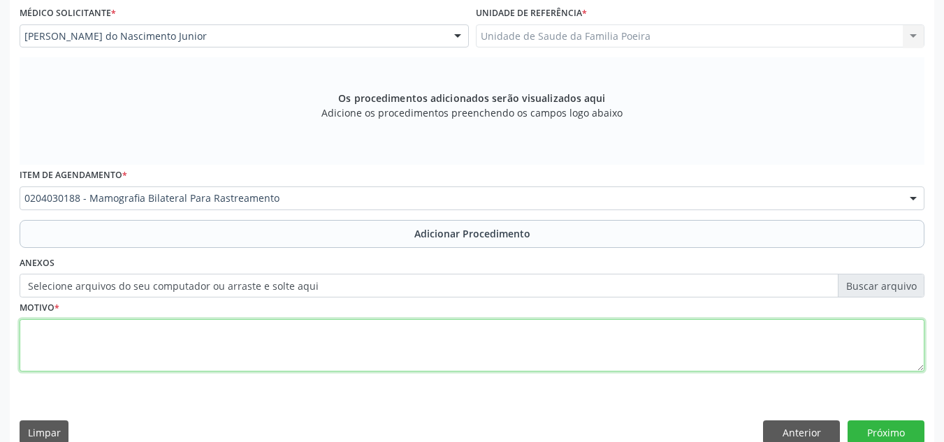
click at [203, 344] on textarea at bounding box center [472, 345] width 905 height 53
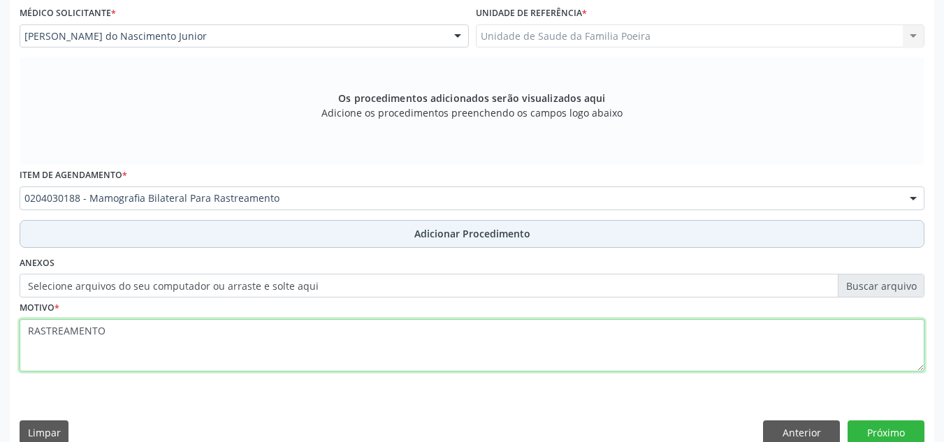
type textarea "RASTREAMENTO"
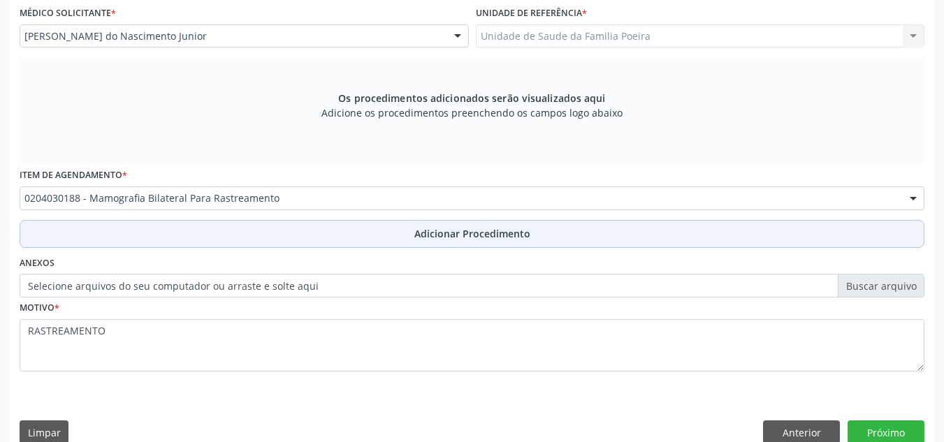
click at [470, 237] on span "Adicionar Procedimento" at bounding box center [472, 233] width 116 height 15
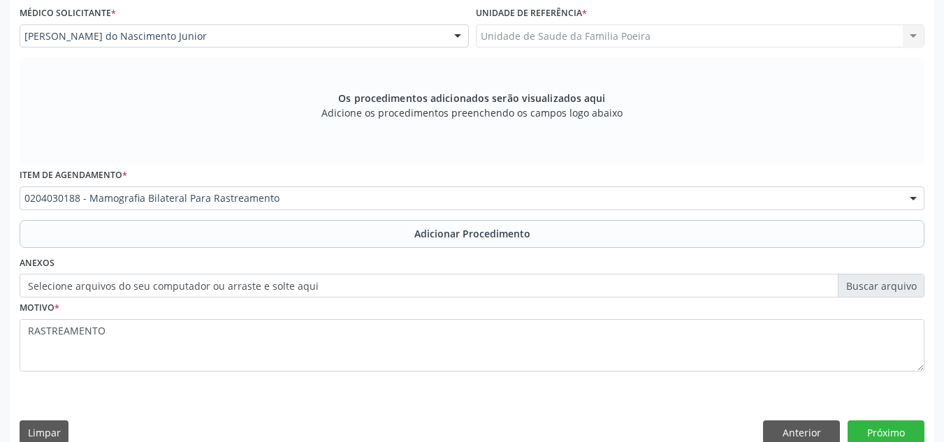
scroll to position [344, 0]
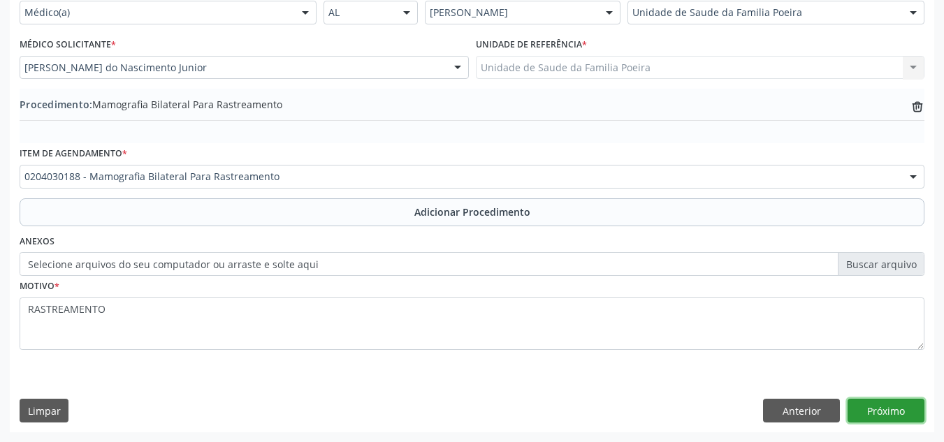
click at [874, 405] on button "Próximo" at bounding box center [886, 411] width 77 height 24
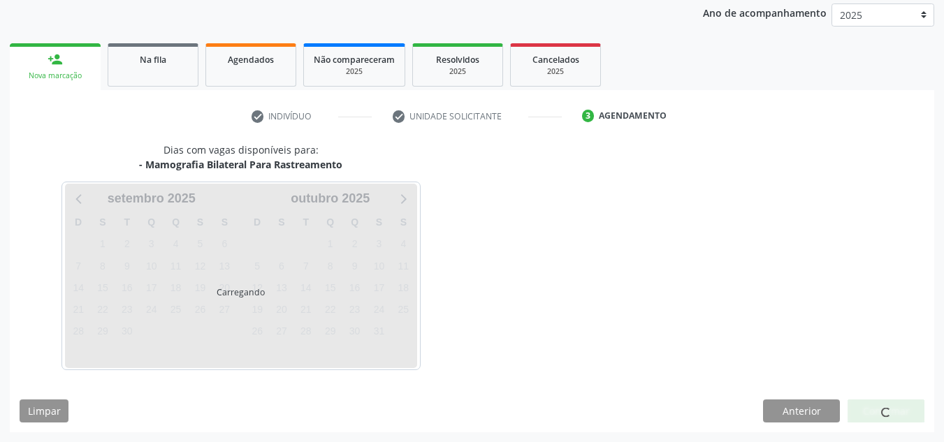
scroll to position [226, 0]
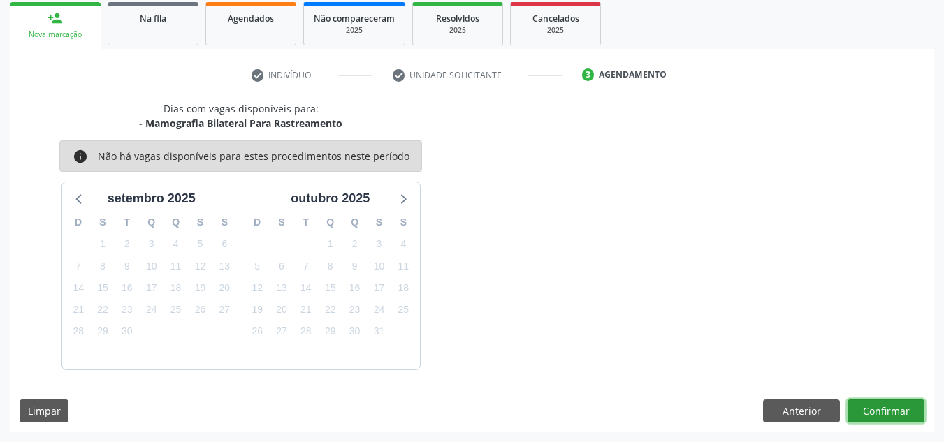
click at [888, 405] on button "Confirmar" at bounding box center [886, 412] width 77 height 24
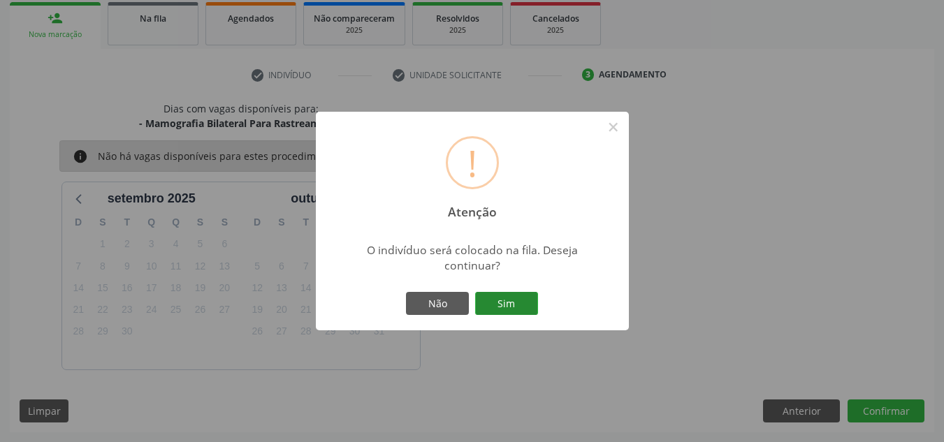
click at [497, 302] on button "Sim" at bounding box center [506, 304] width 63 height 24
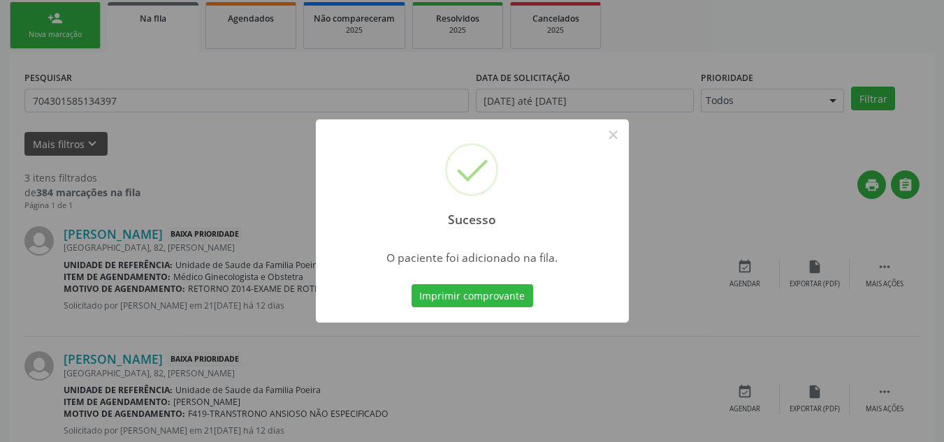
scroll to position [38, 0]
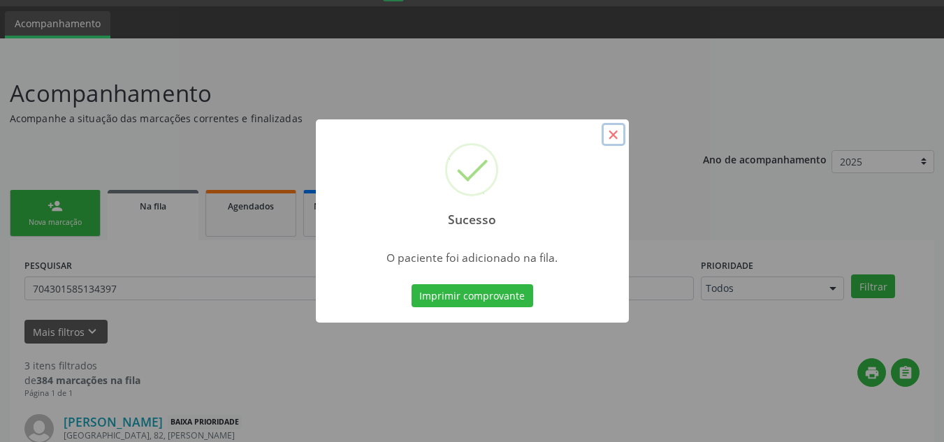
click at [615, 124] on button "×" at bounding box center [614, 135] width 24 height 24
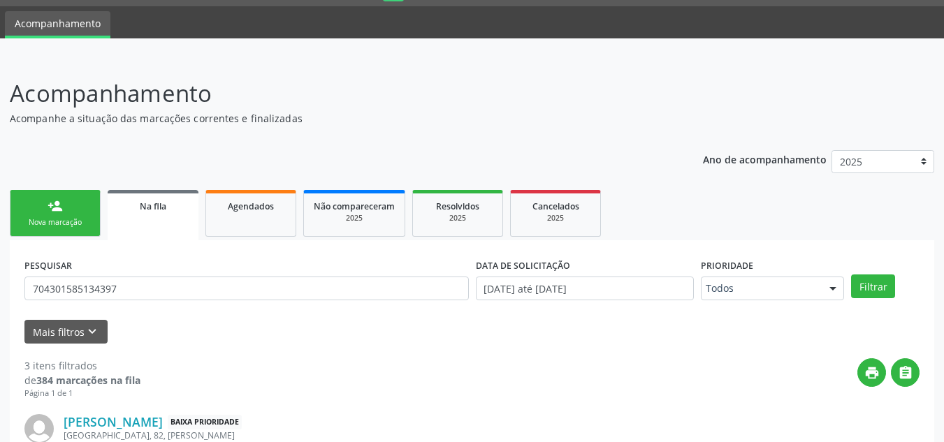
click at [52, 215] on link "person_add Nova marcação" at bounding box center [55, 213] width 91 height 47
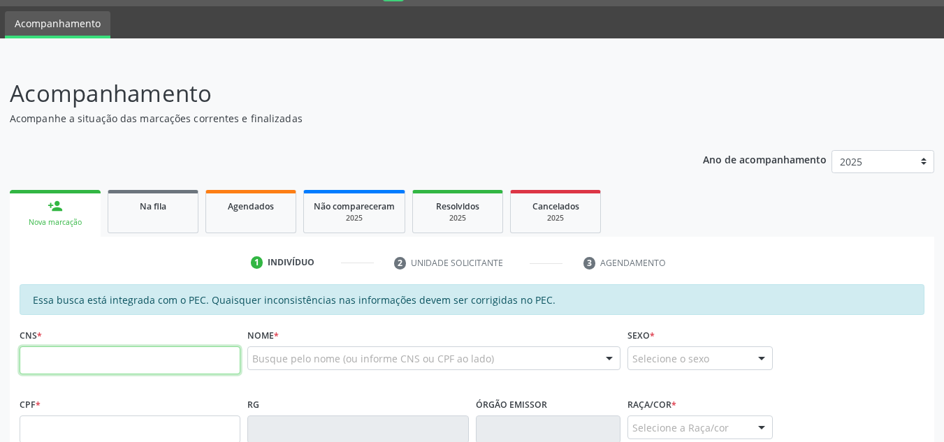
click at [169, 367] on input "text" at bounding box center [130, 361] width 221 height 28
type input "706 2085 0889 2863"
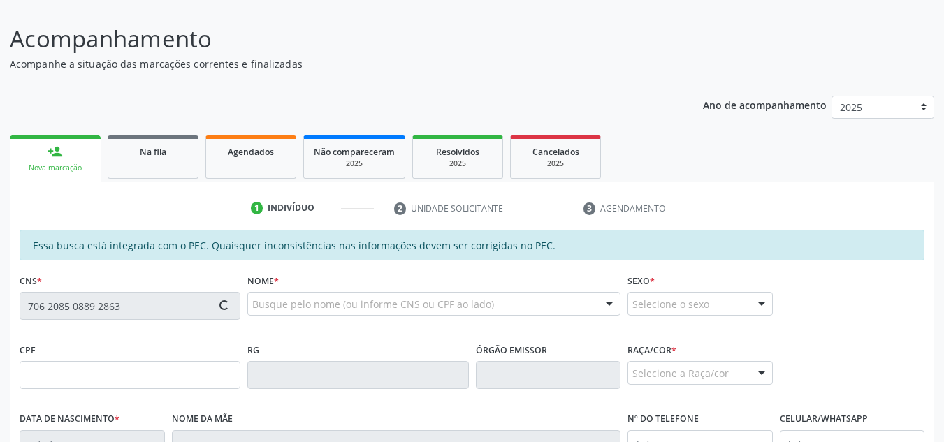
type input "1[DATE]"
type input "[PERSON_NAME]"
type input "[PHONE_NUMBER]"
type input "S/N"
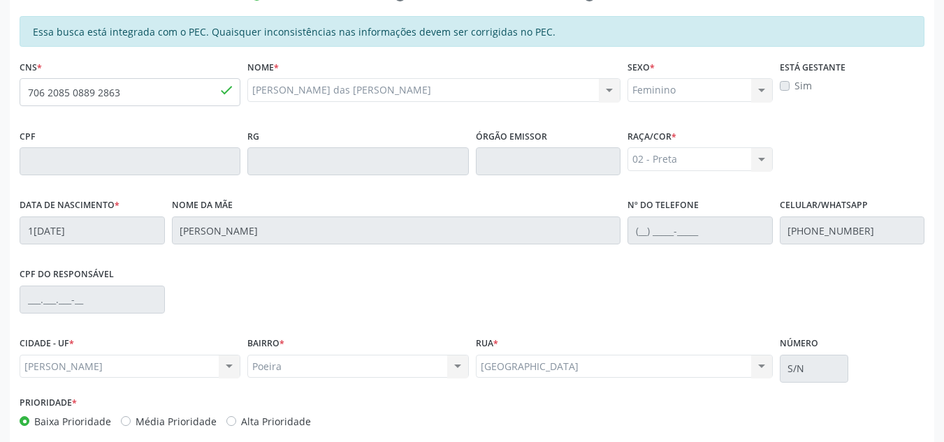
scroll to position [375, 0]
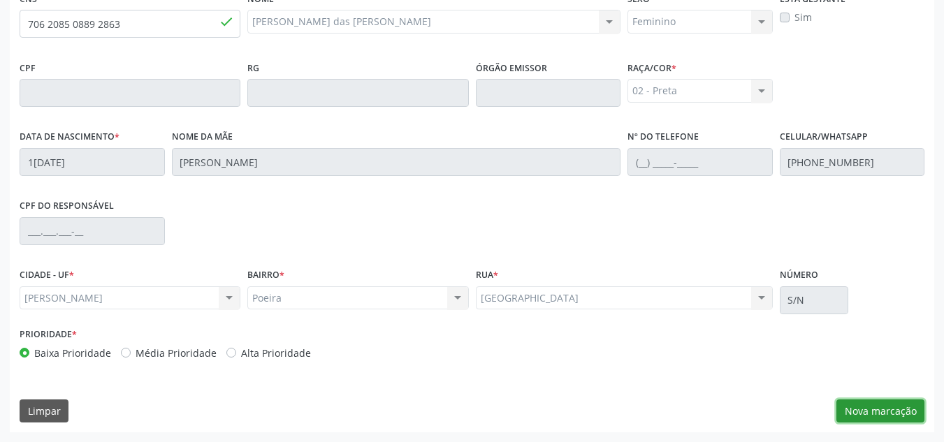
click at [868, 403] on button "Nova marcação" at bounding box center [881, 412] width 88 height 24
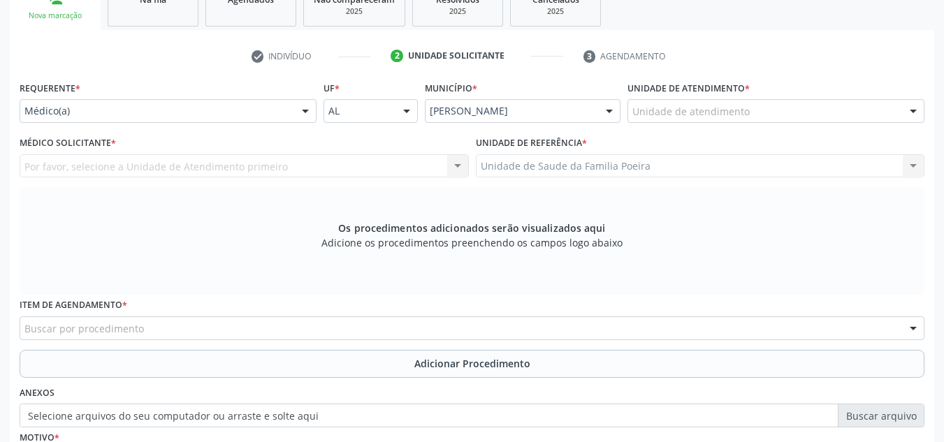
scroll to position [236, 0]
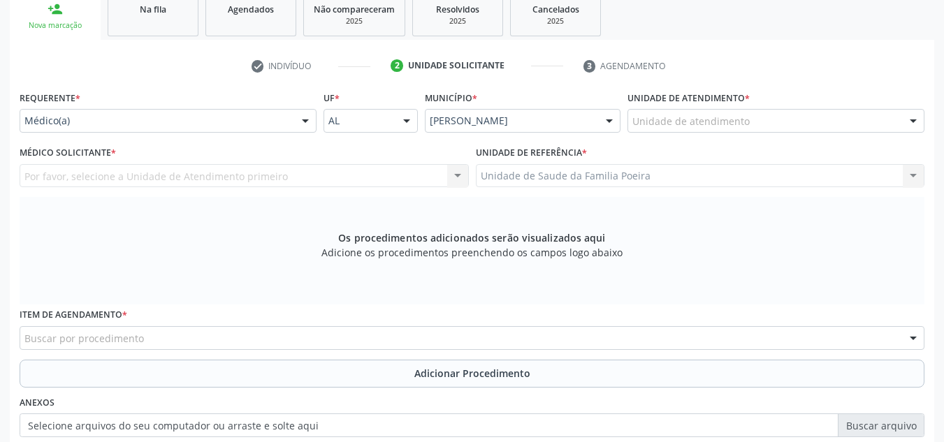
click at [767, 110] on div "Unidade de atendimento" at bounding box center [776, 121] width 297 height 24
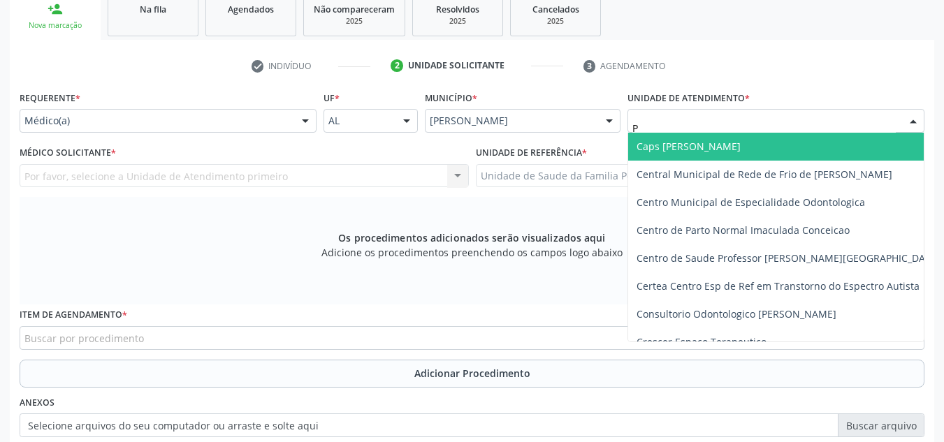
type input "PO"
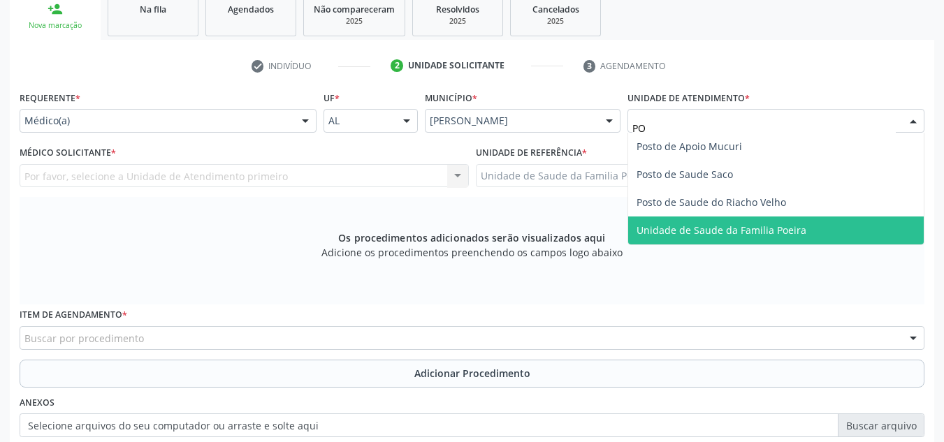
click at [785, 231] on span "Unidade de Saude da Familia Poeira" at bounding box center [722, 230] width 170 height 13
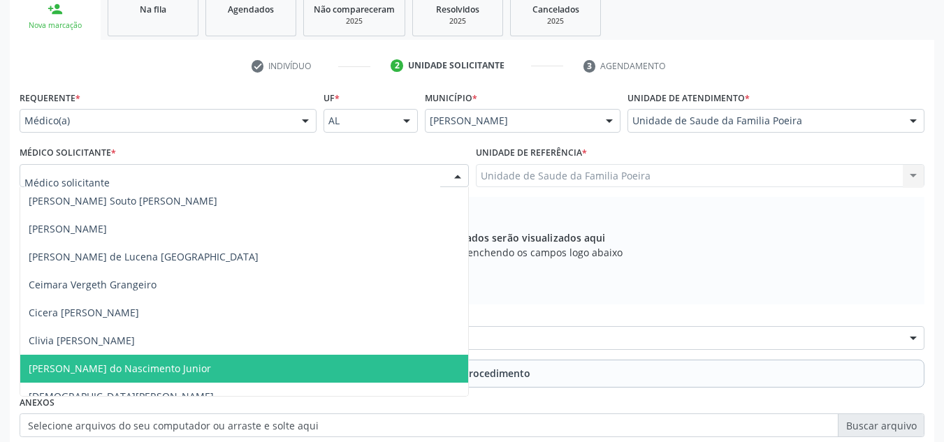
click at [92, 369] on span "[PERSON_NAME] do Nascimento Junior" at bounding box center [120, 368] width 182 height 13
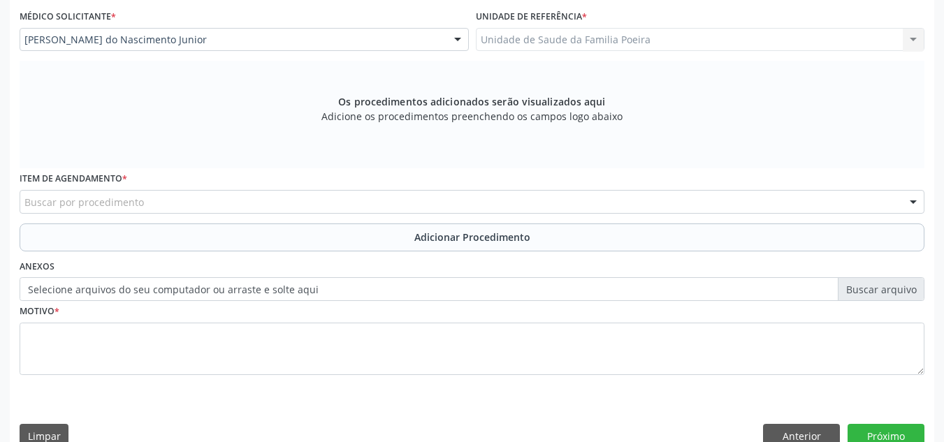
scroll to position [397, 0]
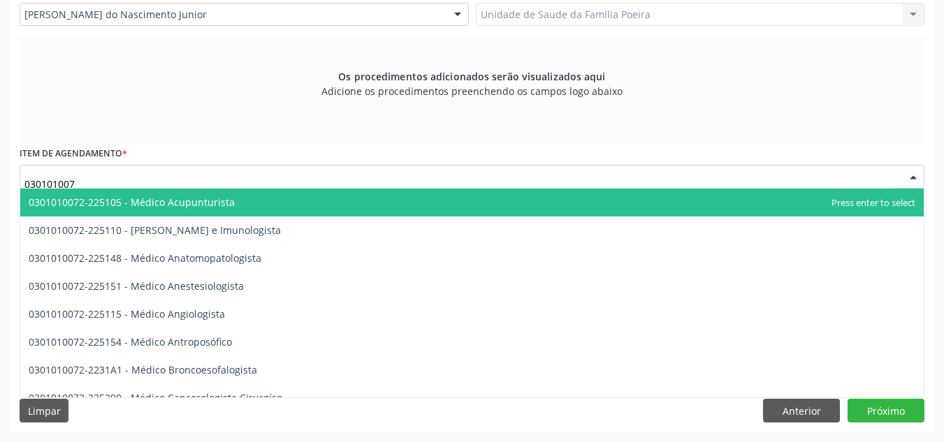
type input "0301010072"
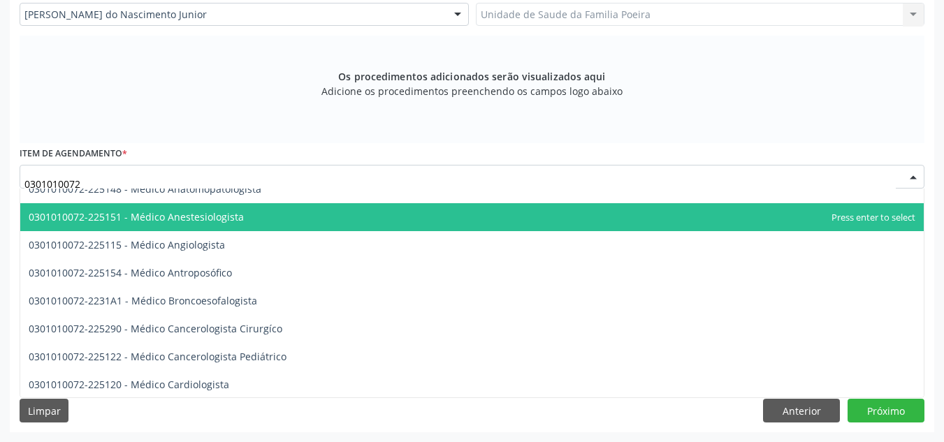
scroll to position [140, 0]
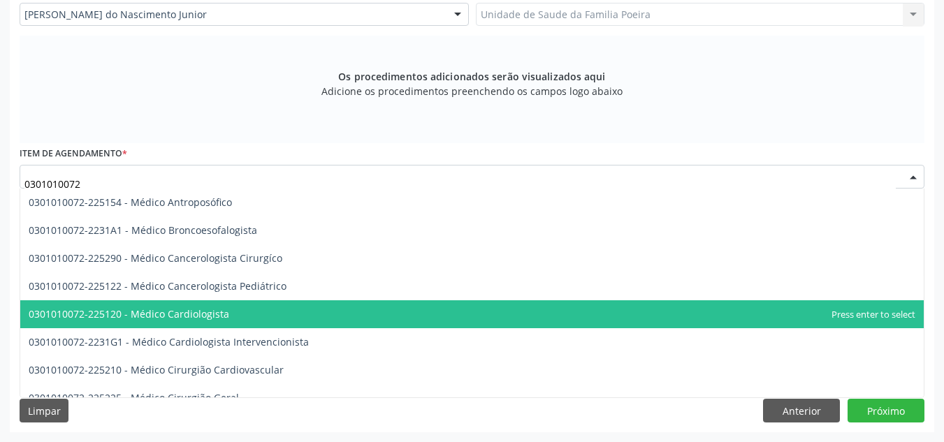
click at [199, 324] on span "0301010072-225120 - Médico Cardiologista" at bounding box center [472, 315] width 904 height 28
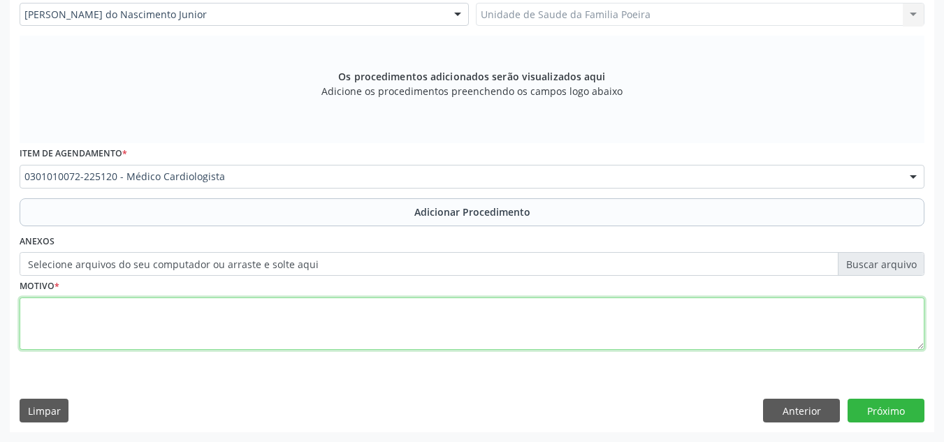
click at [199, 319] on textarea at bounding box center [472, 324] width 905 height 53
type textarea "E"
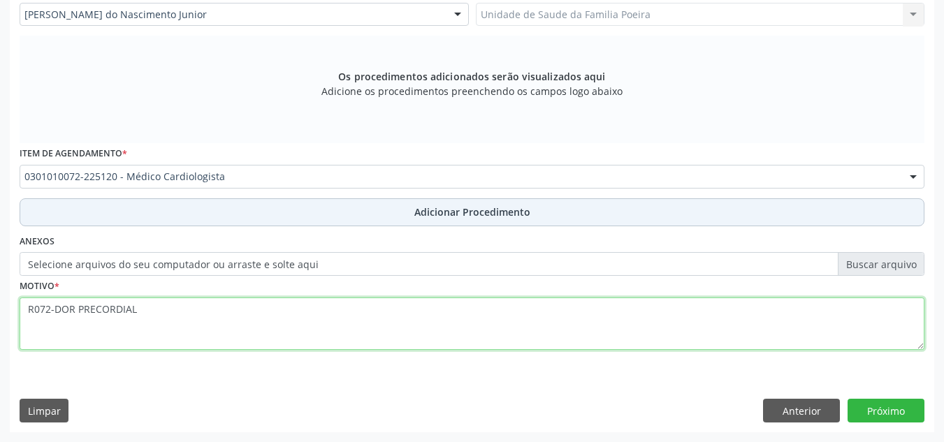
type textarea "R072-DOR PRECORDIAL"
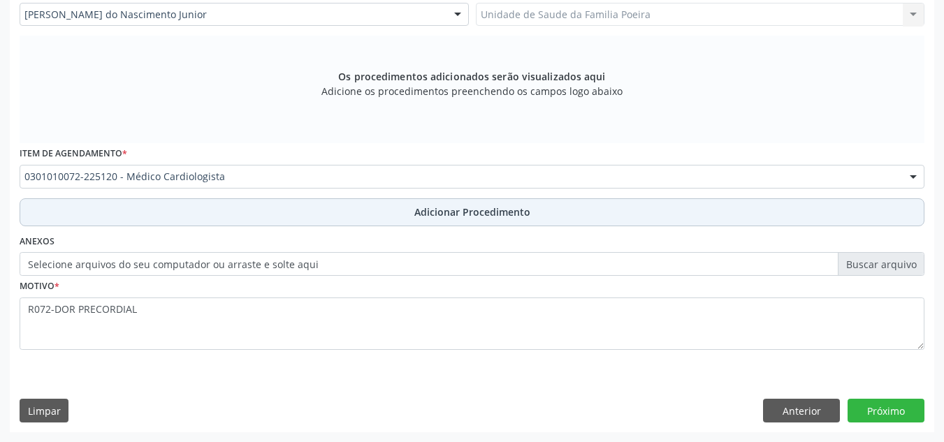
click at [372, 208] on button "Adicionar Procedimento" at bounding box center [472, 212] width 905 height 28
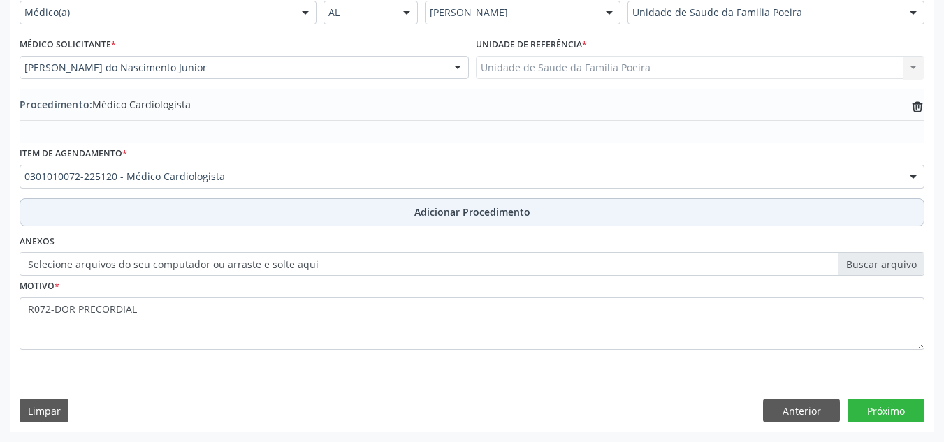
scroll to position [344, 0]
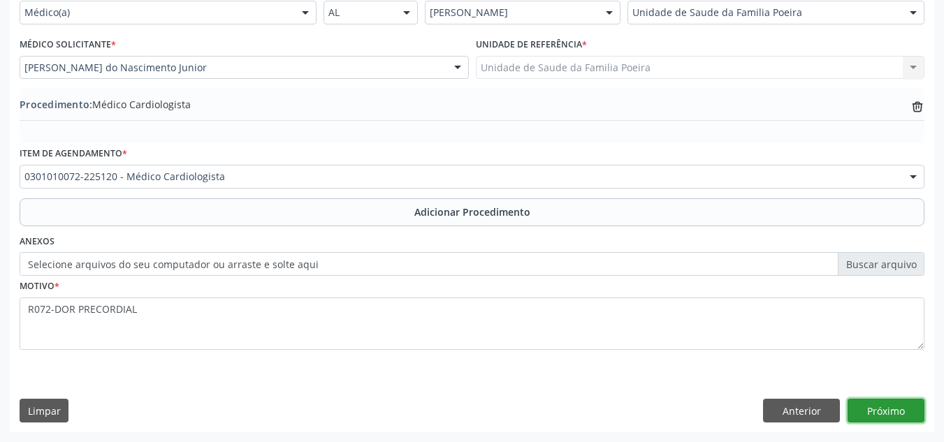
click at [882, 410] on button "Próximo" at bounding box center [886, 411] width 77 height 24
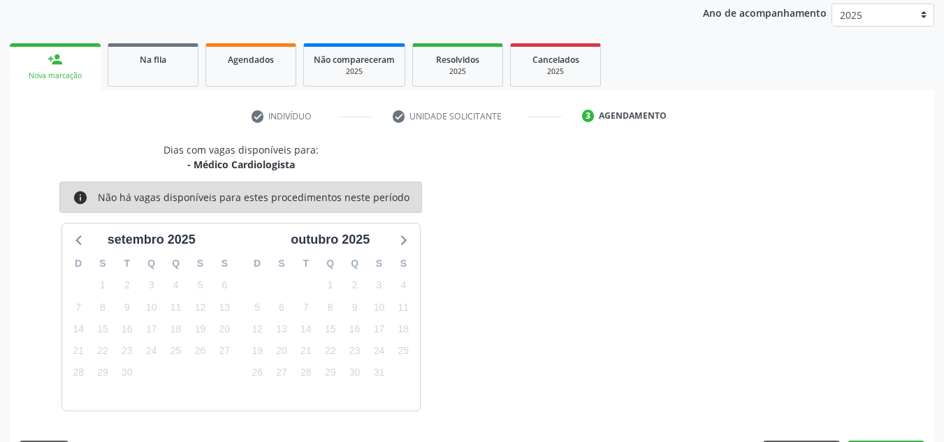
scroll to position [226, 0]
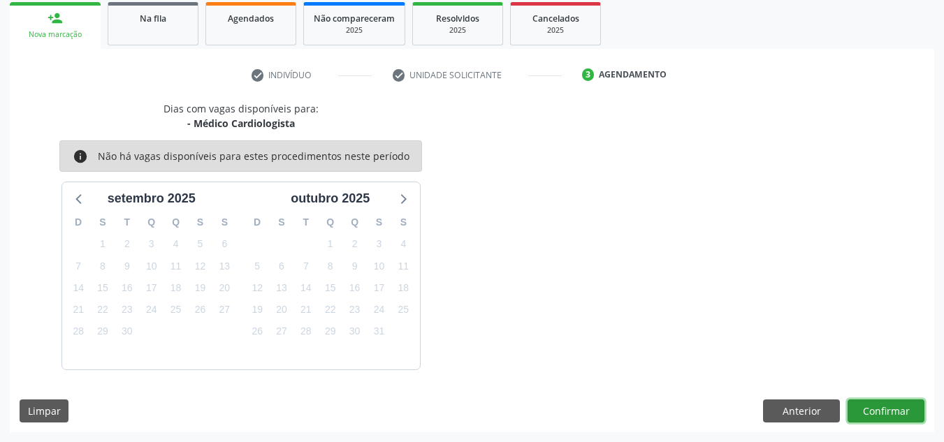
click at [893, 408] on button "Confirmar" at bounding box center [886, 412] width 77 height 24
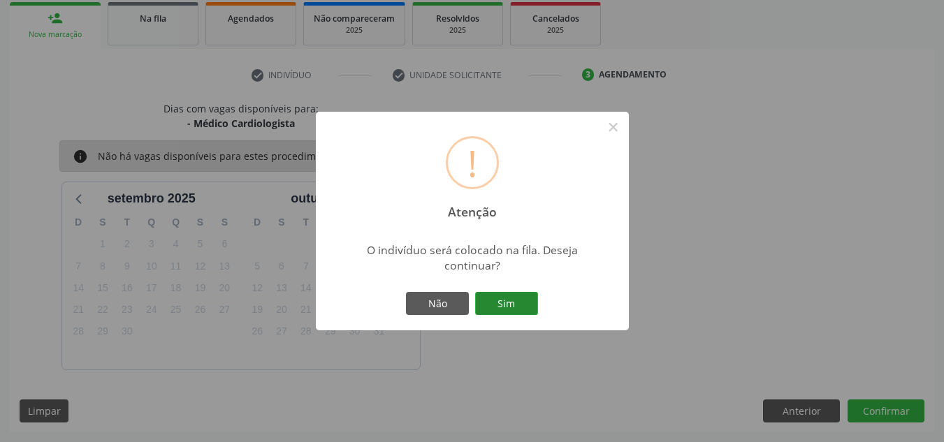
click at [506, 314] on button "Sim" at bounding box center [506, 304] width 63 height 24
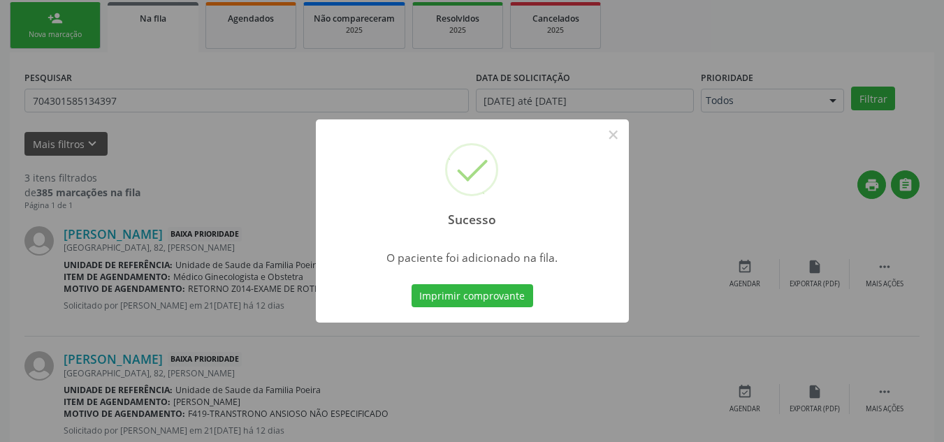
scroll to position [38, 0]
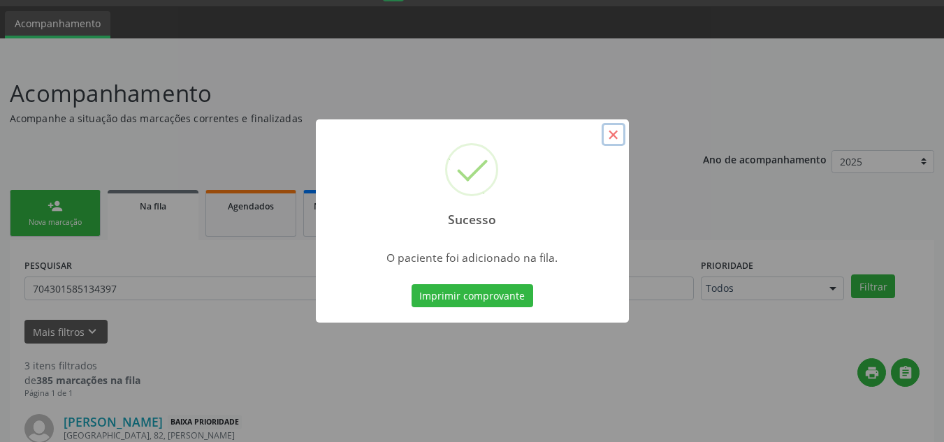
click at [614, 136] on button "×" at bounding box center [614, 135] width 24 height 24
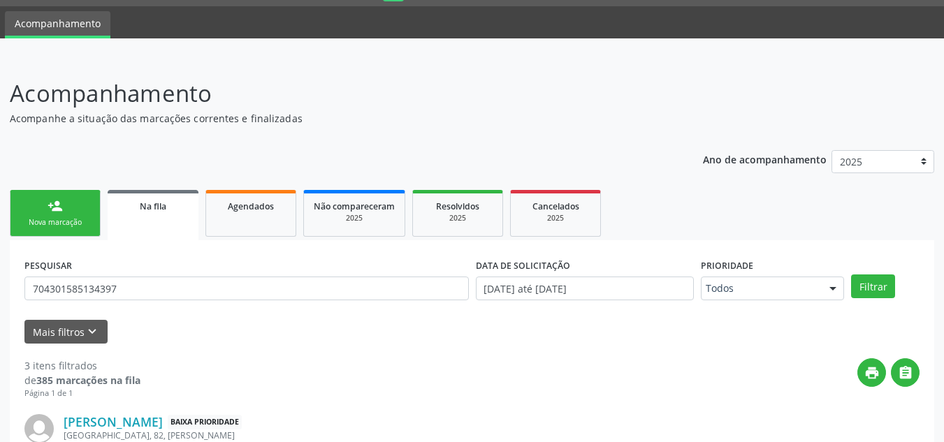
click at [99, 214] on link "person_add Nova marcação" at bounding box center [55, 213] width 91 height 47
click at [71, 217] on link "person_add Nova marcação" at bounding box center [55, 213] width 91 height 47
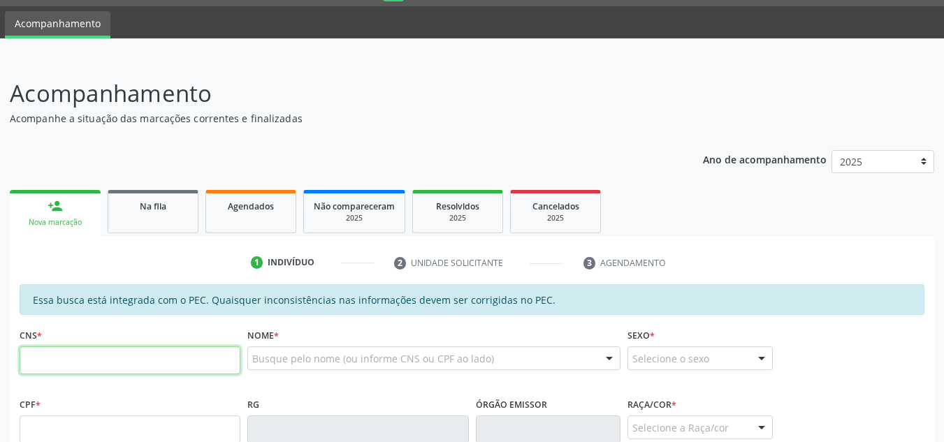
click at [90, 365] on input "text" at bounding box center [130, 361] width 221 height 28
type input "700 8079 0973 9289"
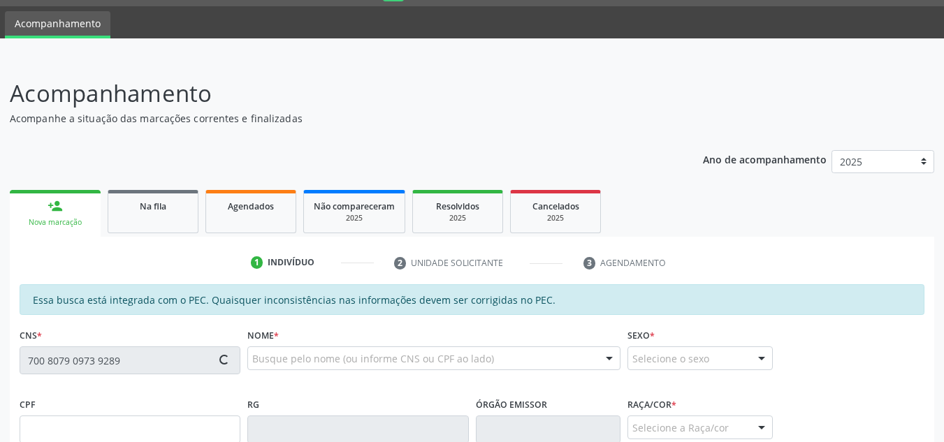
type input "345.215.005-44"
type input "2[DATE]"
type input "[PERSON_NAME]"
type input "[PHONE_NUMBER]"
type input "1617"
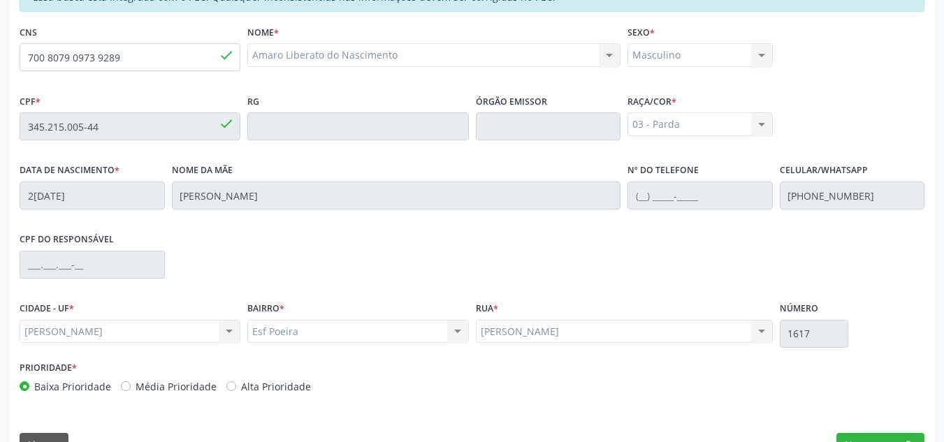
scroll to position [375, 0]
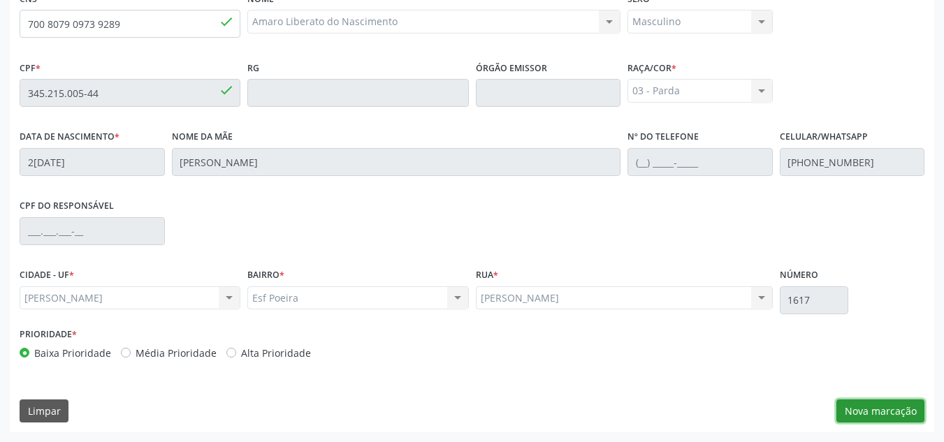
click at [886, 410] on button "Nova marcação" at bounding box center [881, 412] width 88 height 24
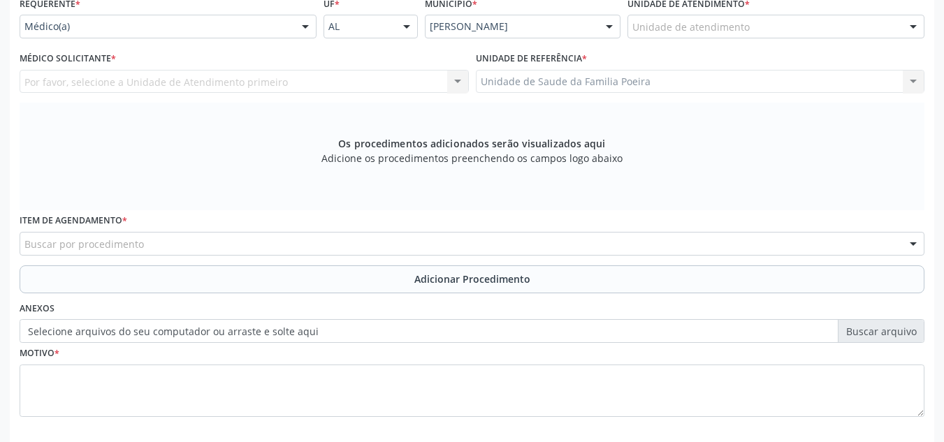
scroll to position [305, 0]
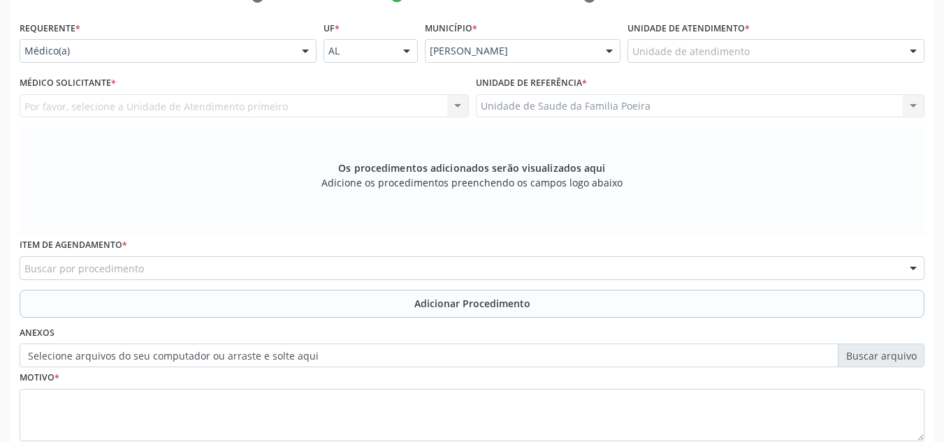
click at [202, 116] on div "Por favor, selecione a Unidade de Atendimento primeiro Nenhum resultado encontr…" at bounding box center [244, 106] width 449 height 24
click at [449, 107] on div "Por favor, selecione a Unidade de Atendimento primeiro Nenhum resultado encontr…" at bounding box center [244, 106] width 449 height 24
click at [465, 107] on div "Por favor, selecione a Unidade de Atendimento primeiro Nenhum resultado encontr…" at bounding box center [244, 106] width 449 height 24
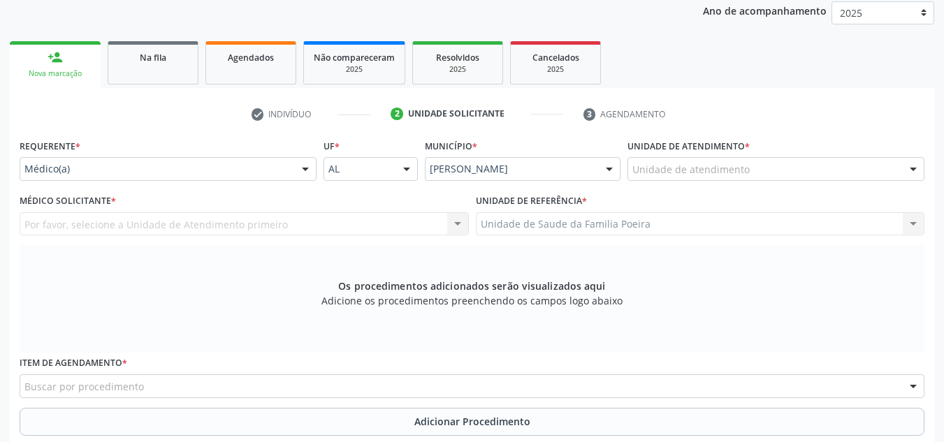
scroll to position [166, 0]
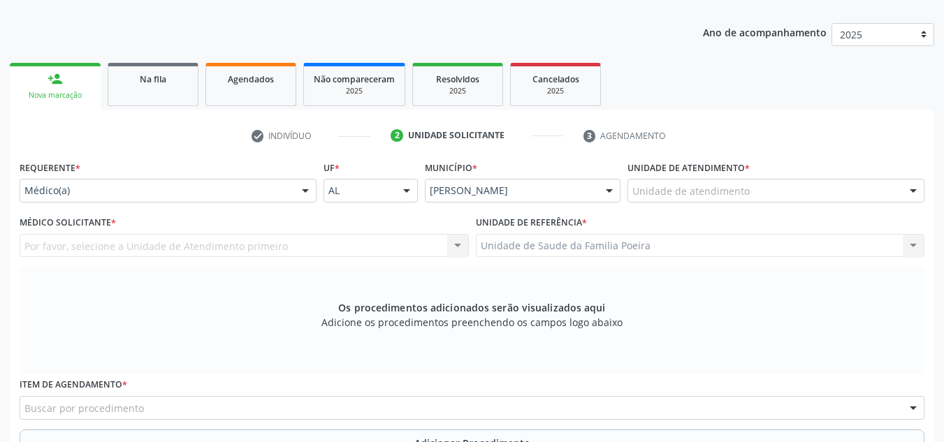
click at [769, 175] on div "Unidade de atendimento * Unidade de atendimento Aeronave Baron 58 Aeronave Cess…" at bounding box center [776, 179] width 297 height 45
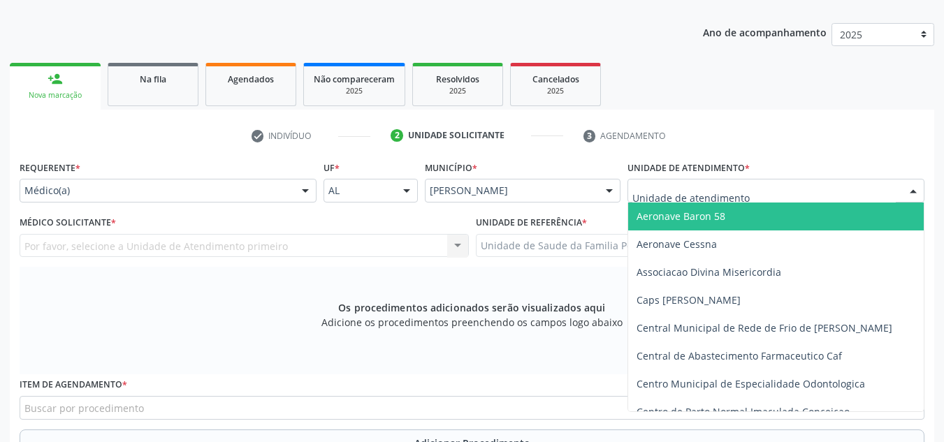
click at [769, 190] on div at bounding box center [776, 191] width 297 height 24
type input "PO"
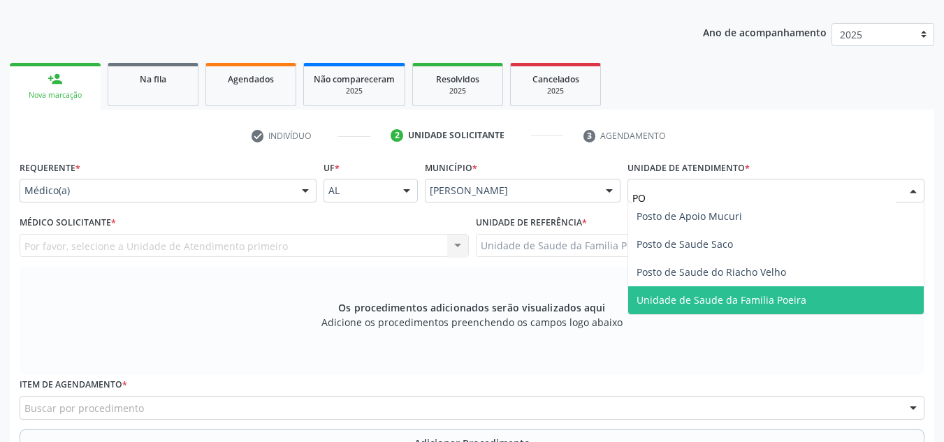
click at [752, 299] on span "Unidade de Saude da Familia Poeira" at bounding box center [722, 300] width 170 height 13
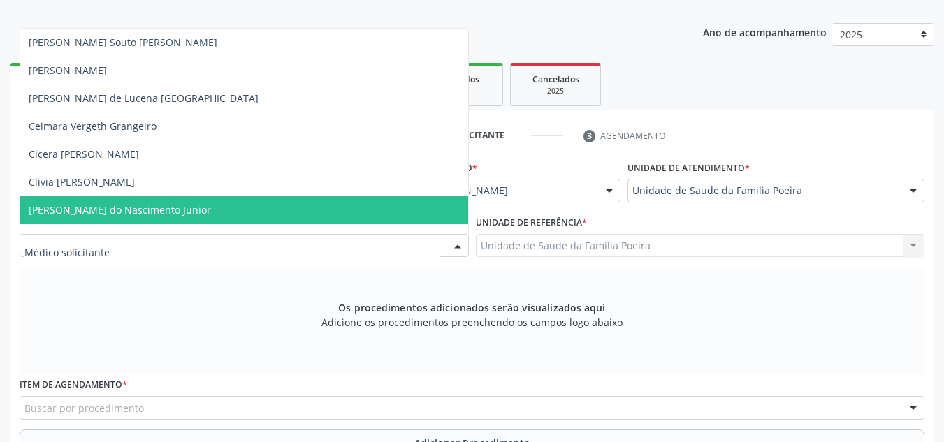
click at [75, 210] on span "[PERSON_NAME] do Nascimento Junior" at bounding box center [120, 209] width 182 height 13
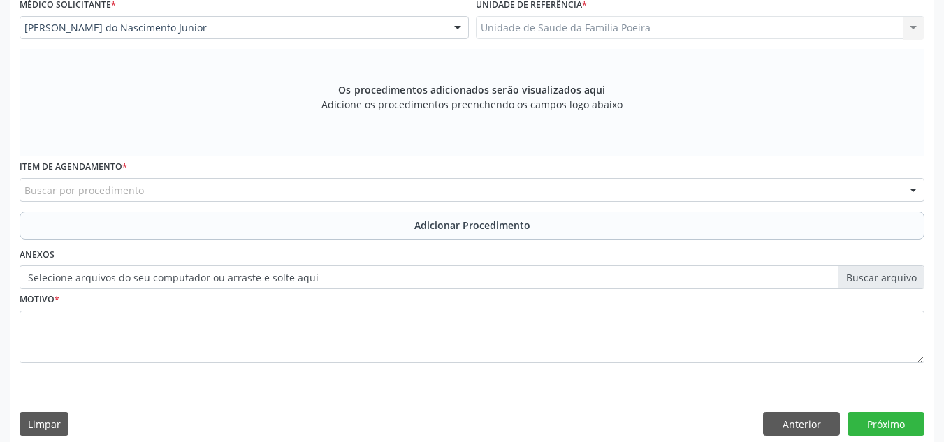
scroll to position [397, 0]
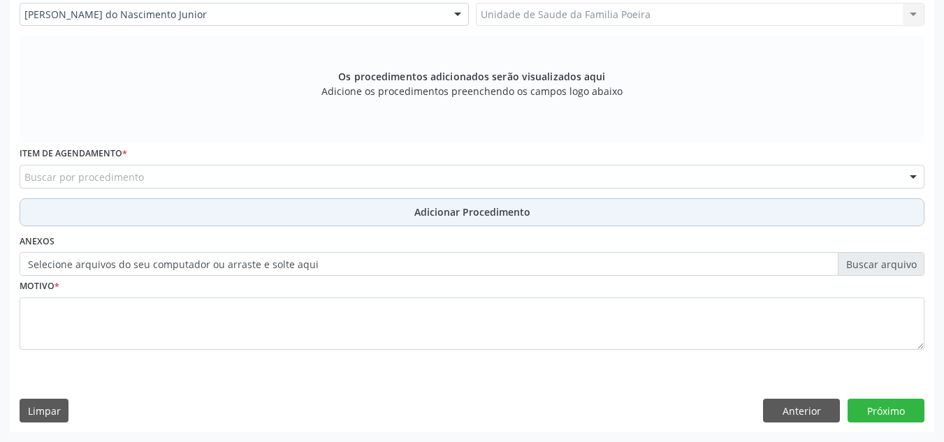
click at [143, 210] on button "Adicionar Procedimento" at bounding box center [472, 212] width 905 height 28
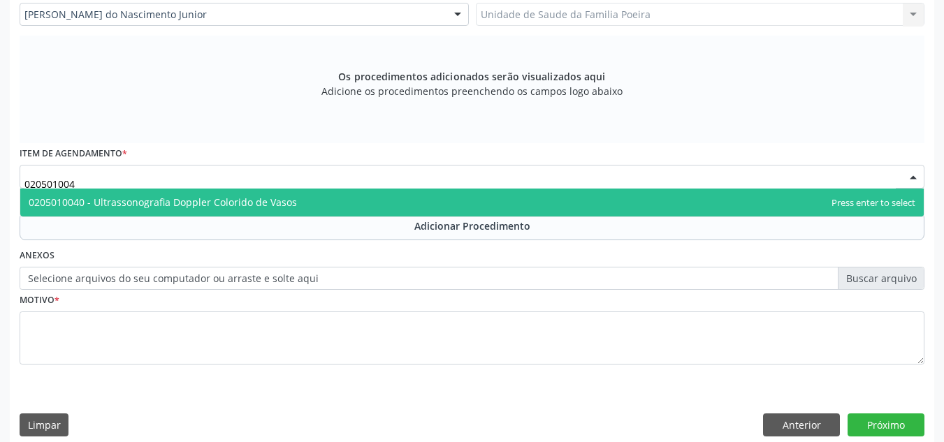
type input "0205010040"
click at [132, 203] on span "0205010040 - Ultrassonografia Doppler Colorido de Vasos" at bounding box center [163, 202] width 268 height 13
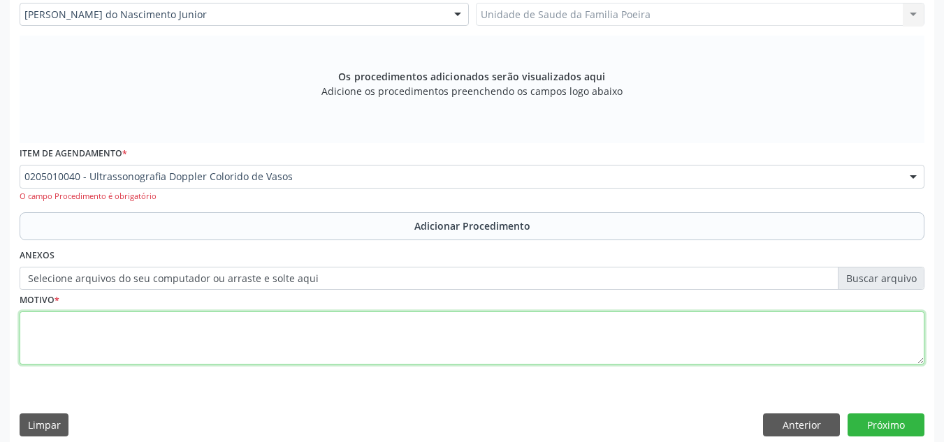
click at [124, 327] on textarea at bounding box center [472, 338] width 905 height 53
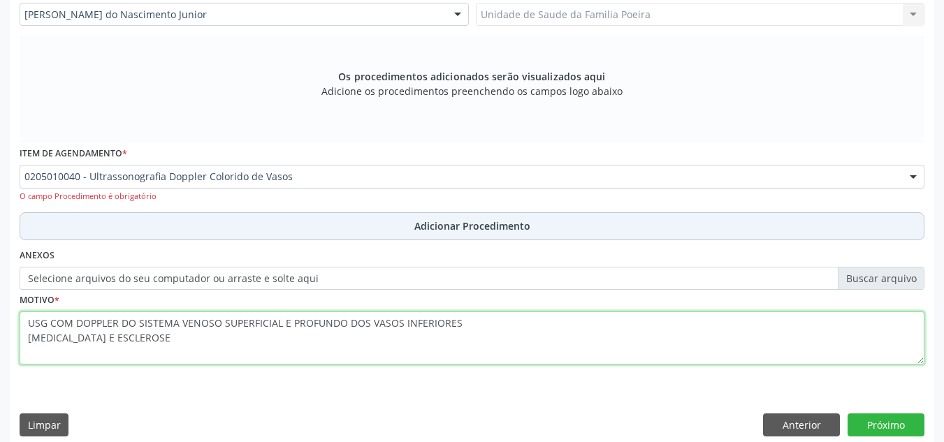
type textarea "USG COM DOPPLER DO SISTEMA VENOSO SUPERFICIAL E PROFUNDO DOS VASOS INFERIORES […"
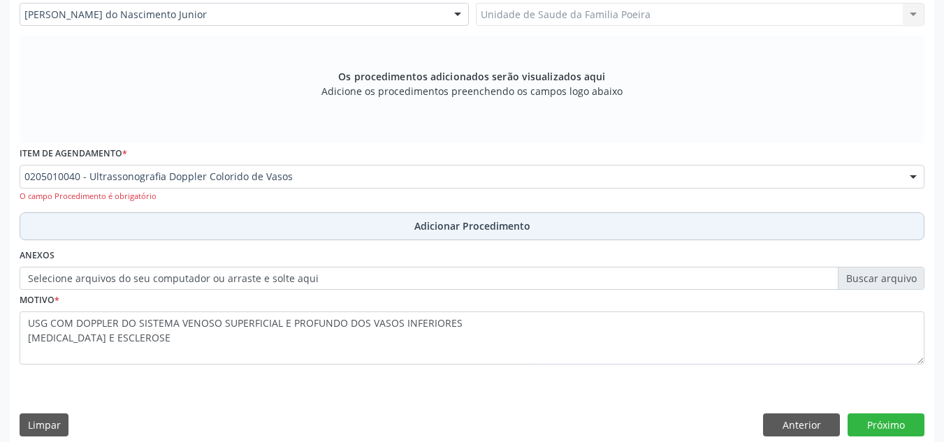
click at [402, 227] on button "Adicionar Procedimento" at bounding box center [472, 226] width 905 height 28
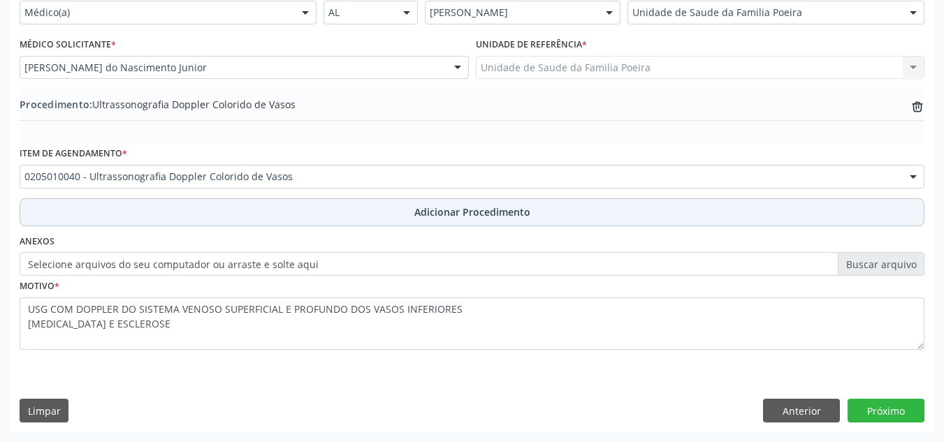
scroll to position [344, 0]
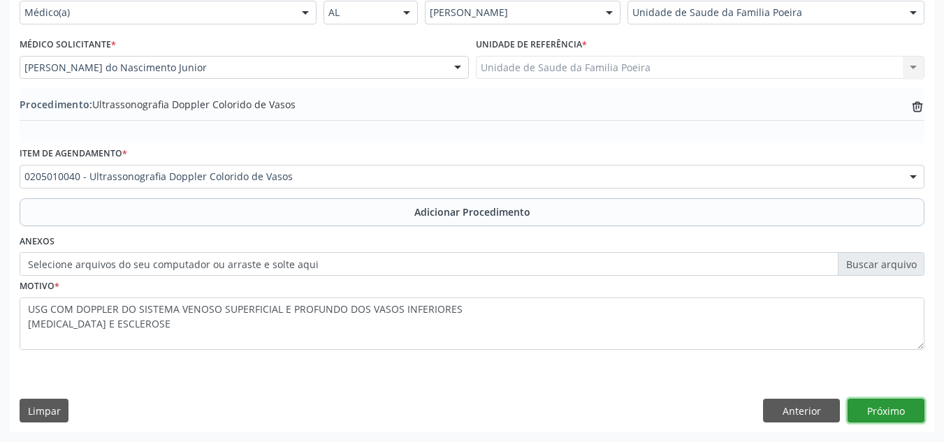
click at [897, 417] on button "Próximo" at bounding box center [886, 411] width 77 height 24
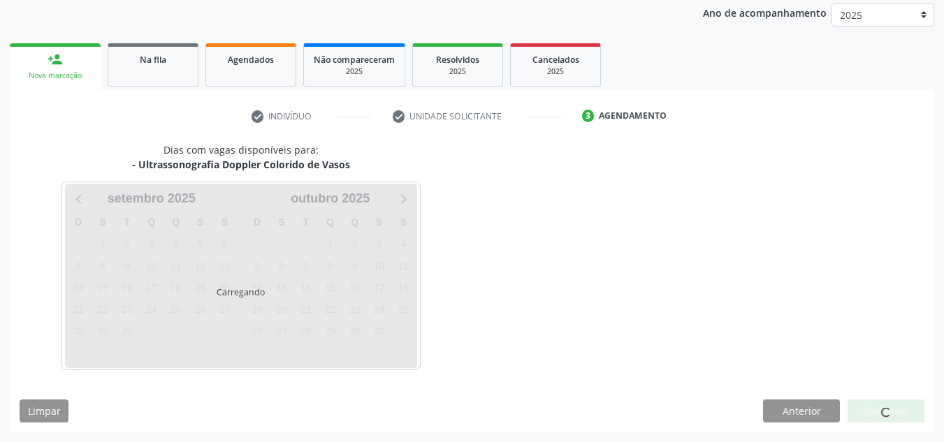
scroll to position [226, 0]
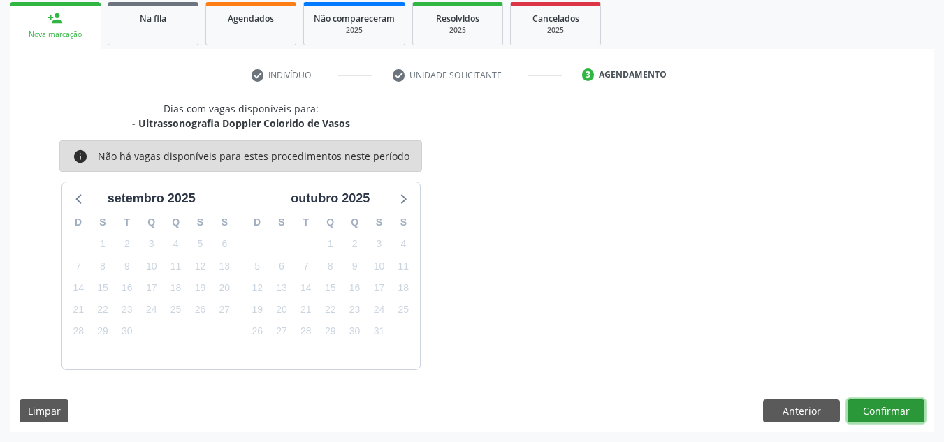
click at [887, 412] on button "Confirmar" at bounding box center [886, 412] width 77 height 24
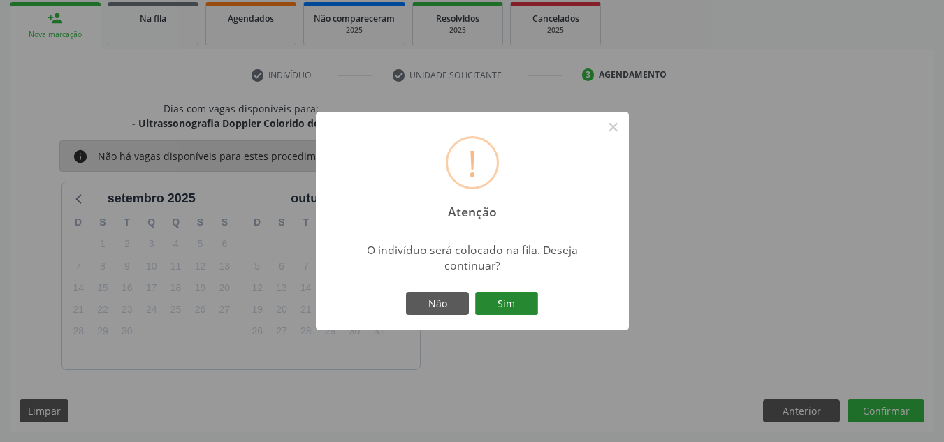
click at [526, 299] on button "Sim" at bounding box center [506, 304] width 63 height 24
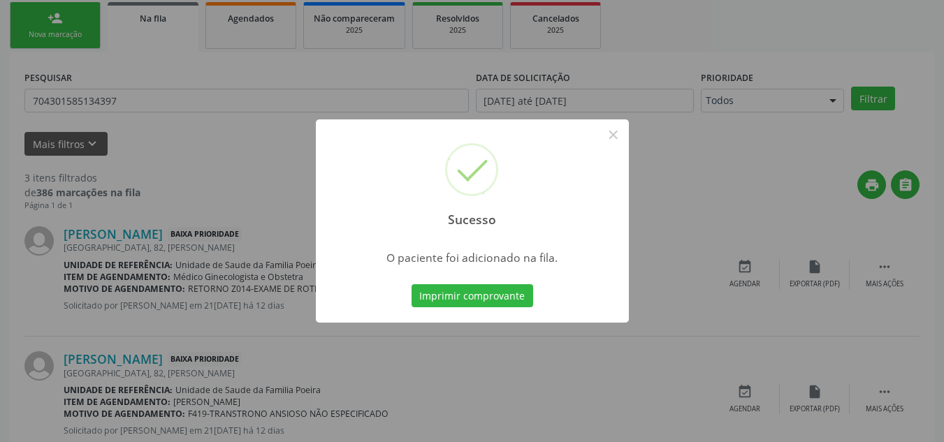
scroll to position [38, 0]
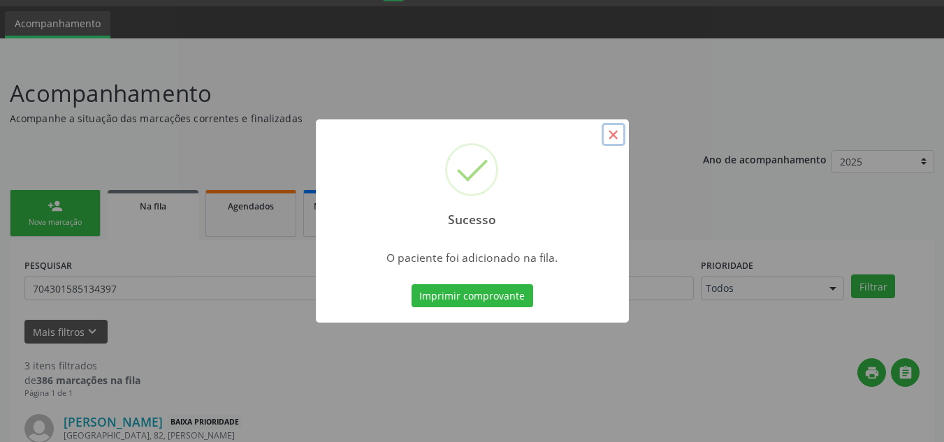
click at [614, 130] on button "×" at bounding box center [614, 135] width 24 height 24
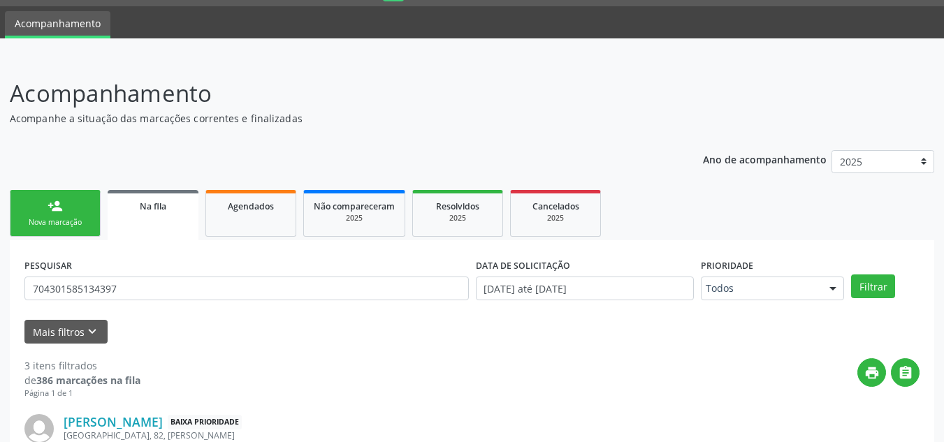
drag, startPoint x: 77, startPoint y: 208, endPoint x: 98, endPoint y: 226, distance: 27.3
click at [77, 208] on link "person_add Nova marcação" at bounding box center [55, 213] width 91 height 47
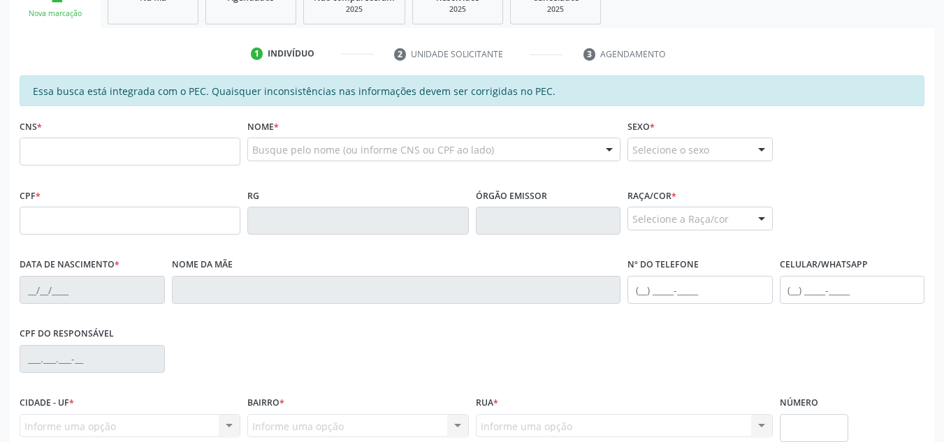
scroll to position [248, 0]
click at [89, 154] on input "text" at bounding box center [130, 151] width 221 height 28
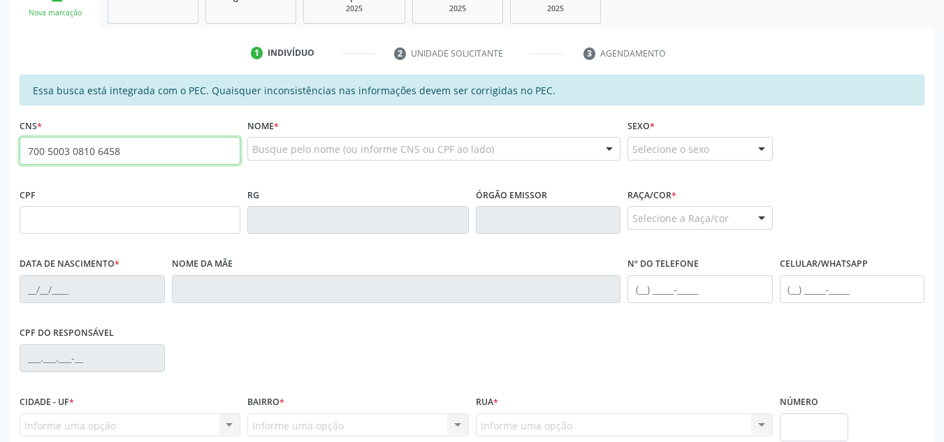
type input "700 5003 0810 6458"
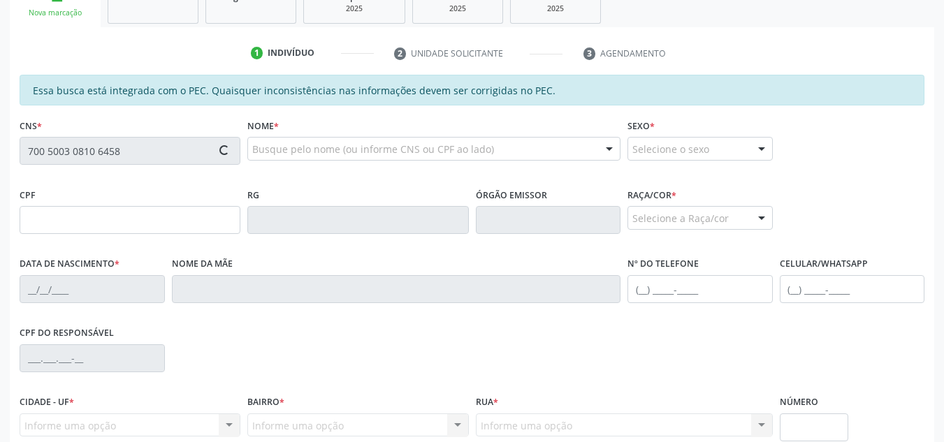
type input "091.264.484-24"
type input "[DATE]"
type input "[PERSON_NAME]"
type input "[PHONE_NUMBER]"
type input "230"
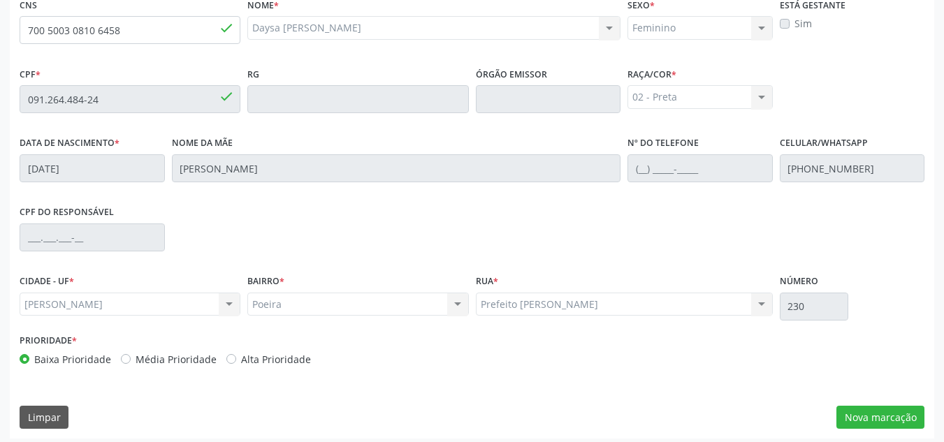
scroll to position [375, 0]
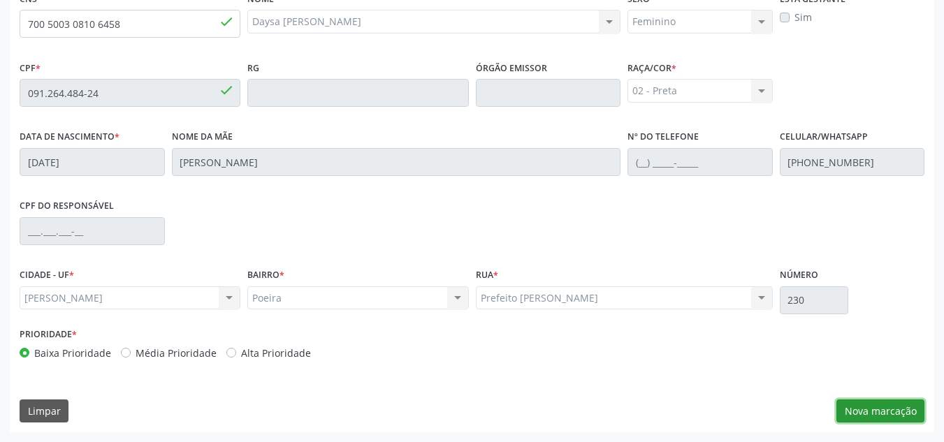
click at [877, 407] on button "Nova marcação" at bounding box center [881, 412] width 88 height 24
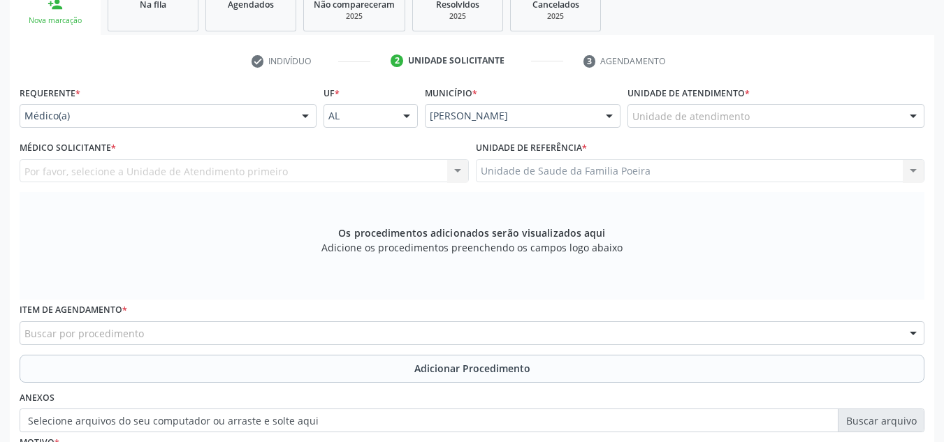
scroll to position [236, 0]
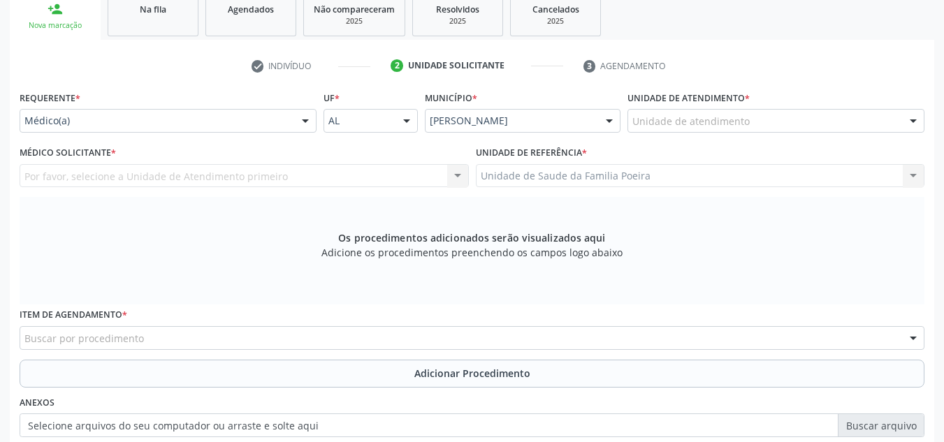
click at [819, 130] on div "Unidade de atendimento" at bounding box center [776, 121] width 297 height 24
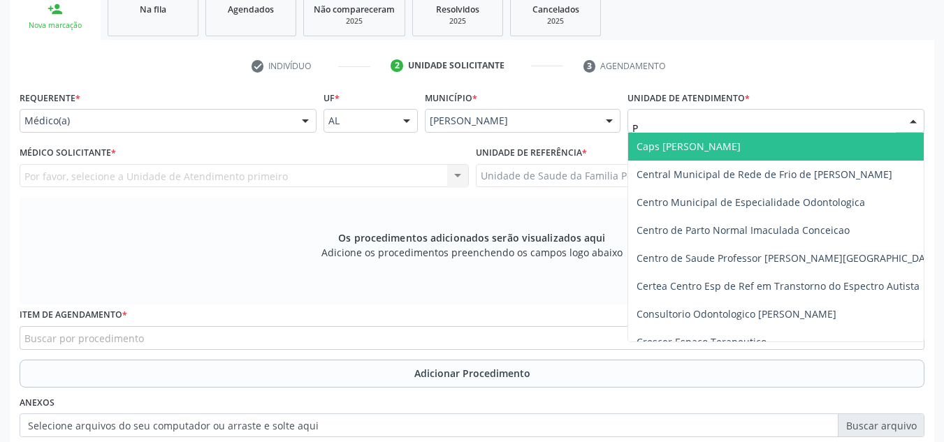
type input "PO"
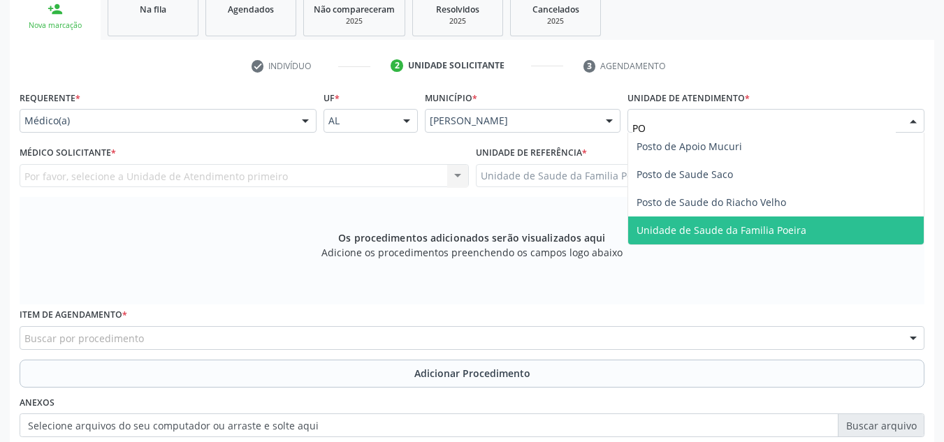
click at [798, 228] on span "Unidade de Saude da Familia Poeira" at bounding box center [722, 230] width 170 height 13
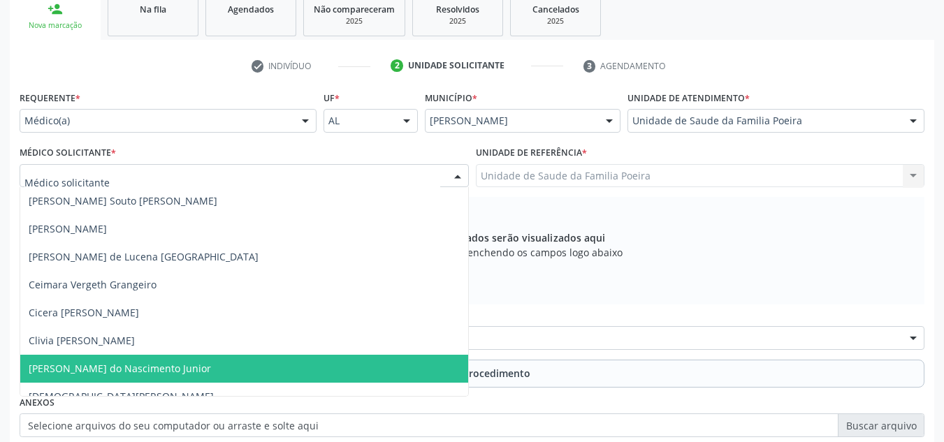
click at [79, 372] on span "[PERSON_NAME] do Nascimento Junior" at bounding box center [120, 368] width 182 height 13
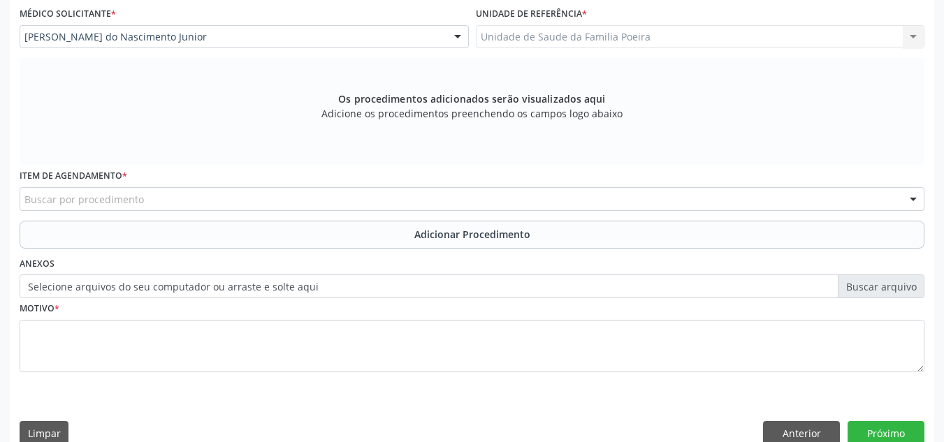
scroll to position [397, 0]
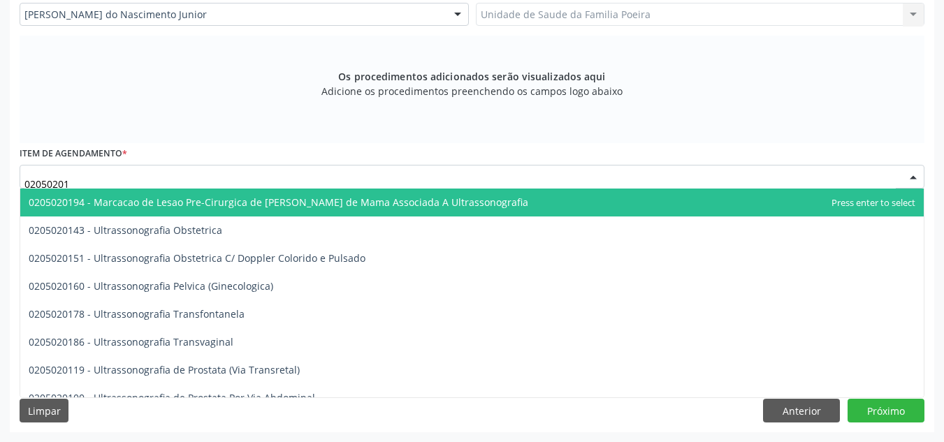
type input "020502016"
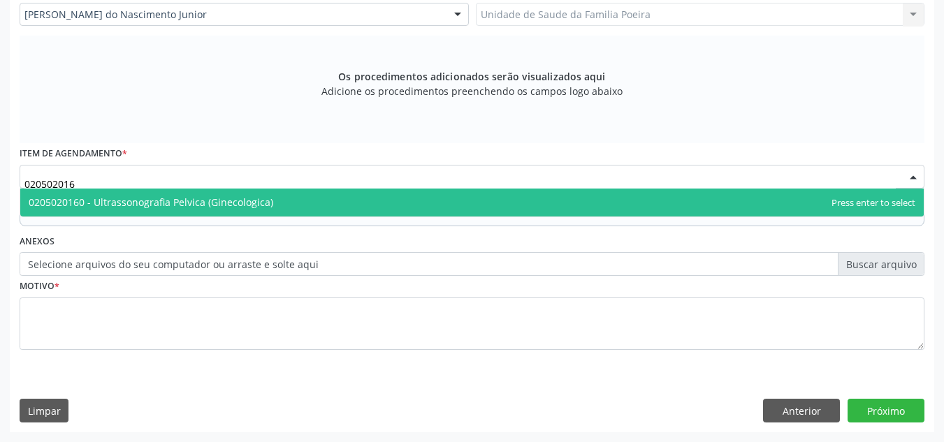
click at [122, 211] on span "0205020160 - Ultrassonografia Pelvica (Ginecologica)" at bounding box center [472, 203] width 904 height 28
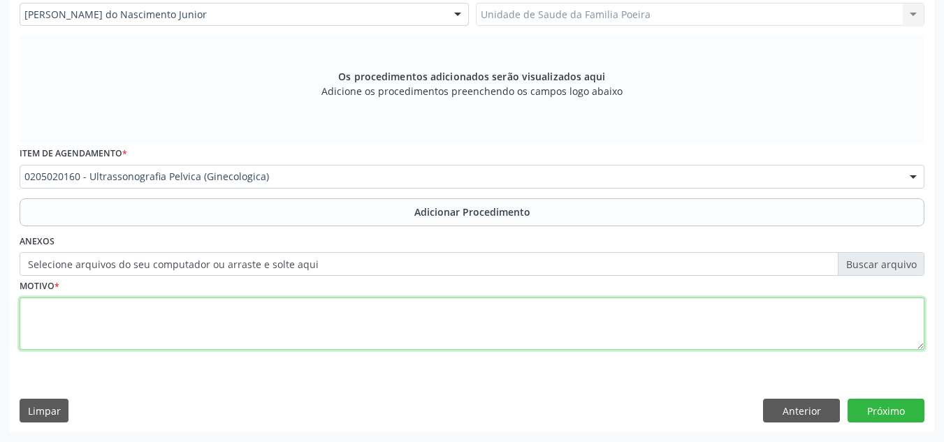
click at [144, 325] on textarea at bounding box center [472, 324] width 905 height 53
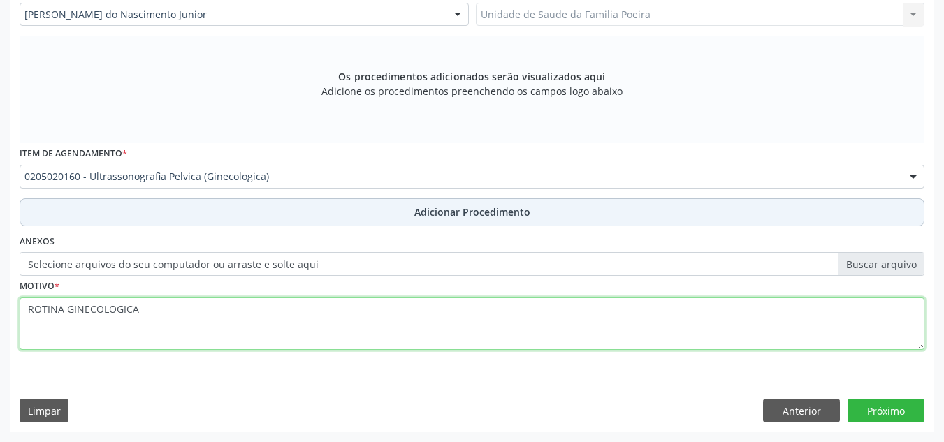
type textarea "ROTINA GINECOLOGICA"
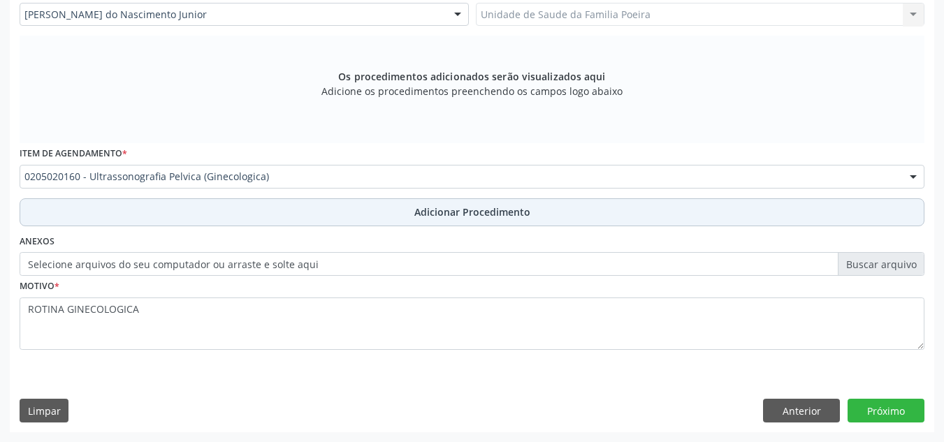
click at [390, 218] on button "Adicionar Procedimento" at bounding box center [472, 212] width 905 height 28
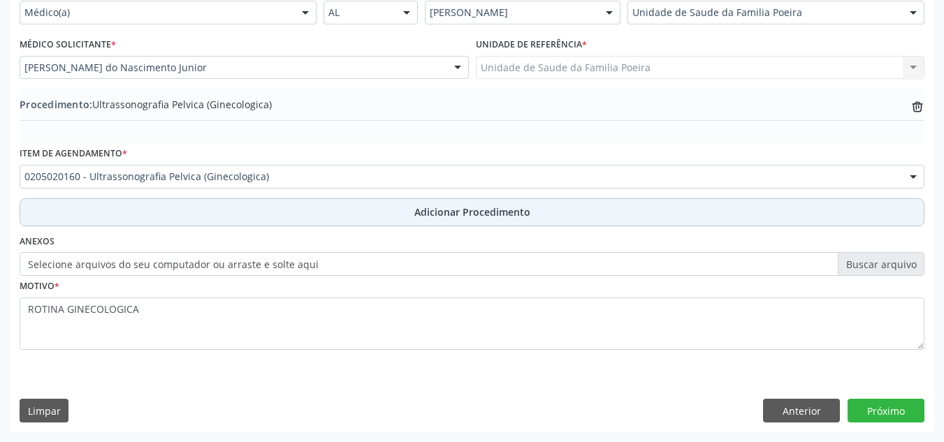
scroll to position [344, 0]
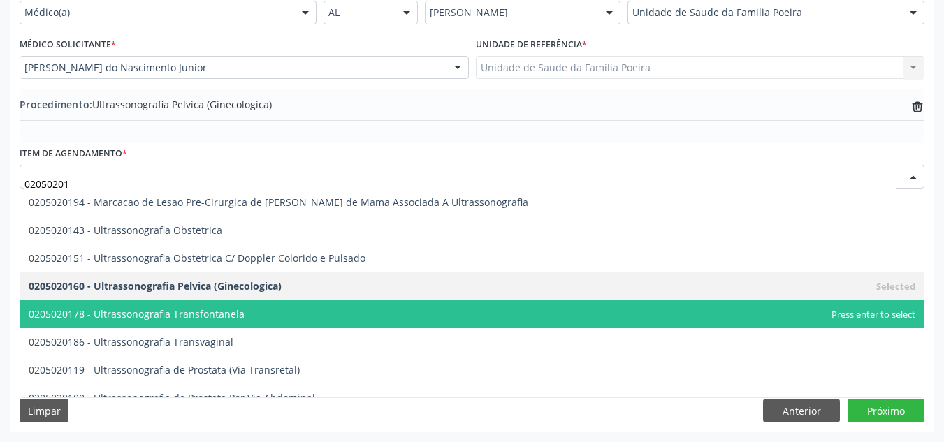
type input "020502018"
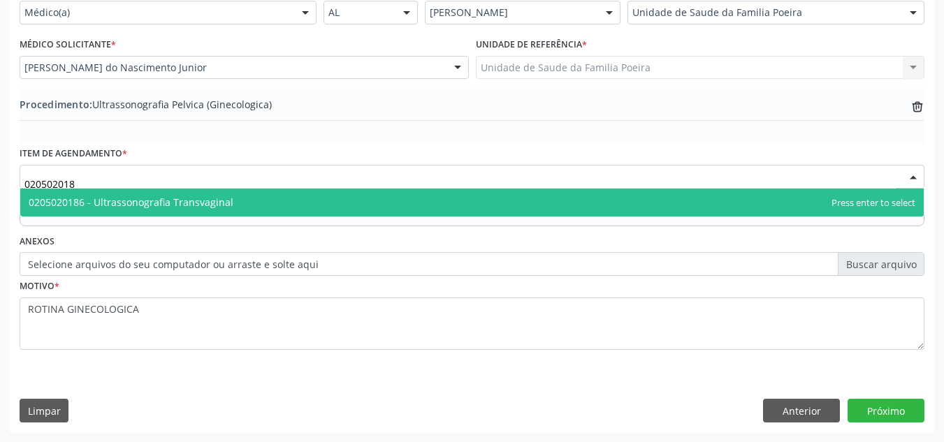
click at [276, 205] on span "0205020186 - Ultrassonografia Transvaginal" at bounding box center [472, 203] width 904 height 28
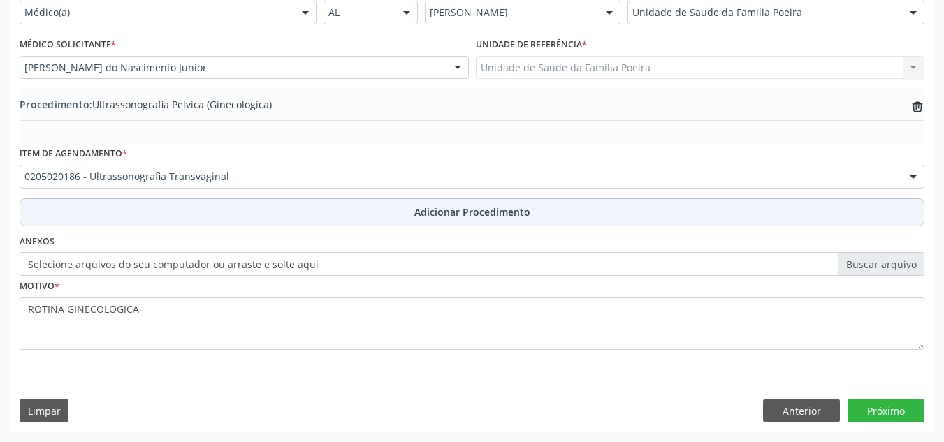
click at [452, 203] on button "Adicionar Procedimento" at bounding box center [472, 212] width 905 height 28
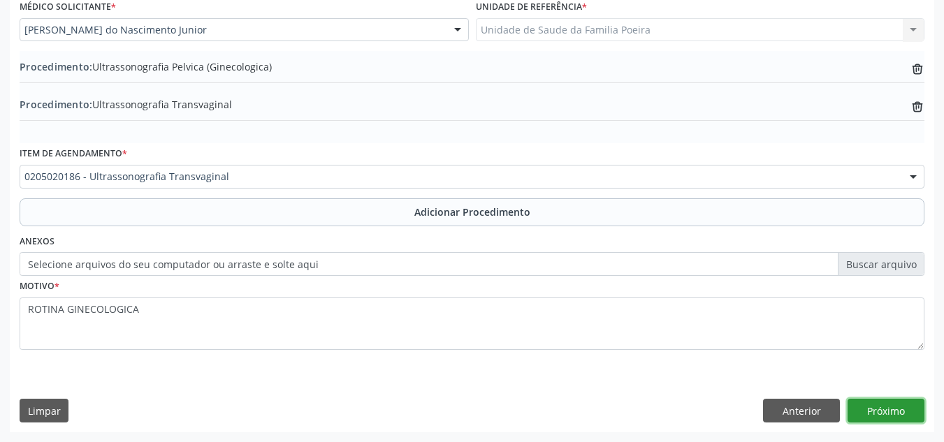
click at [905, 410] on button "Próximo" at bounding box center [886, 411] width 77 height 24
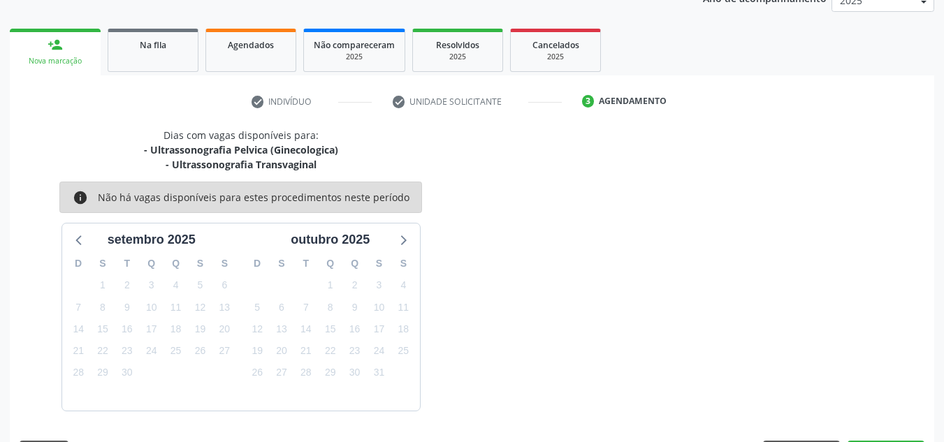
scroll to position [241, 0]
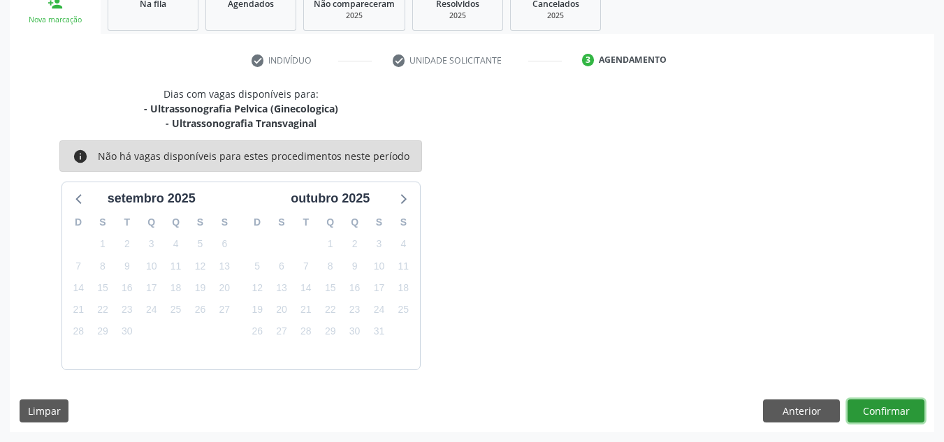
click at [879, 403] on button "Confirmar" at bounding box center [886, 412] width 77 height 24
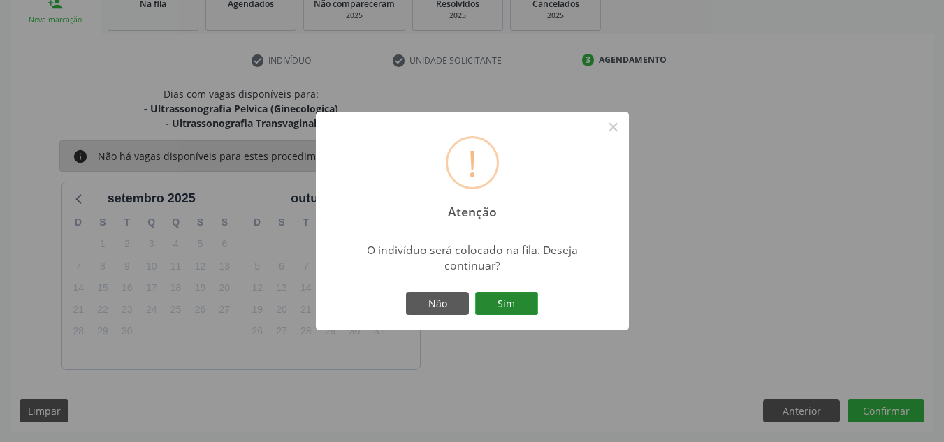
click at [500, 295] on button "Sim" at bounding box center [506, 304] width 63 height 24
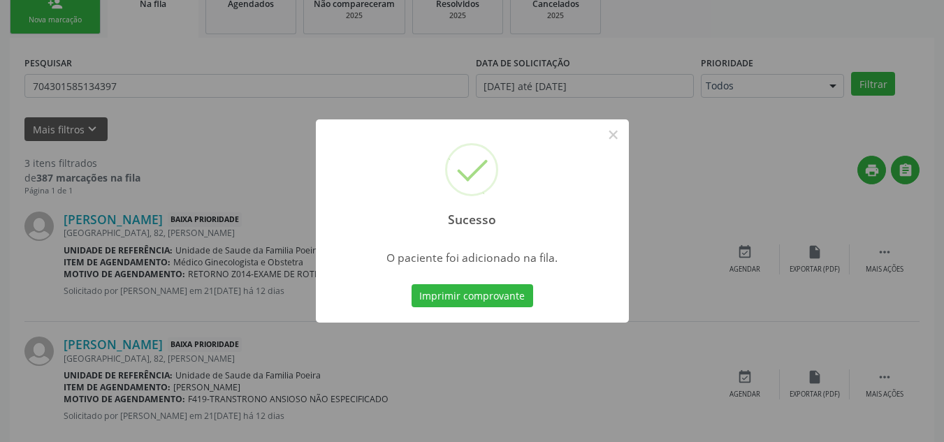
scroll to position [38, 0]
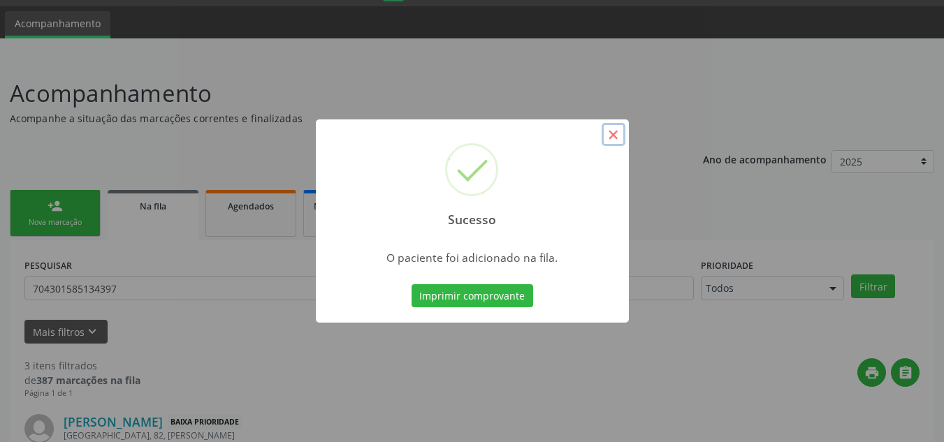
click at [616, 136] on button "×" at bounding box center [614, 135] width 24 height 24
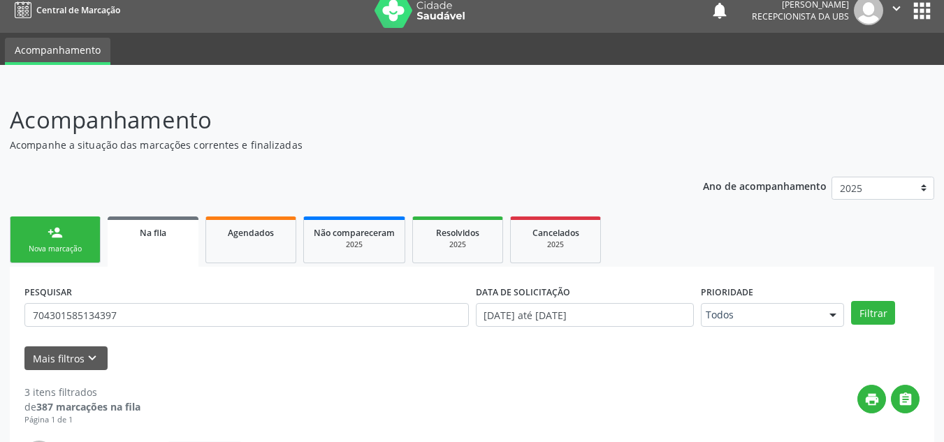
scroll to position [0, 0]
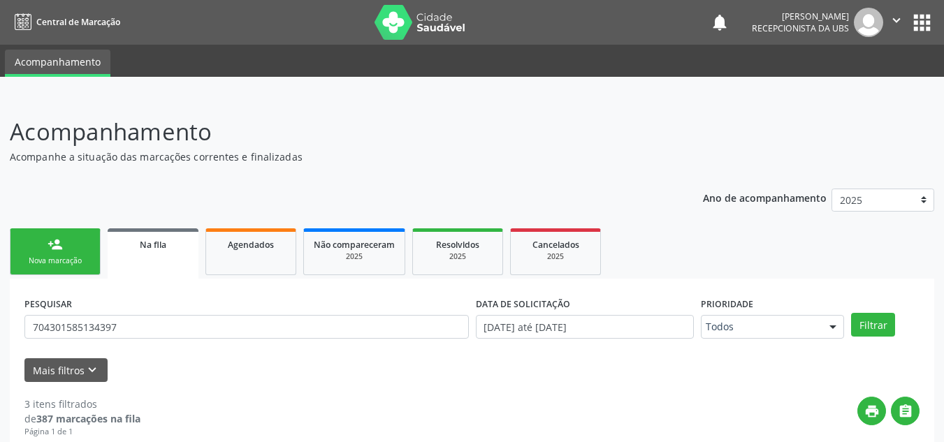
click at [881, 20] on img at bounding box center [868, 22] width 29 height 29
click at [894, 24] on icon "" at bounding box center [896, 20] width 15 height 15
click at [879, 94] on link "Sair" at bounding box center [861, 85] width 96 height 20
